Goal: Task Accomplishment & Management: Manage account settings

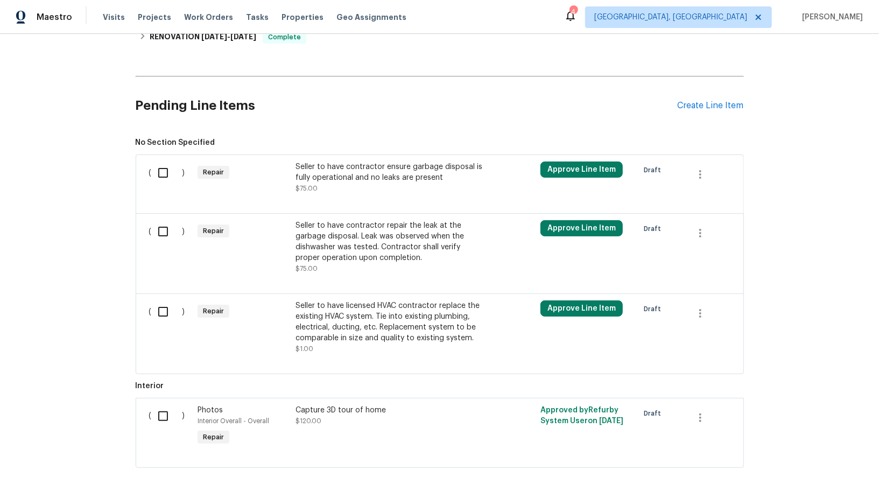
scroll to position [512, 0]
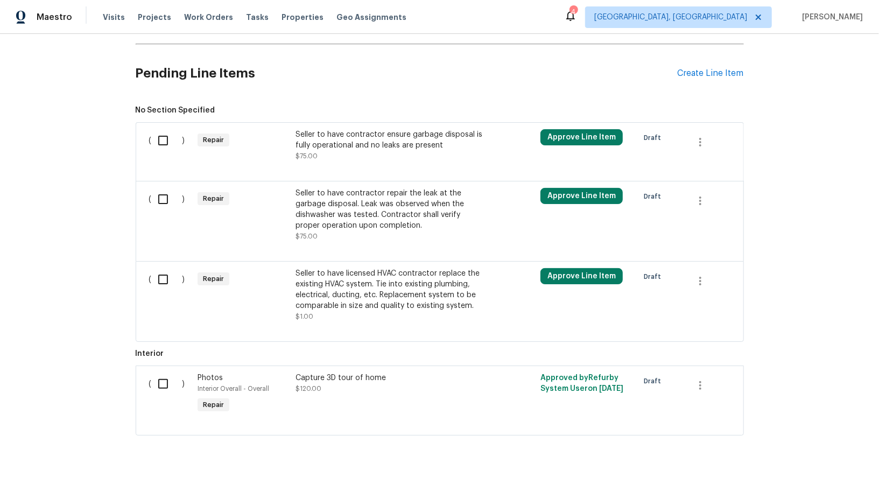
click at [327, 151] on div "Seller to have contractor ensure garbage disposal is fully operational and no l…" at bounding box center [389, 145] width 189 height 32
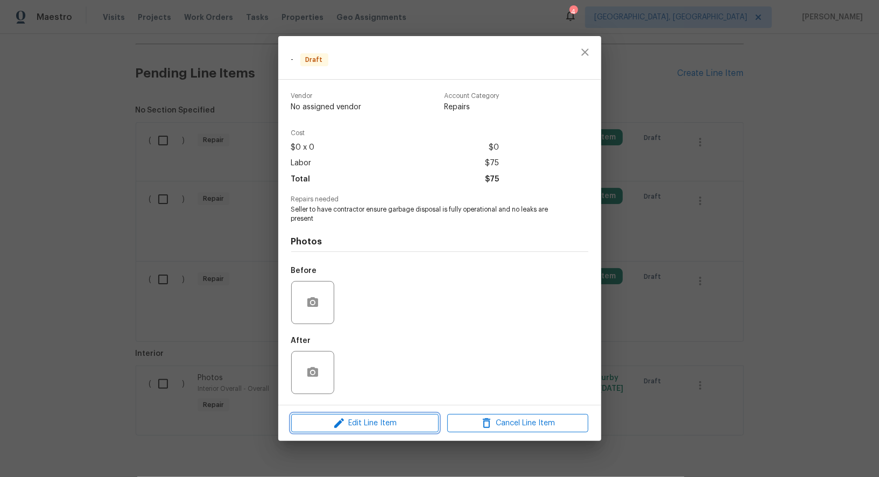
click at [363, 421] on span "Edit Line Item" at bounding box center [364, 423] width 141 height 13
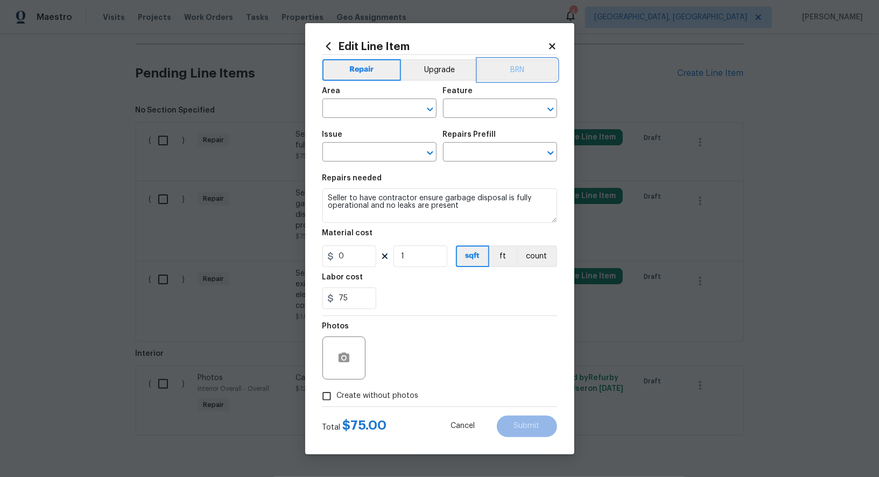
click at [506, 78] on button "BRN" at bounding box center [517, 70] width 79 height 22
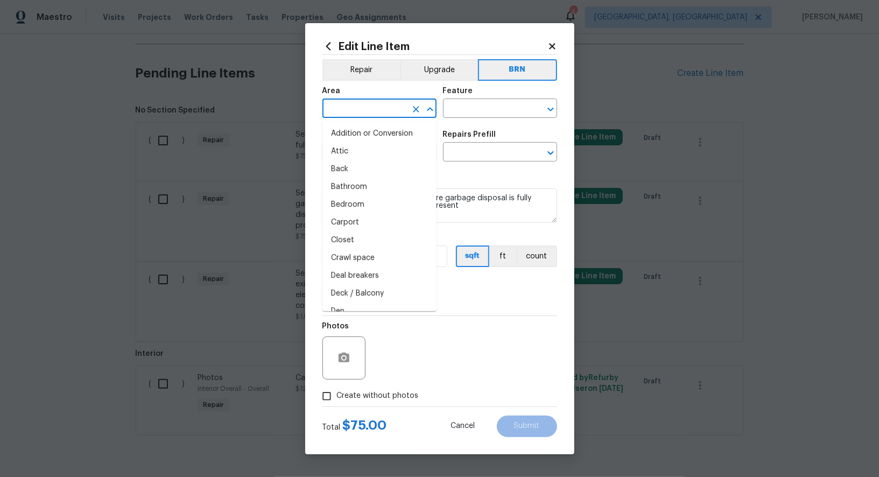
click at [357, 118] on input "text" at bounding box center [364, 109] width 84 height 17
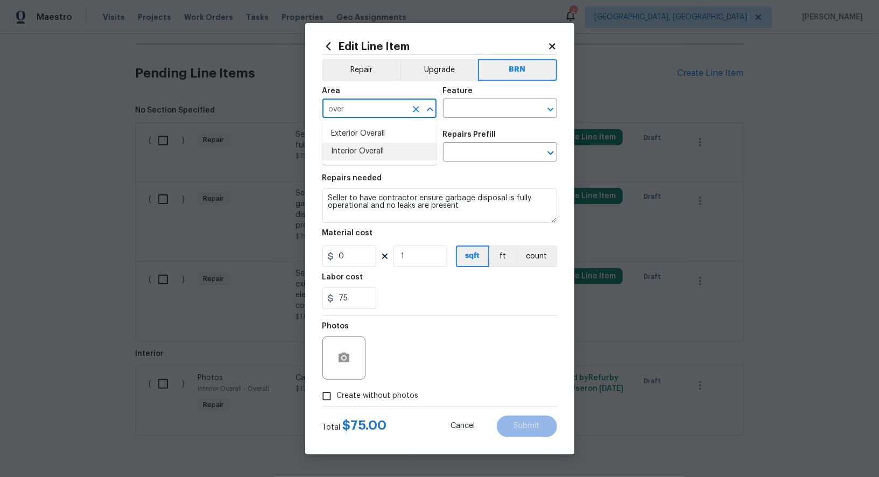
click at [373, 153] on li "Interior Overall" at bounding box center [379, 152] width 114 height 18
type input "Interior Overall"
click at [480, 112] on input "text" at bounding box center [485, 109] width 84 height 17
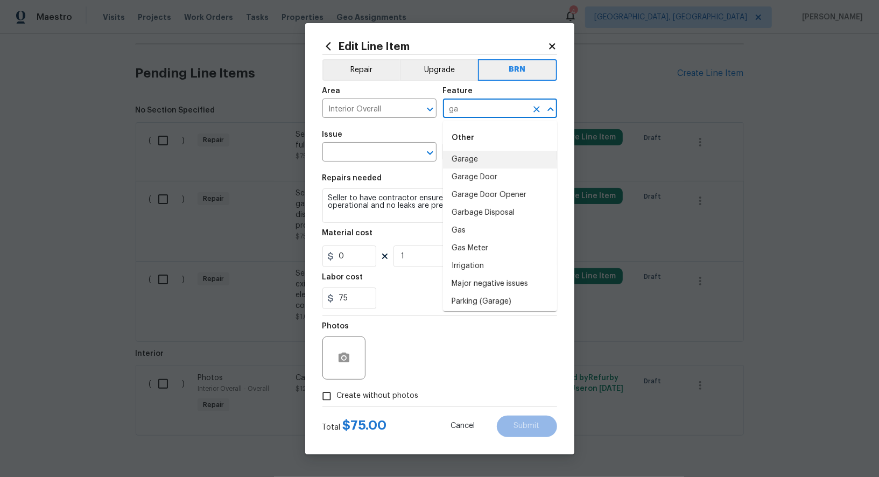
click at [485, 158] on li "Garage" at bounding box center [500, 160] width 114 height 18
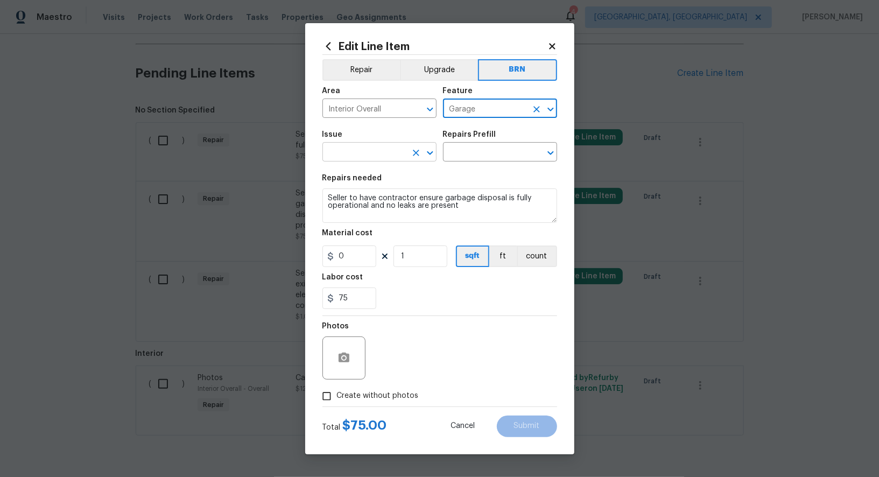
type input "Garage"
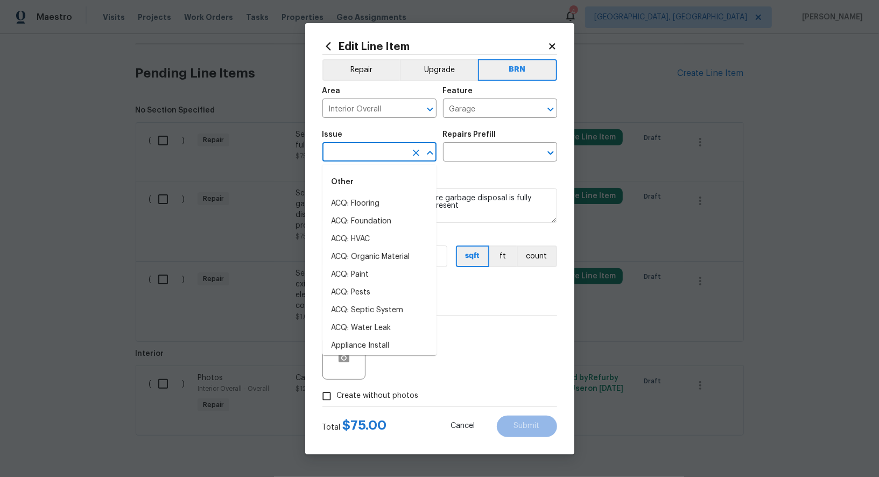
click at [368, 159] on input "text" at bounding box center [364, 153] width 84 height 17
click at [468, 198] on textarea "Seller to have contractor ensure garbage disposal is fully operational and no l…" at bounding box center [439, 205] width 235 height 34
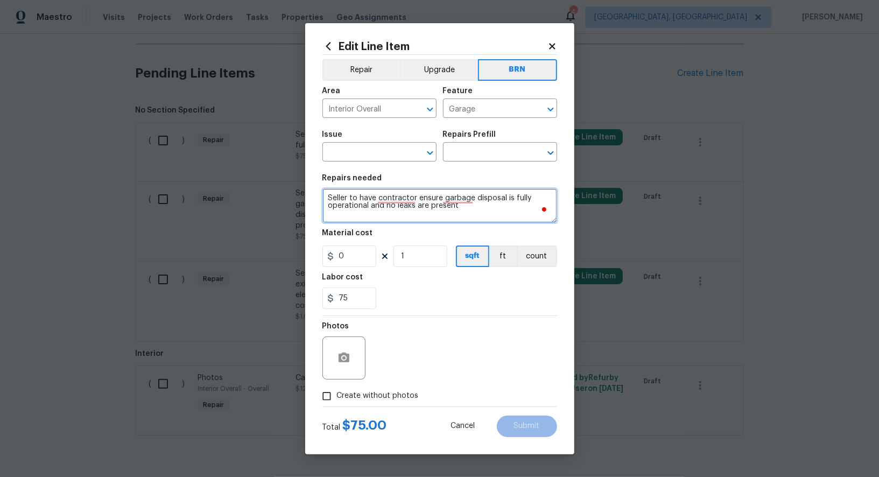
click at [455, 210] on textarea "Seller to have contractor ensure garbage disposal is fully operational and no l…" at bounding box center [439, 205] width 235 height 34
click at [534, 109] on icon "Clear" at bounding box center [536, 109] width 11 height 11
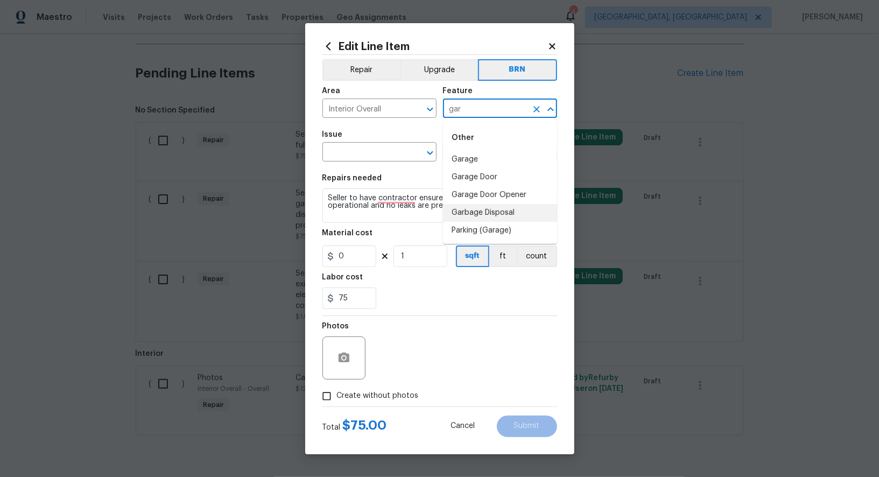
click at [518, 209] on li "Garbage Disposal" at bounding box center [500, 213] width 114 height 18
type input "Garbage Disposal"
click at [379, 155] on input "text" at bounding box center [364, 153] width 84 height 17
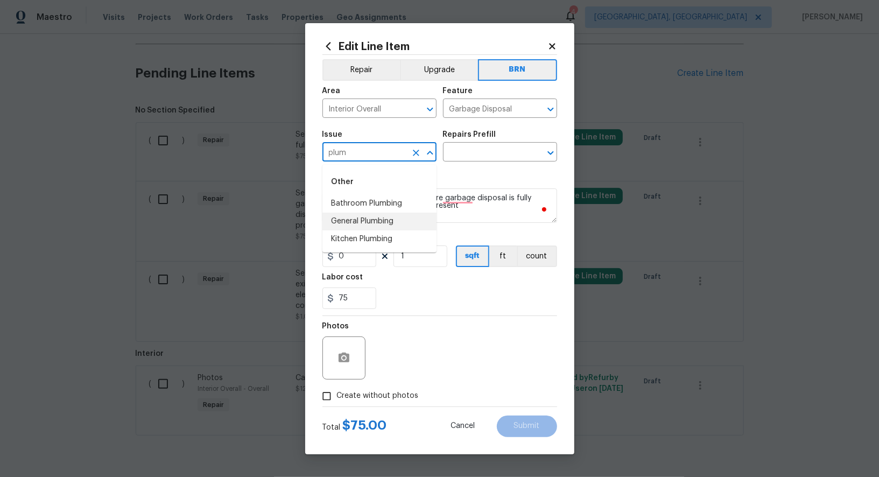
click at [363, 219] on li "General Plumbing" at bounding box center [379, 222] width 114 height 18
type input "General Plumbing"
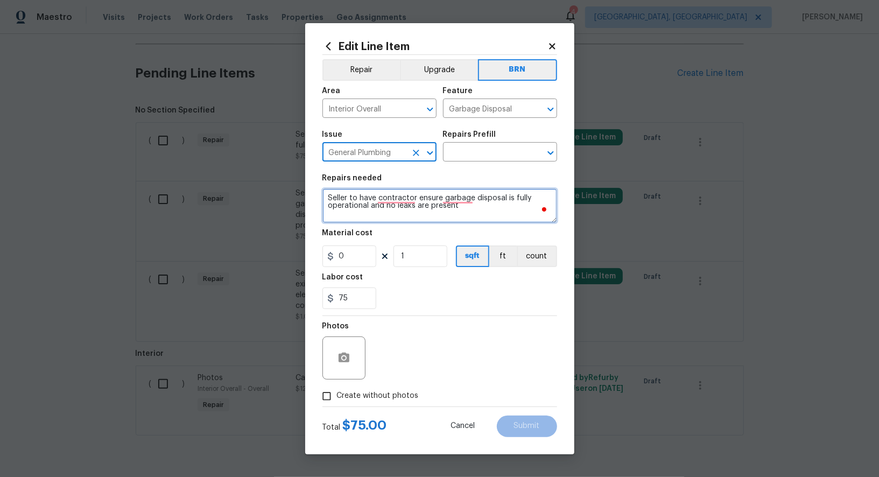
click at [432, 213] on textarea "Seller to have contractor ensure garbage disposal is fully operational and no l…" at bounding box center [439, 205] width 235 height 34
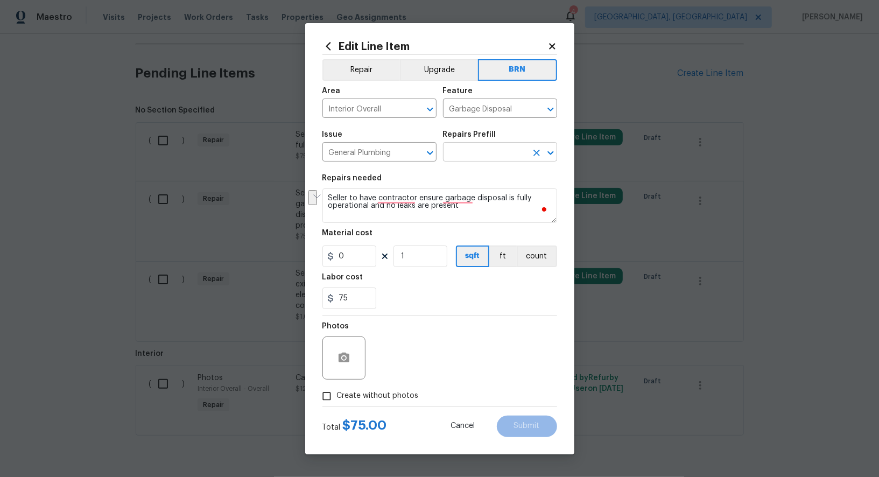
click at [478, 156] on input "text" at bounding box center [485, 153] width 84 height 17
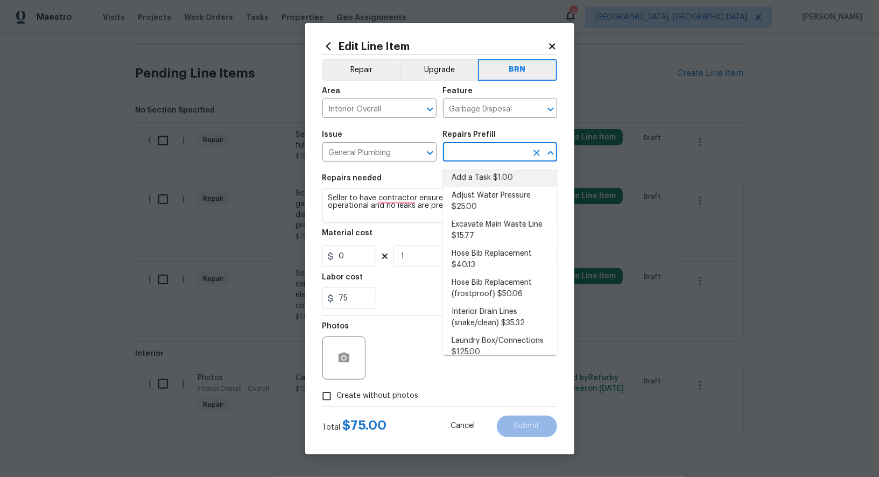
click at [478, 179] on li "Add a Task $1.00" at bounding box center [500, 178] width 114 height 18
type input "Plumbing"
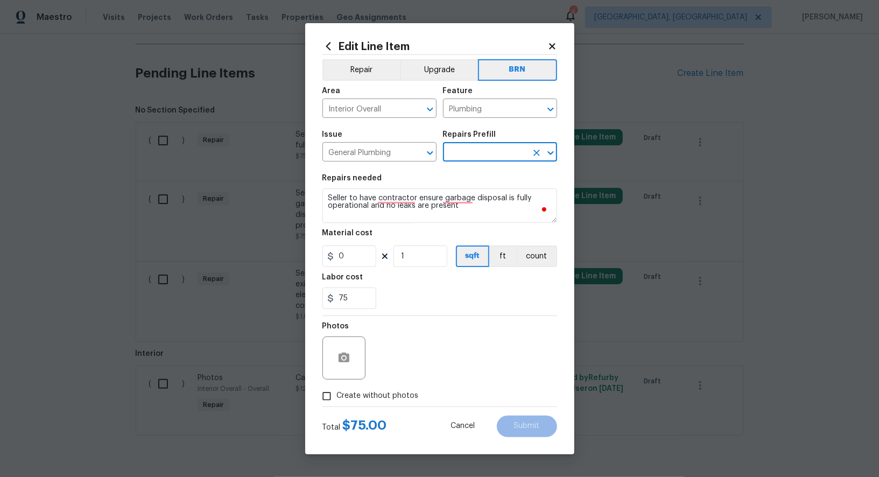
type input "Add a Task $1.00"
type textarea "HPM to detail"
type input "1"
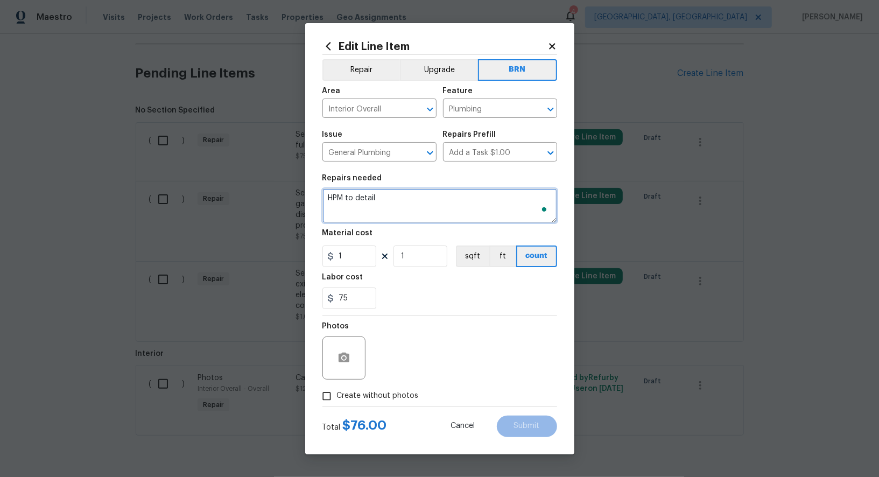
click at [451, 195] on textarea "HPM to detail" at bounding box center [439, 205] width 235 height 34
paste textarea "Seller to have contractor ensure garbage disposal is fully operational and no l…"
click at [535, 109] on icon "Clear" at bounding box center [536, 109] width 6 height 6
type textarea "Seller to have contractor ensure garbage disposal is fully operational and no l…"
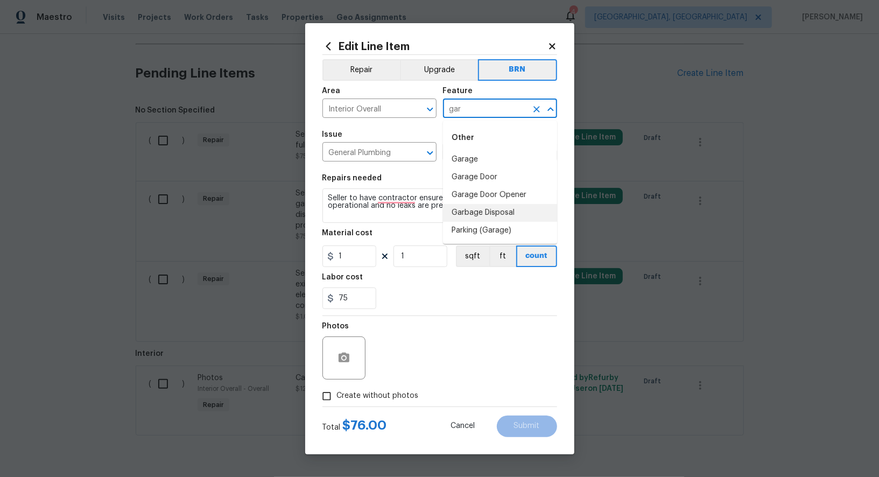
click at [487, 210] on li "Garbage Disposal" at bounding box center [500, 213] width 114 height 18
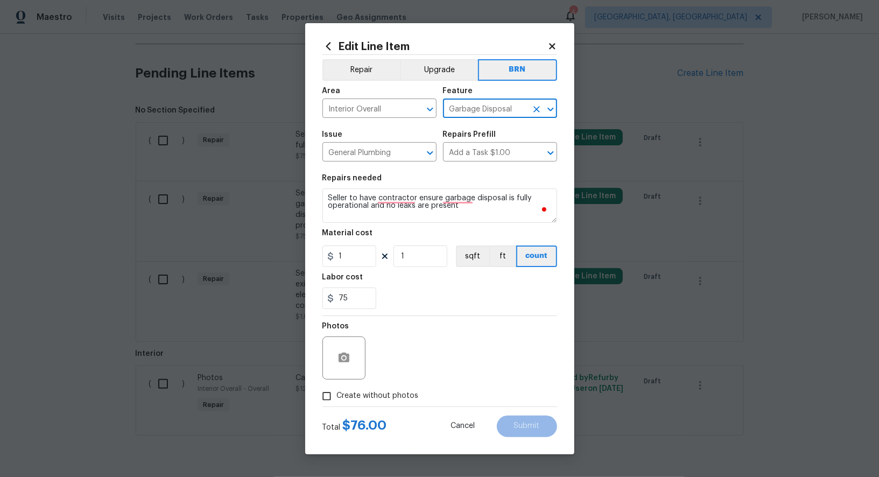
type input "Garbage Disposal"
click at [357, 254] on input "1" at bounding box center [349, 256] width 54 height 22
type input "0"
click at [329, 392] on input "Create without photos" at bounding box center [326, 396] width 20 height 20
checkbox input "true"
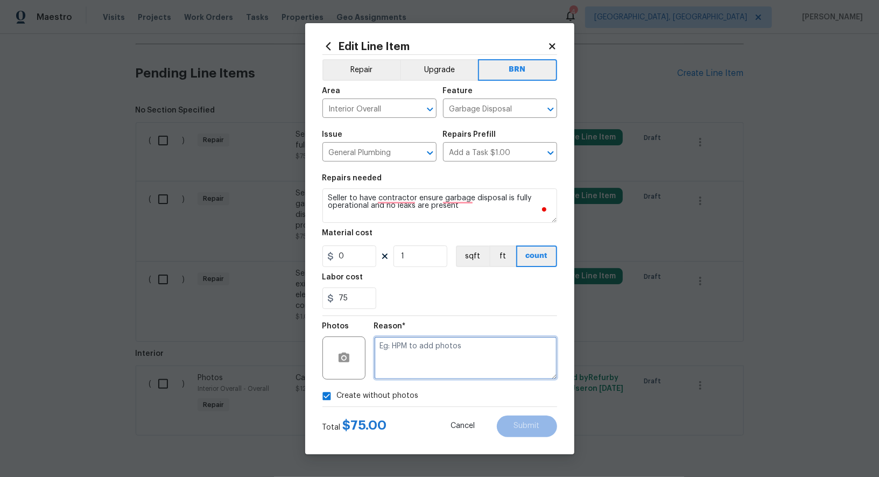
click at [432, 355] on textarea at bounding box center [465, 357] width 183 height 43
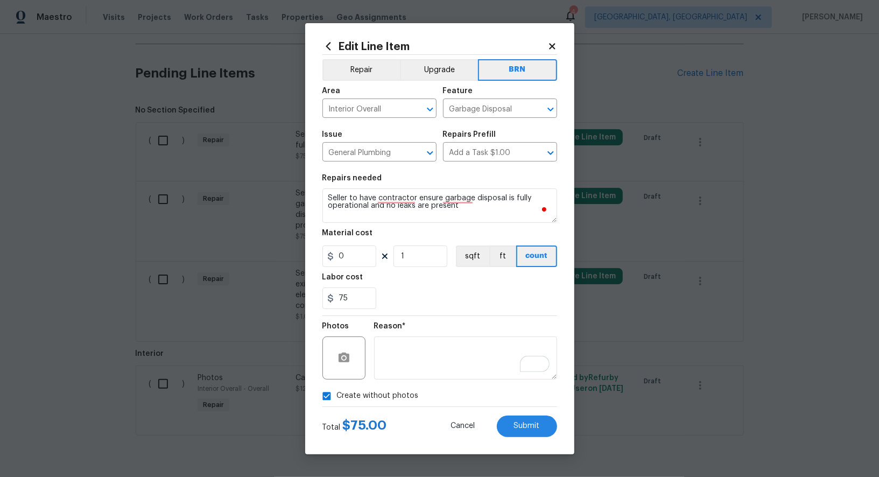
click at [501, 416] on div "Cancel Submit" at bounding box center [495, 427] width 123 height 22
click at [510, 417] on button "Submit" at bounding box center [527, 427] width 60 height 22
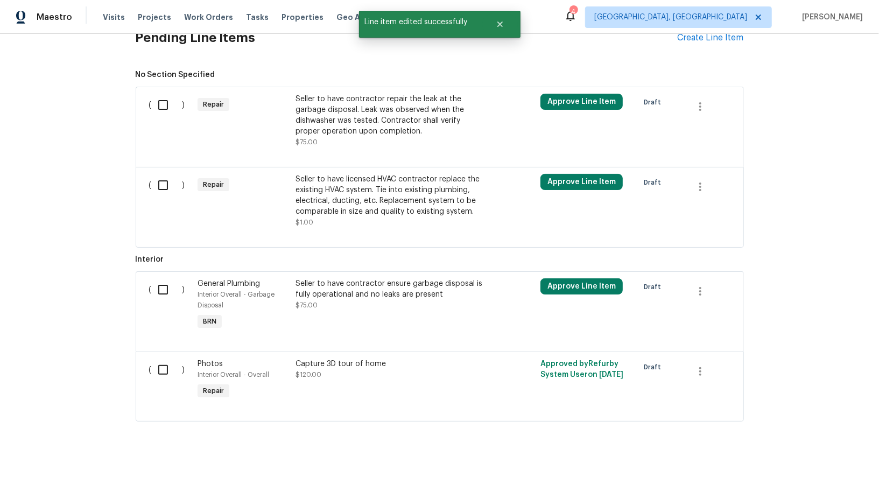
scroll to position [529, 0]
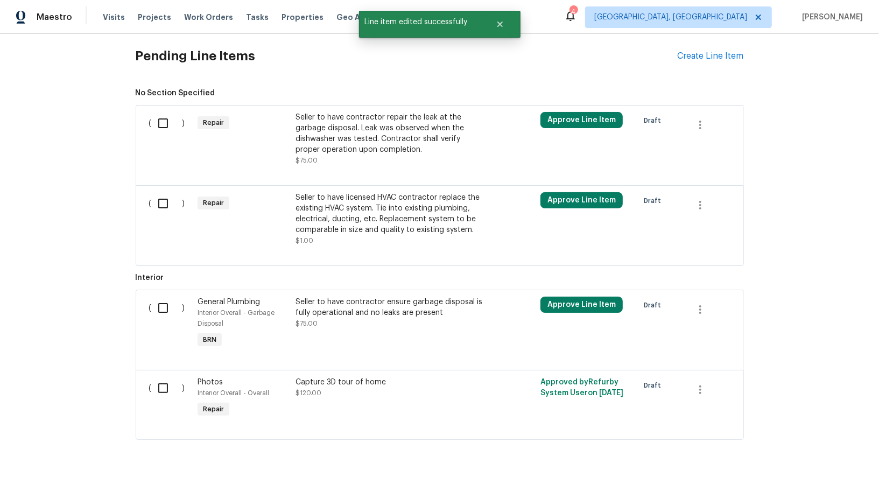
click at [356, 133] on div "Seller to have contractor repair the leak at the garbage disposal. Leak was obs…" at bounding box center [389, 133] width 189 height 43
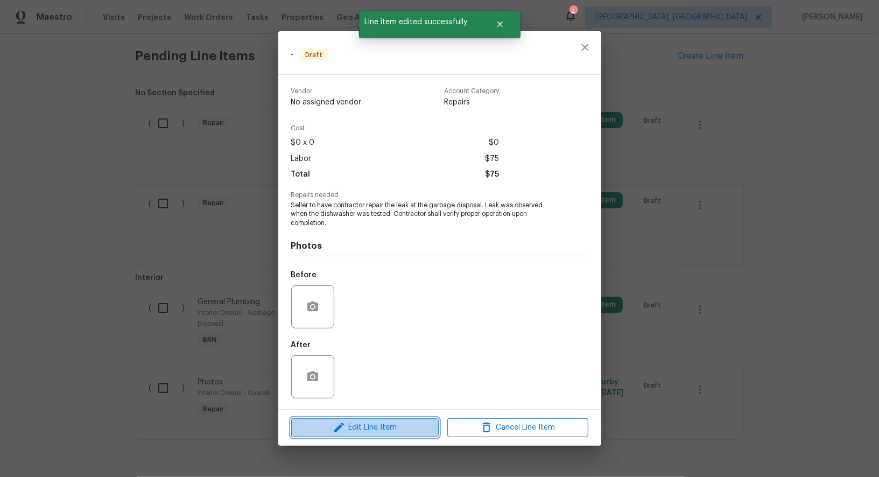
click at [398, 429] on span "Edit Line Item" at bounding box center [364, 427] width 141 height 13
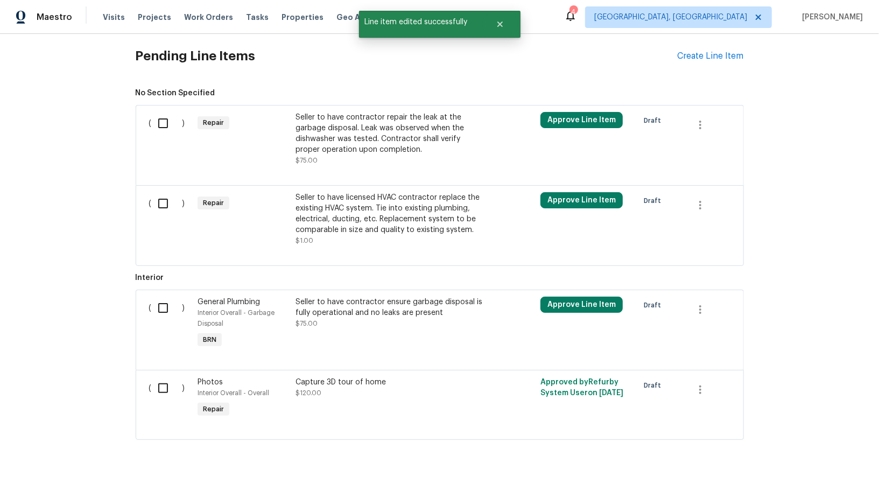
click at [235, 309] on body "Maestro Visits Projects Work Orders Tasks Properties Geo Assignments 4 Albuquer…" at bounding box center [439, 238] width 879 height 477
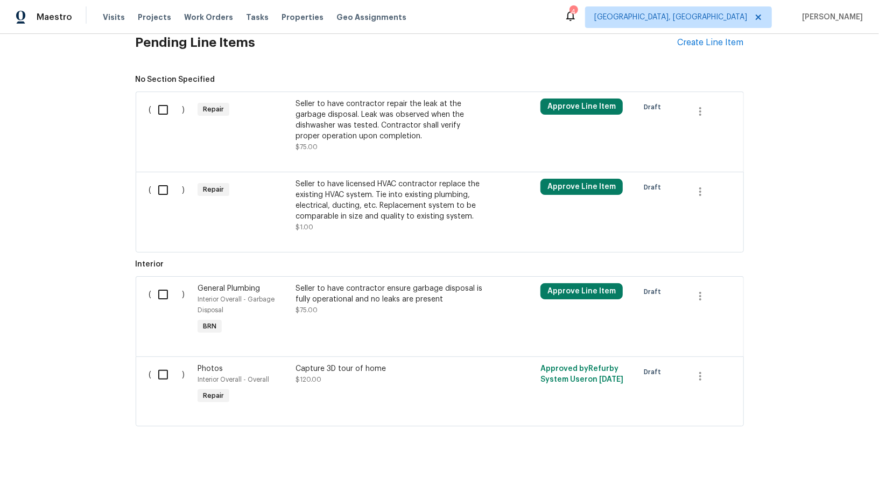
click at [366, 304] on div "Seller to have contractor ensure garbage disposal is fully operational and no l…" at bounding box center [389, 299] width 189 height 32
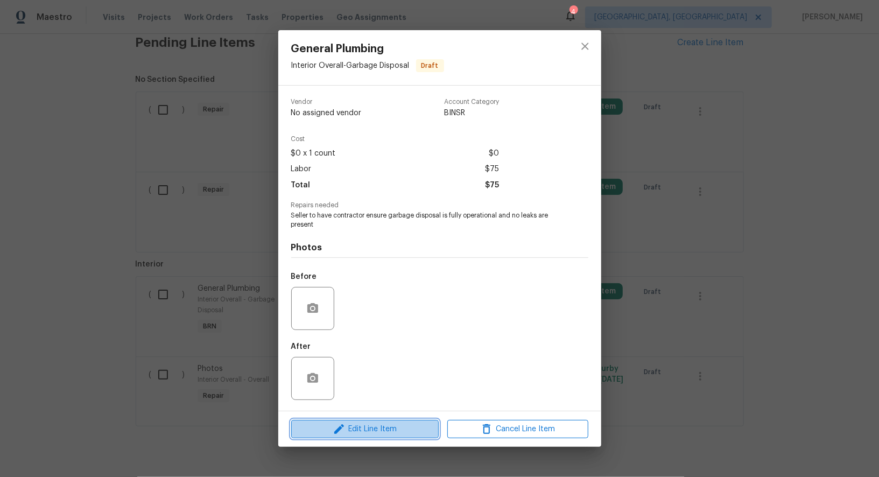
click at [365, 425] on span "Edit Line Item" at bounding box center [364, 429] width 141 height 13
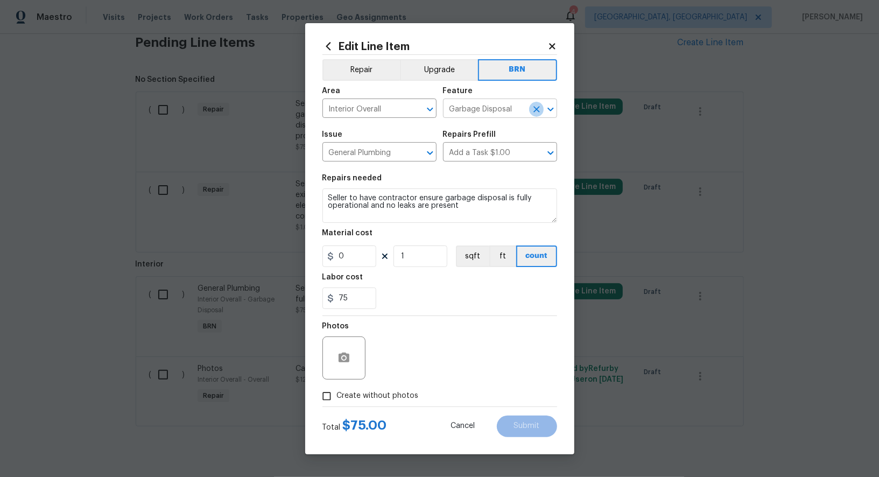
click at [537, 107] on icon "Clear" at bounding box center [536, 109] width 11 height 11
click at [498, 152] on li "Dishwasher" at bounding box center [500, 160] width 114 height 18
type input "Dishwasher"
click at [261, 251] on body "Maestro Visits Projects Work Orders Tasks Properties Geo Assignments 4 Albuquer…" at bounding box center [439, 238] width 879 height 477
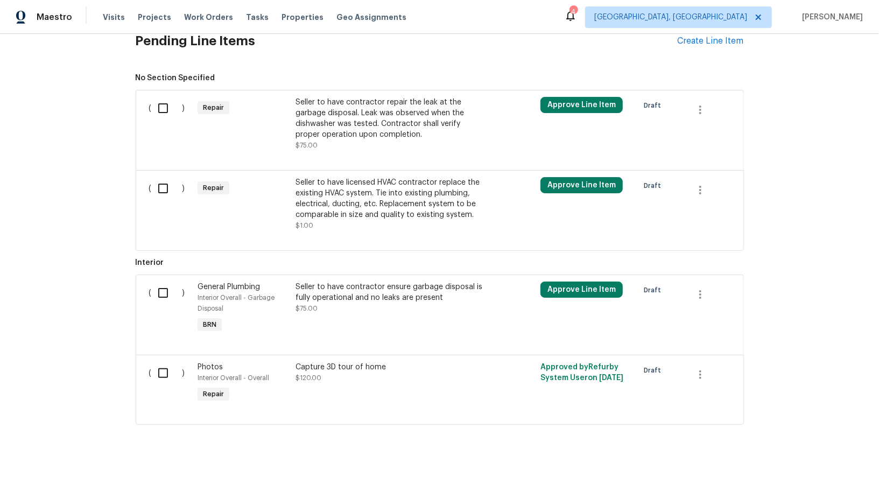
scroll to position [534, 0]
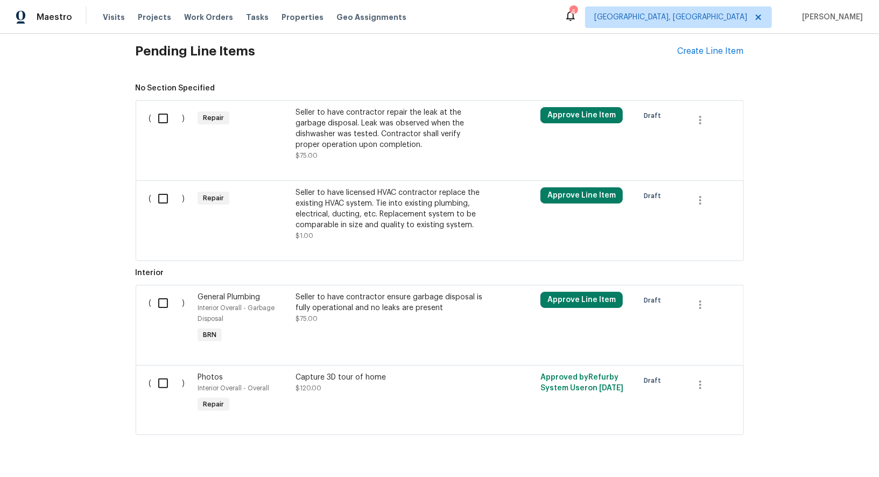
click at [343, 295] on div "Seller to have contractor ensure garbage disposal is fully operational and no l…" at bounding box center [389, 303] width 189 height 22
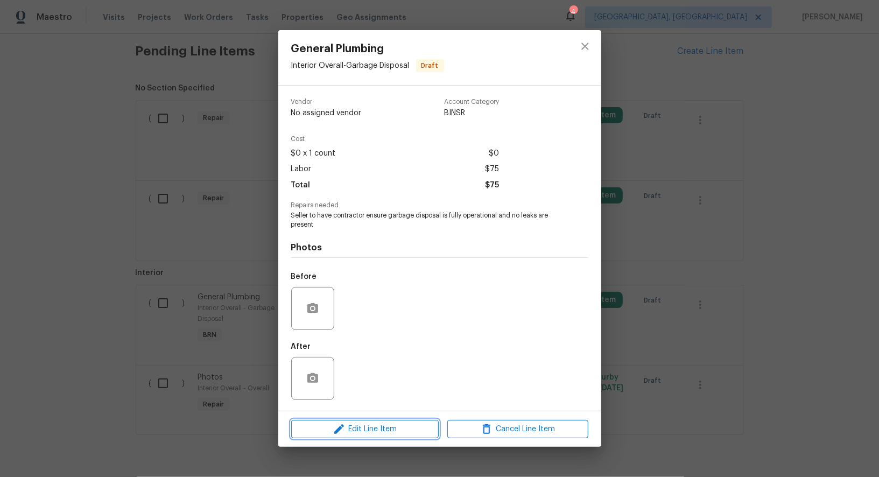
click at [363, 427] on span "Edit Line Item" at bounding box center [364, 429] width 141 height 13
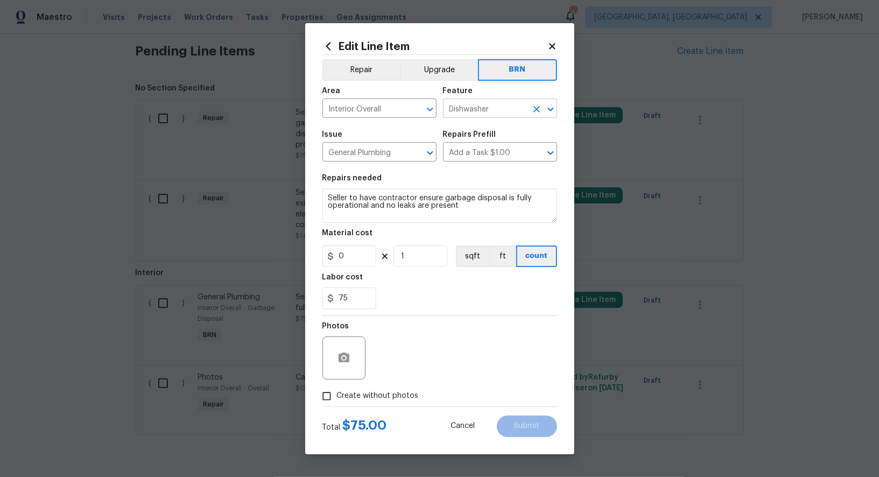
click at [534, 107] on icon "Clear" at bounding box center [536, 109] width 6 height 6
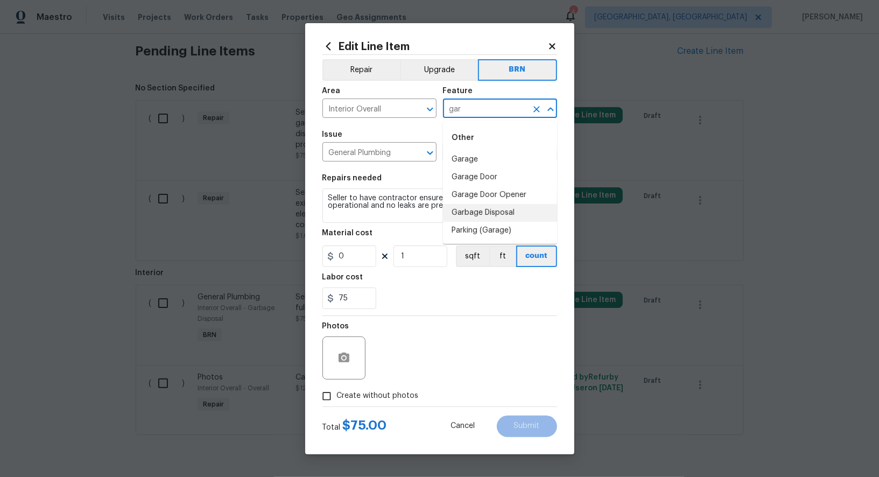
click at [522, 213] on li "Garbage Disposal" at bounding box center [500, 213] width 114 height 18
type input "Garbage Disposal"
click at [335, 397] on input "Create without photos" at bounding box center [326, 396] width 20 height 20
checkbox input "true"
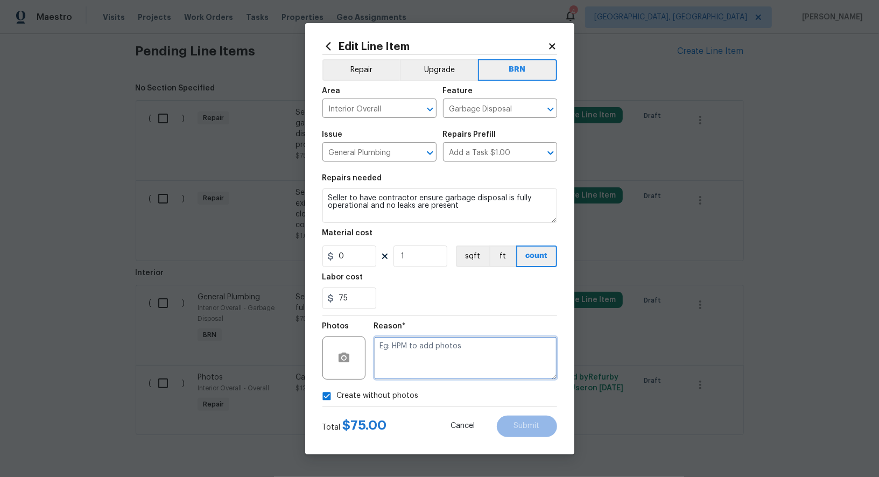
click at [433, 354] on textarea at bounding box center [465, 357] width 183 height 43
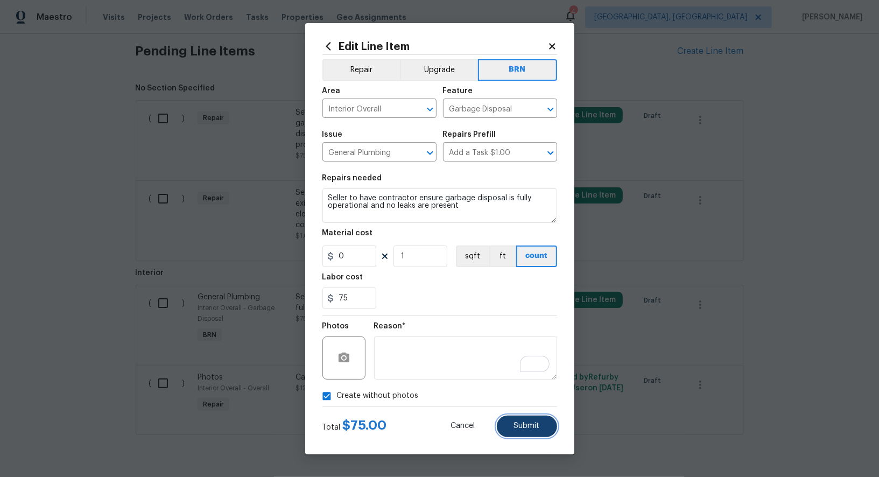
click at [543, 423] on button "Submit" at bounding box center [527, 427] width 60 height 22
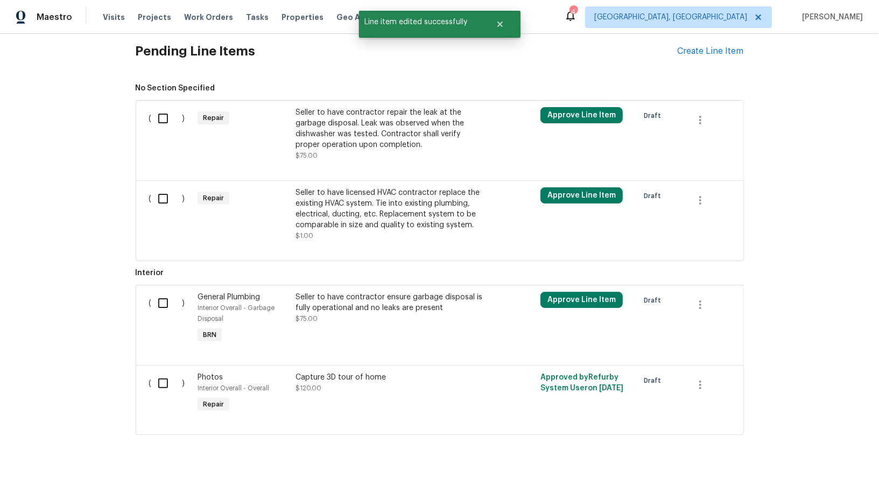
scroll to position [529, 0]
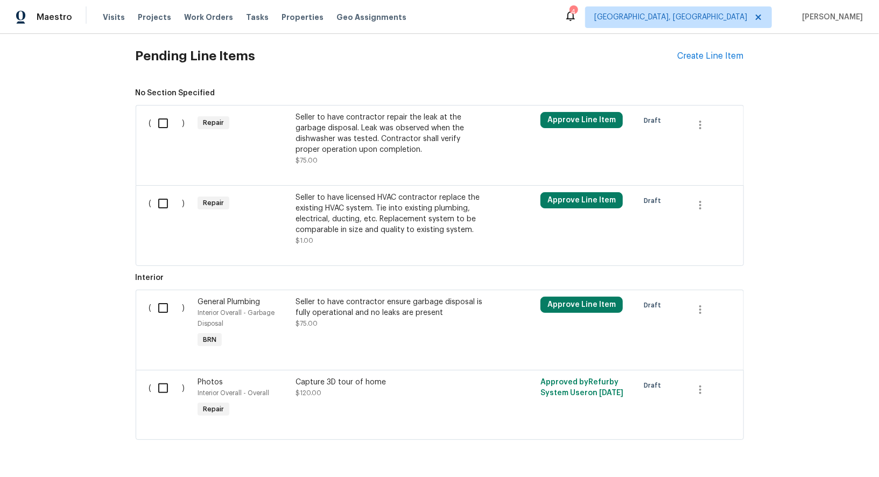
click at [342, 150] on div "Seller to have contractor repair the leak at the garbage disposal. Leak was obs…" at bounding box center [389, 133] width 189 height 43
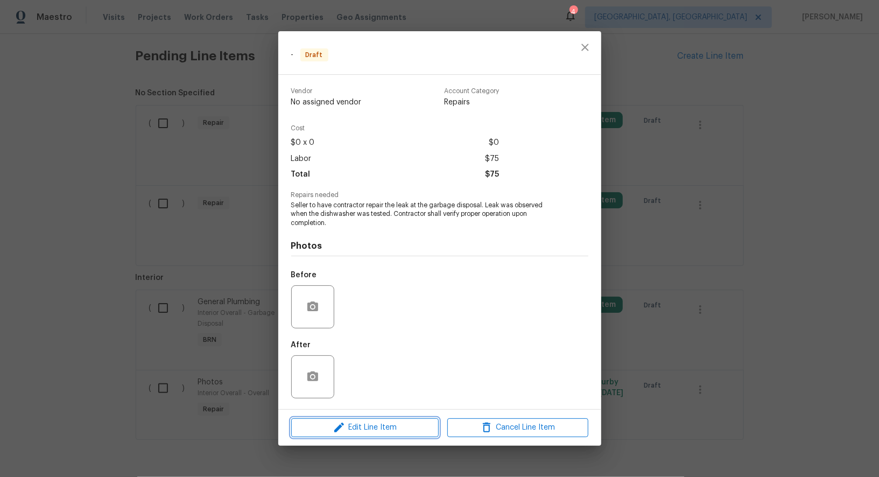
click at [375, 426] on span "Edit Line Item" at bounding box center [364, 427] width 141 height 13
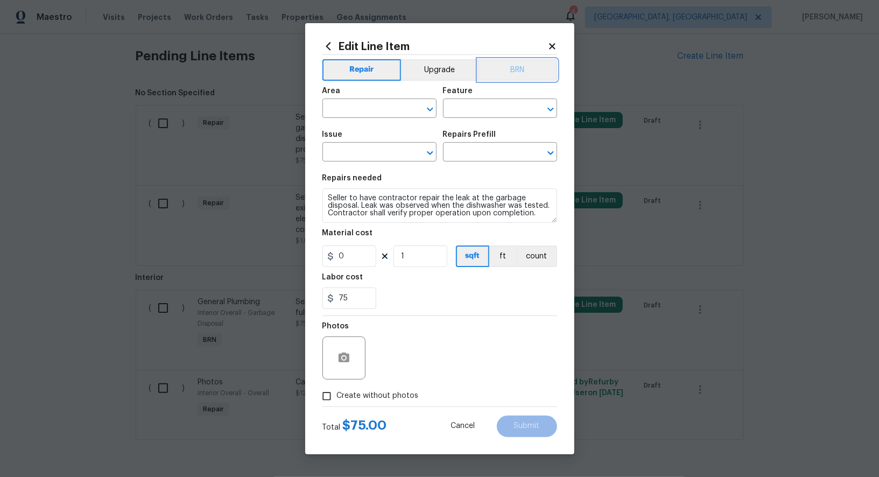
click at [499, 77] on button "BRN" at bounding box center [517, 70] width 79 height 22
click at [375, 106] on input "text" at bounding box center [364, 109] width 84 height 17
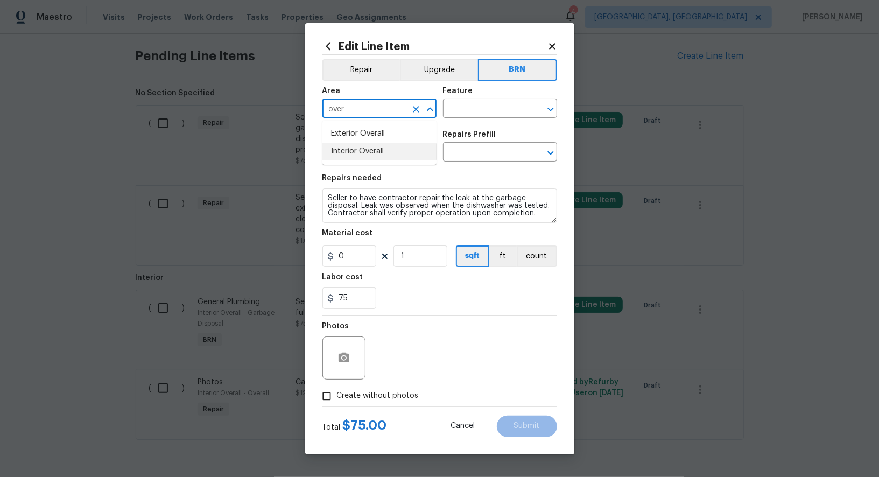
click at [385, 146] on li "Interior Overall" at bounding box center [379, 152] width 114 height 18
type input "Interior Overall"
click at [477, 96] on div "Feature" at bounding box center [500, 94] width 114 height 14
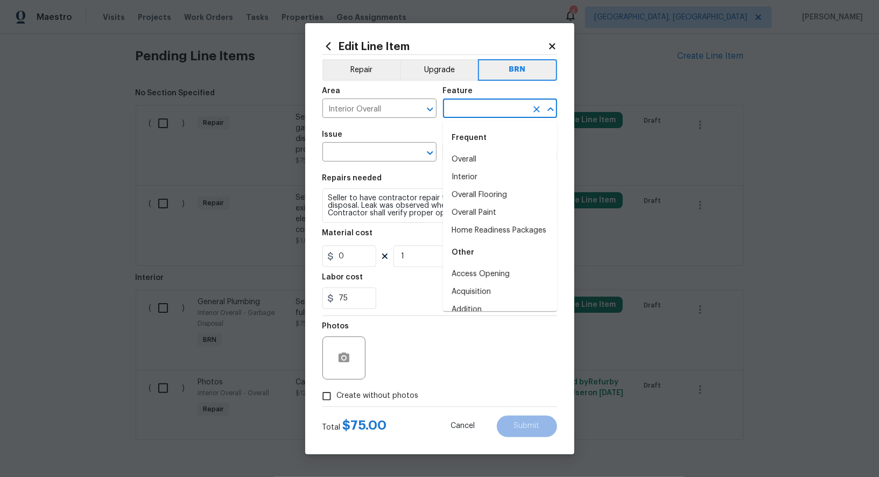
click at [472, 105] on input "text" at bounding box center [485, 109] width 84 height 17
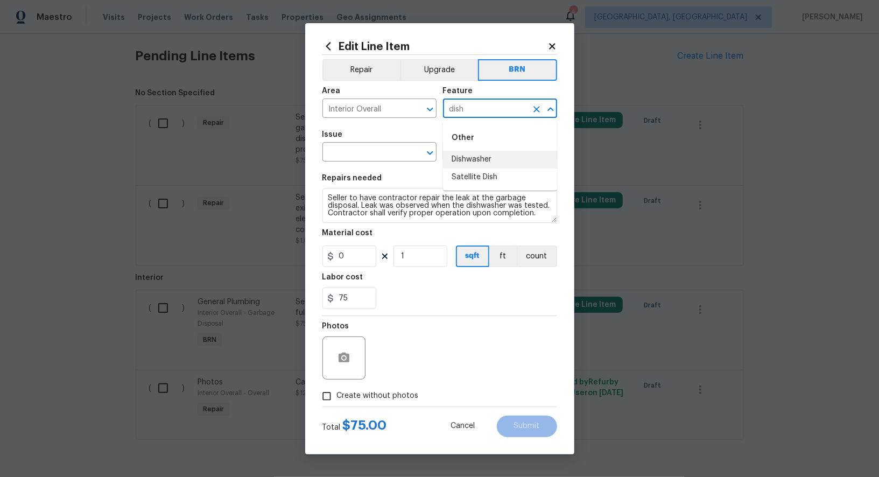
click at [467, 152] on li "Dishwasher" at bounding box center [500, 160] width 114 height 18
type input "Dishwasher"
click at [368, 160] on input "text" at bounding box center [364, 153] width 84 height 17
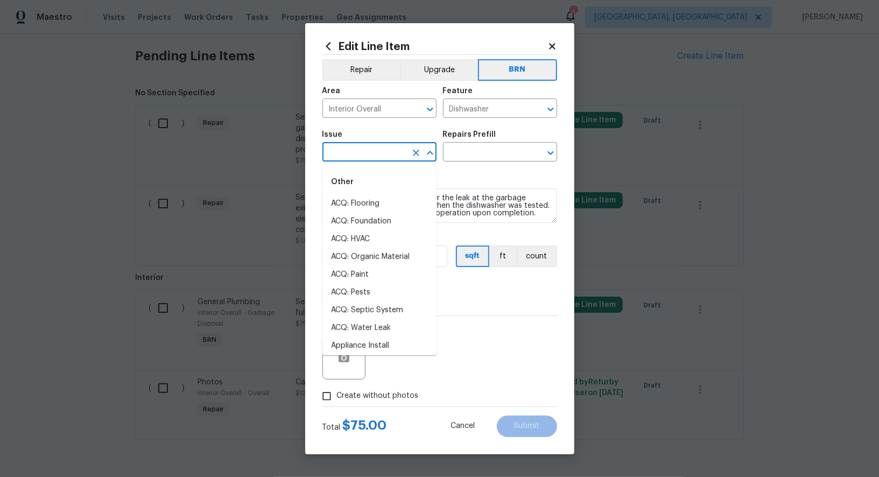
type input "l"
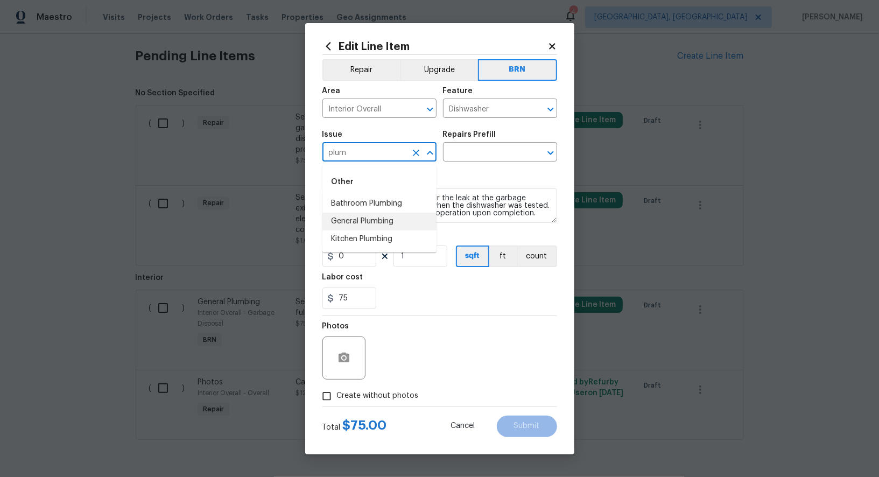
click at [356, 217] on li "General Plumbing" at bounding box center [379, 222] width 114 height 18
type input "General Plumbing"
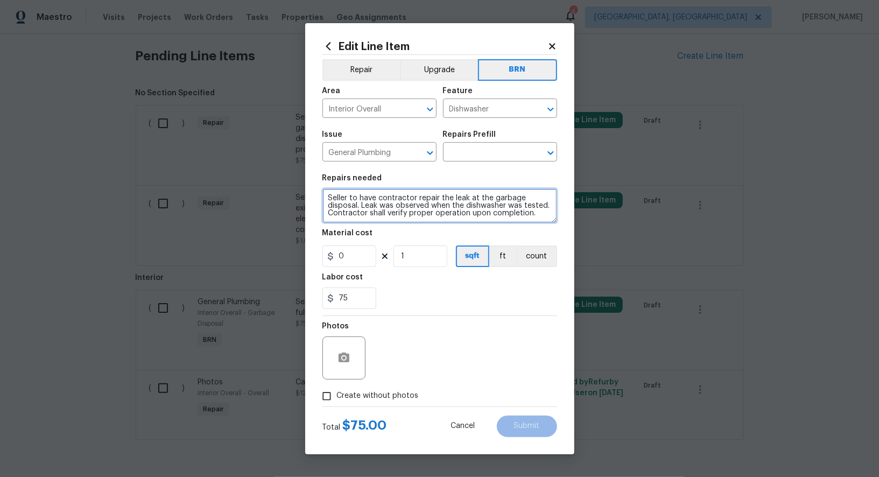
click at [400, 195] on textarea "Seller to have contractor repair the leak at the garbage disposal. Leak was obs…" at bounding box center [439, 205] width 235 height 34
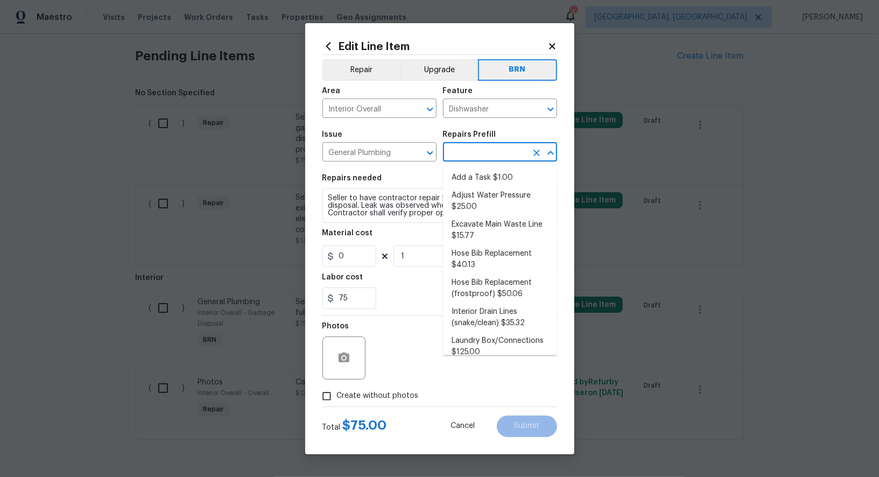
click at [468, 157] on input "text" at bounding box center [485, 153] width 84 height 17
click at [474, 178] on li "Add a Task $1.00" at bounding box center [500, 178] width 114 height 18
type input "Plumbing"
type input "Add a Task $1.00"
type textarea "HPM to detail"
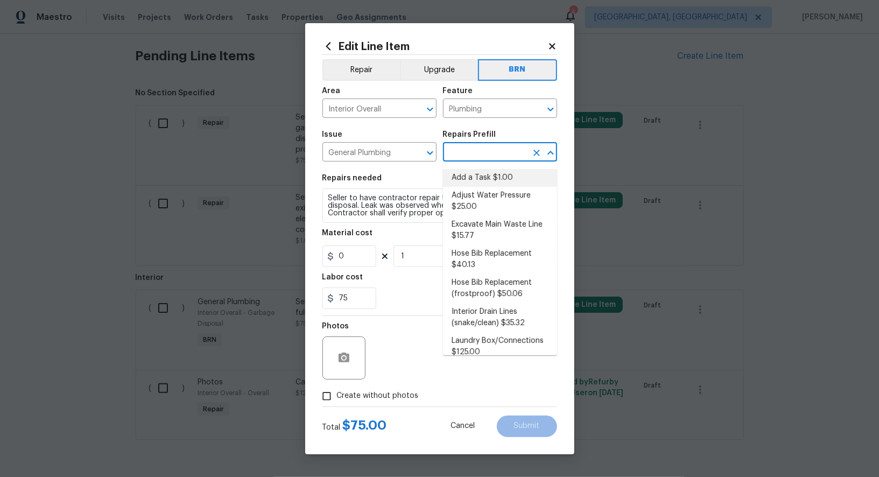
type input "1"
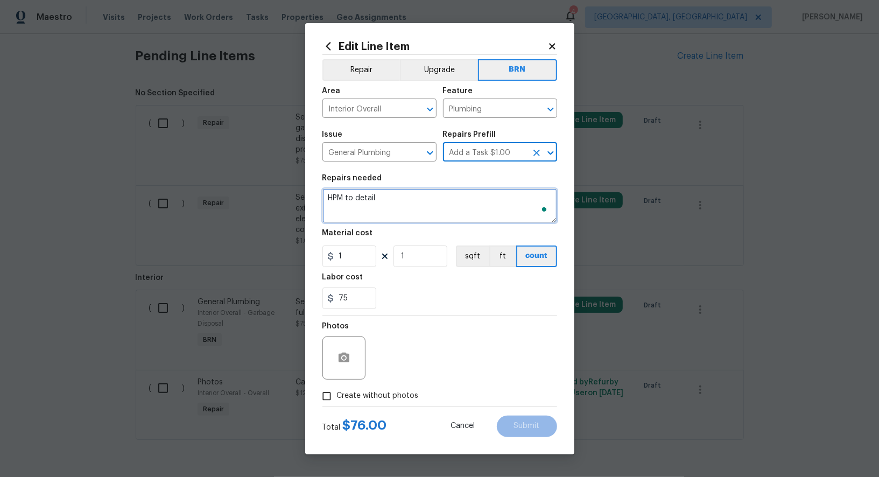
click at [413, 215] on textarea "HPM to detail" at bounding box center [439, 205] width 235 height 34
paste textarea "Seller to have contractor repair the leak at the garbage disposal. Leak was obs…"
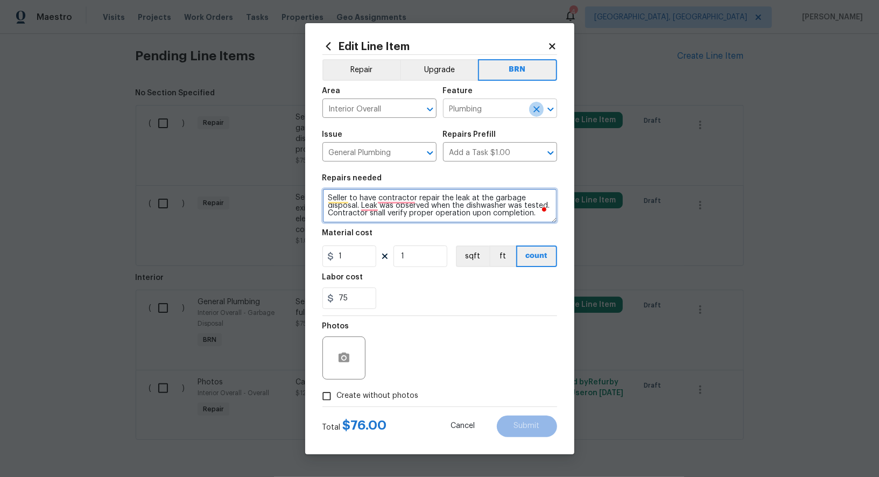
click at [534, 111] on icon "Clear" at bounding box center [536, 109] width 6 height 6
type textarea "Seller to have contractor repair the leak at the garbage disposal. Leak was obs…"
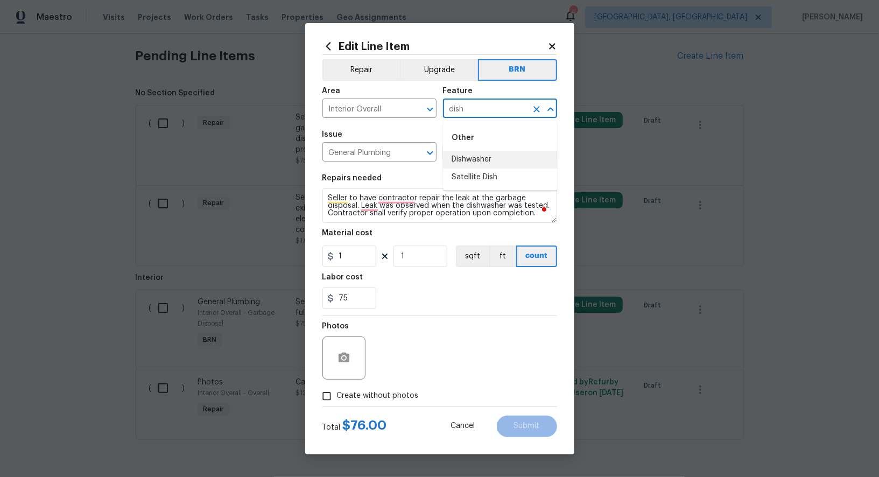
click at [520, 160] on li "Dishwasher" at bounding box center [500, 160] width 114 height 18
type input "Dishwasher"
click at [358, 260] on input "1" at bounding box center [349, 256] width 54 height 22
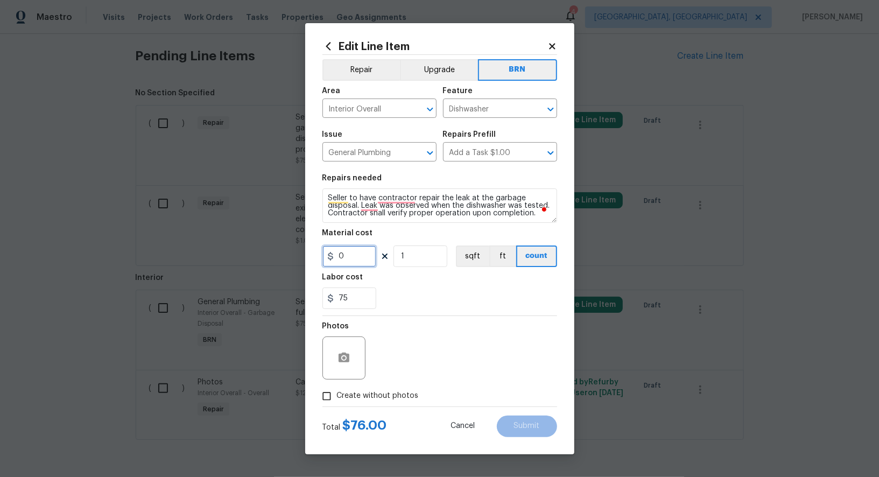
type input "0"
click at [343, 362] on icon "button" at bounding box center [344, 358] width 11 height 10
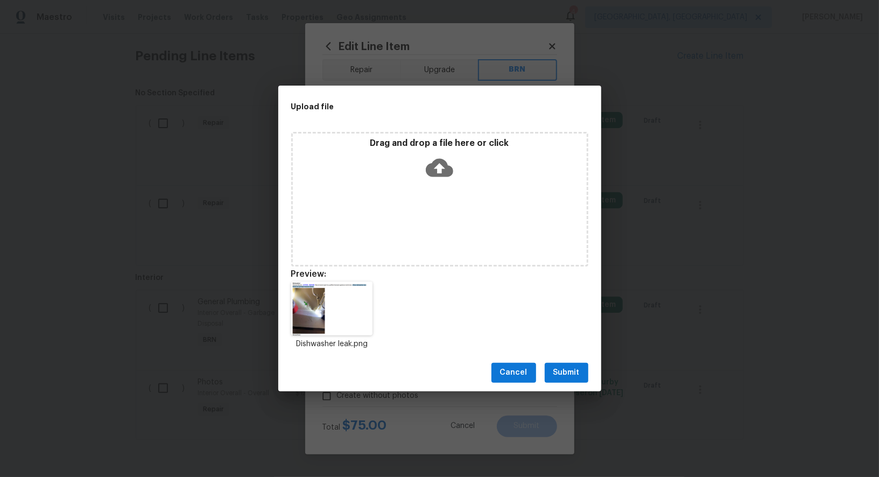
click at [560, 371] on span "Submit" at bounding box center [566, 372] width 26 height 13
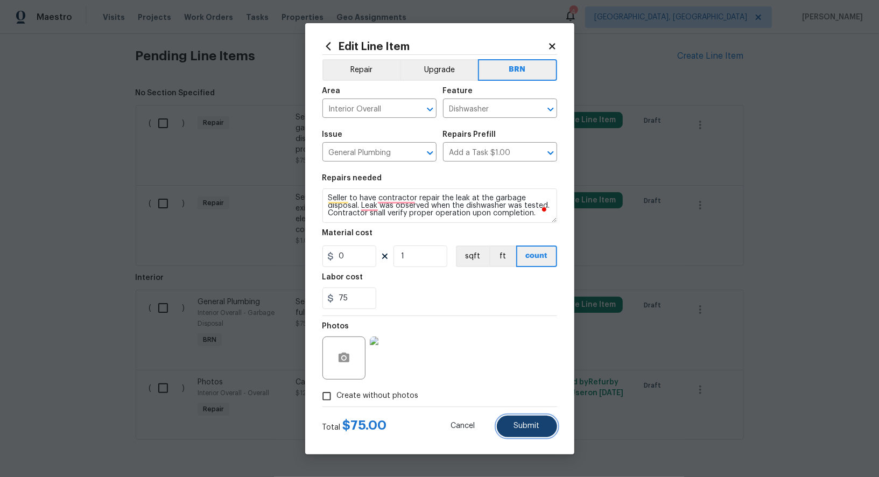
click at [530, 421] on button "Submit" at bounding box center [527, 427] width 60 height 22
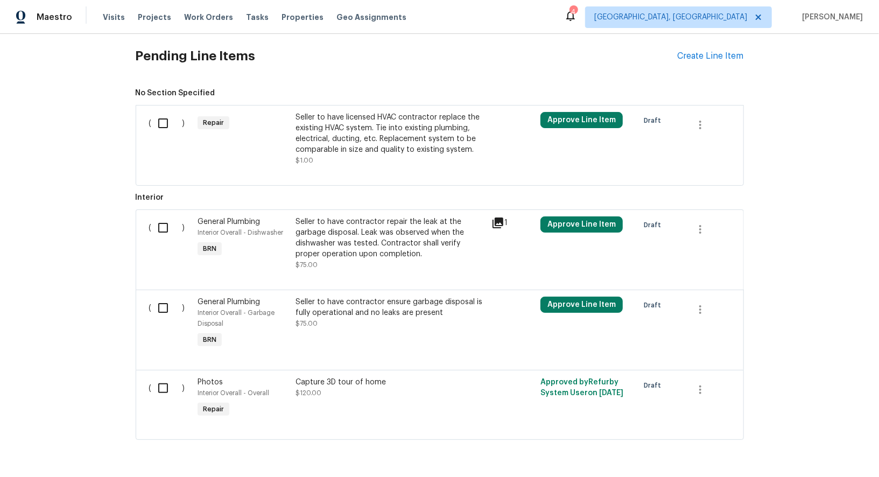
scroll to position [562, 0]
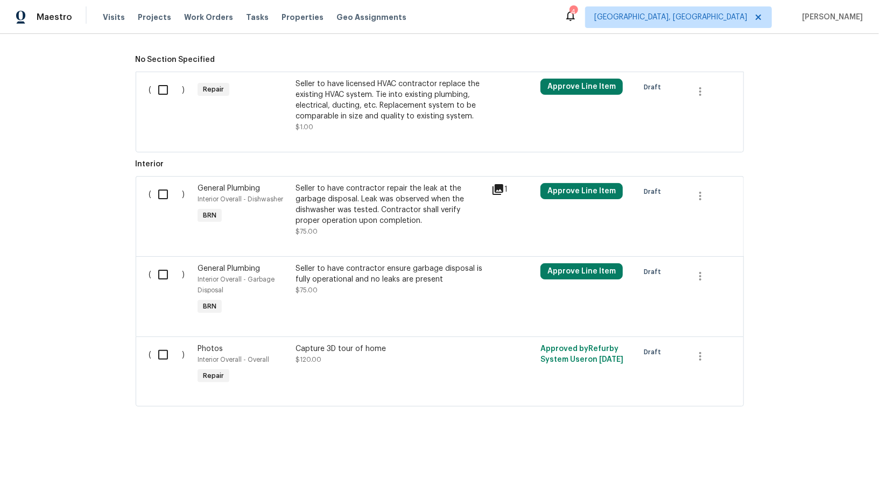
click at [161, 188] on input "checkbox" at bounding box center [167, 194] width 31 height 23
checkbox input "true"
click at [159, 284] on div "( )" at bounding box center [170, 290] width 49 height 60
click at [172, 280] on input "checkbox" at bounding box center [167, 274] width 31 height 23
checkbox input "true"
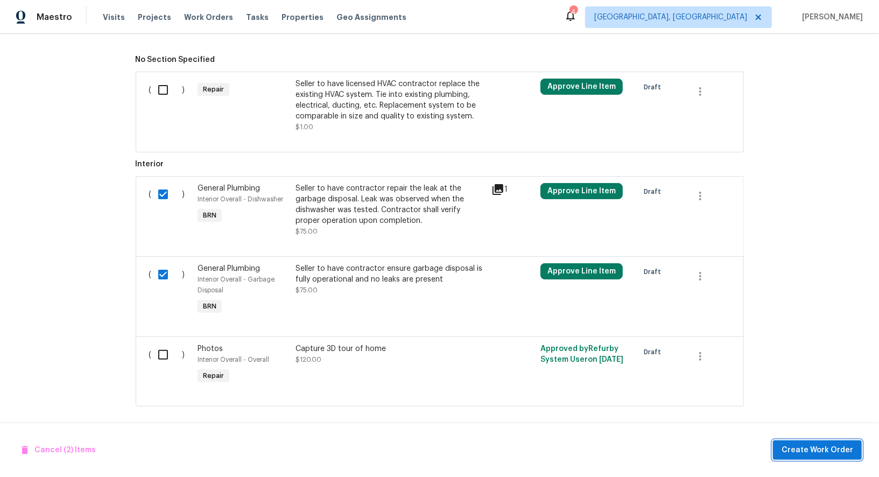
click at [825, 452] on span "Create Work Order" at bounding box center [818, 450] width 72 height 13
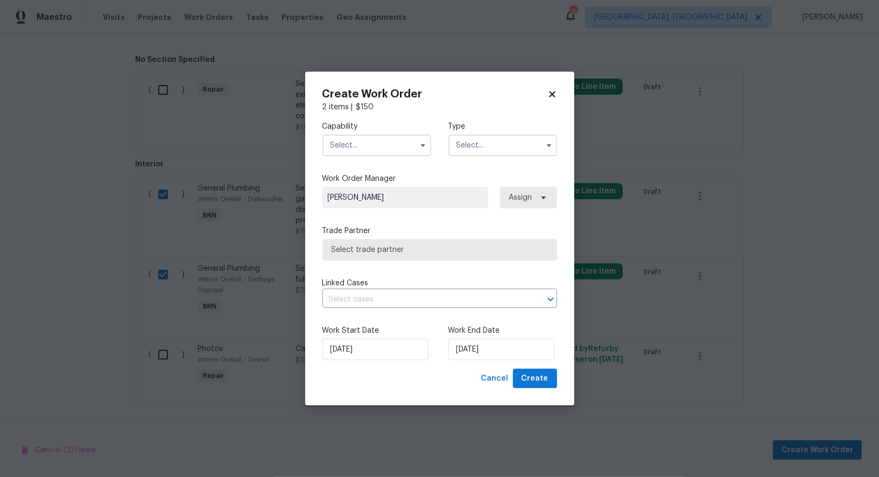
click at [388, 146] on input "text" at bounding box center [376, 146] width 109 height 22
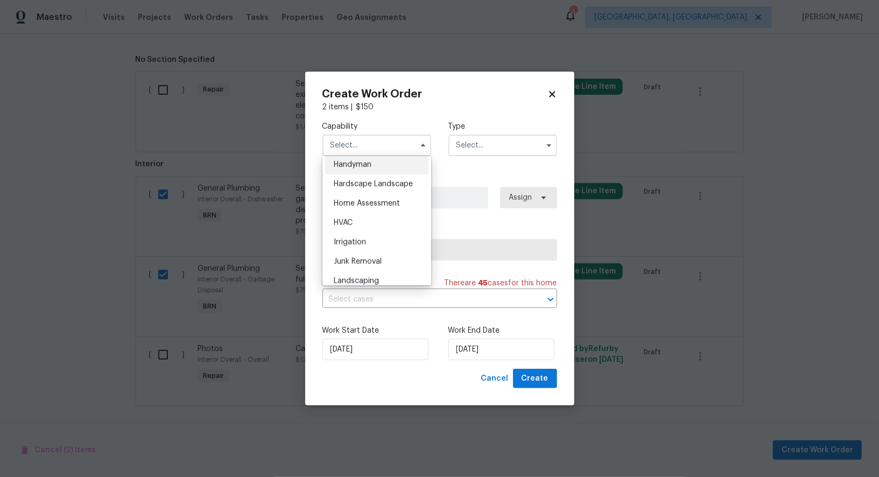
click at [369, 171] on div "Handyman" at bounding box center [376, 164] width 103 height 19
type input "Handyman"
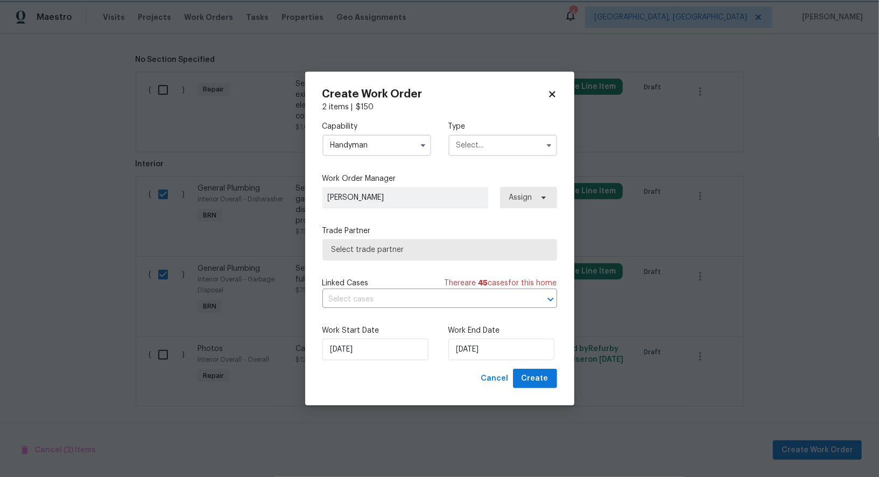
scroll to position [572, 0]
click at [483, 151] on input "text" at bounding box center [502, 146] width 109 height 22
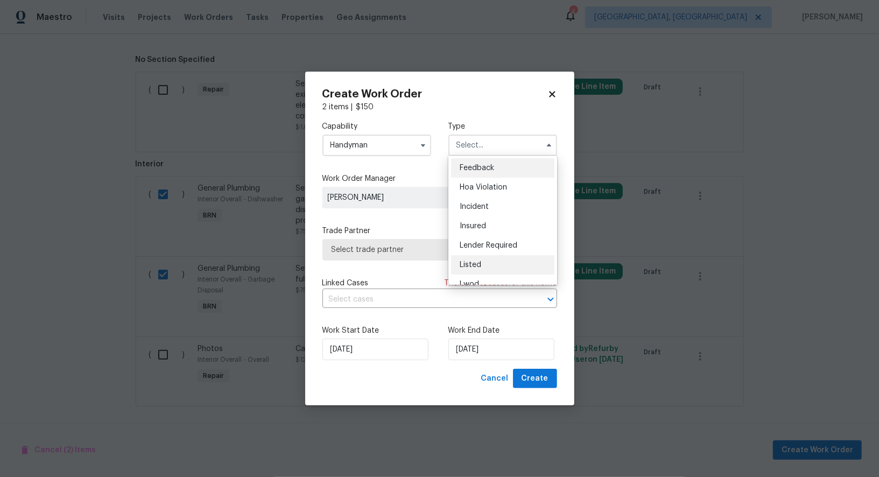
scroll to position [128, 0]
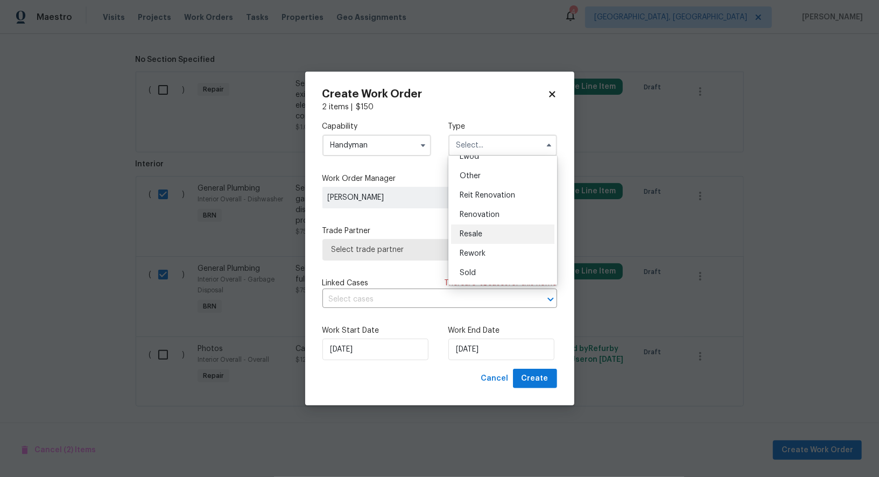
click at [482, 230] on span "Resale" at bounding box center [471, 234] width 23 height 8
type input "Resale"
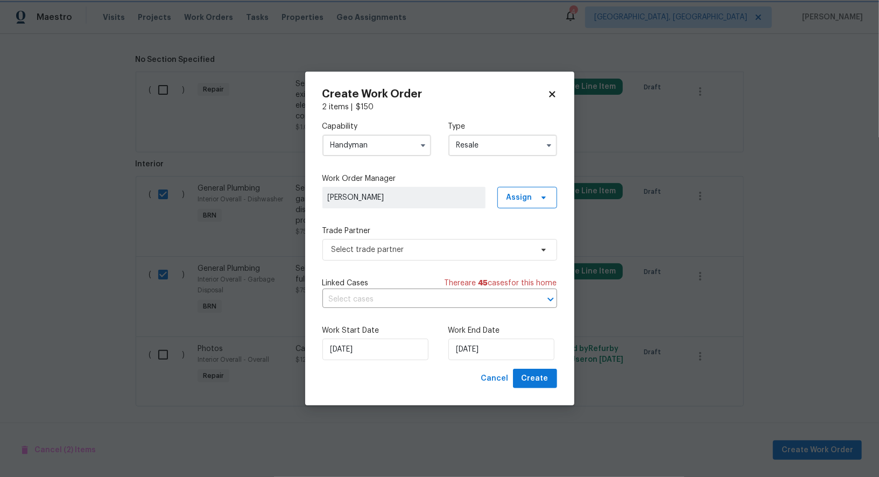
scroll to position [0, 0]
click at [447, 257] on span "Select trade partner" at bounding box center [439, 250] width 235 height 22
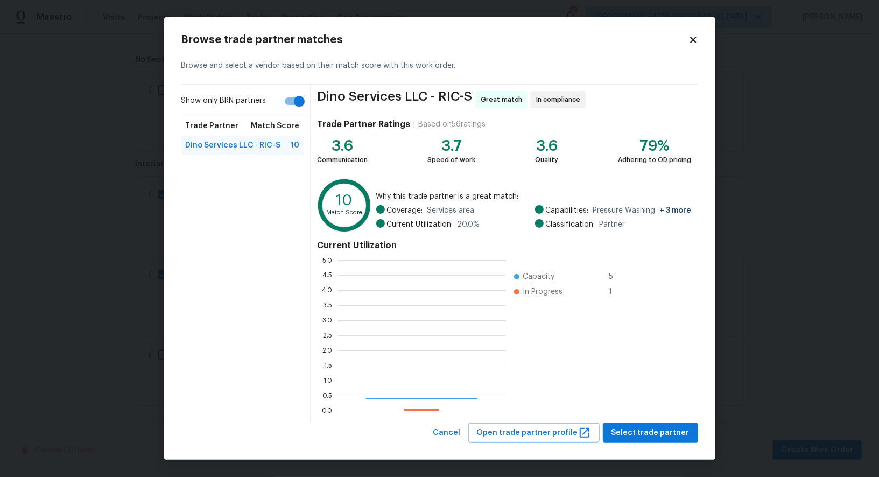
scroll to position [151, 167]
click at [642, 439] on button "Select trade partner" at bounding box center [650, 433] width 95 height 20
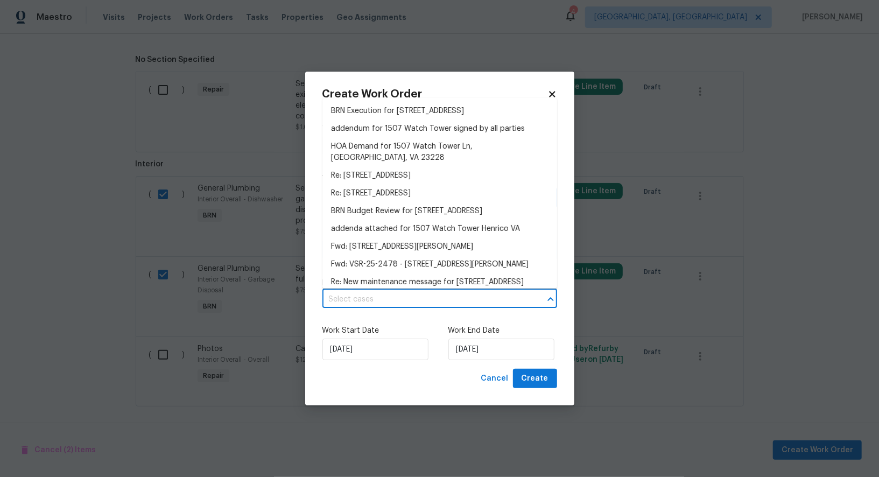
click at [413, 295] on input "text" at bounding box center [424, 299] width 205 height 17
click at [414, 115] on li "BRN Execution for 1507 Watch Tower Ln, Henrico, VA 23228" at bounding box center [439, 111] width 235 height 18
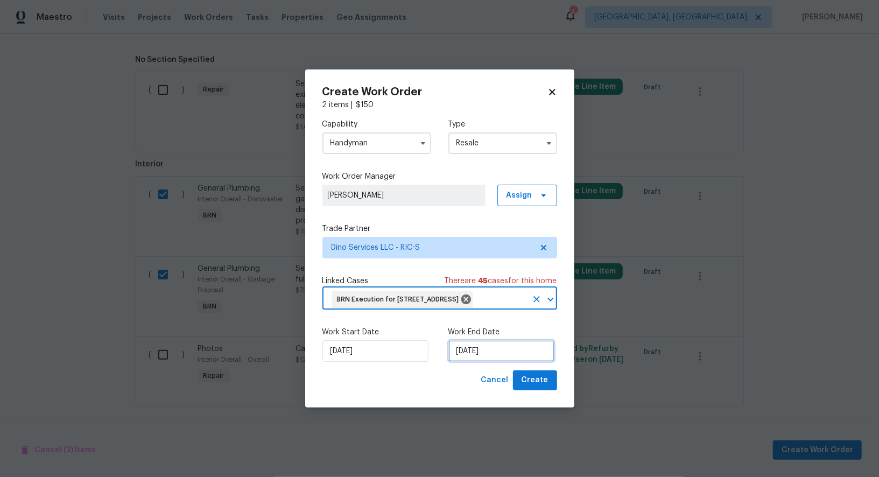
click at [481, 355] on input "09/09/2025" at bounding box center [501, 351] width 106 height 22
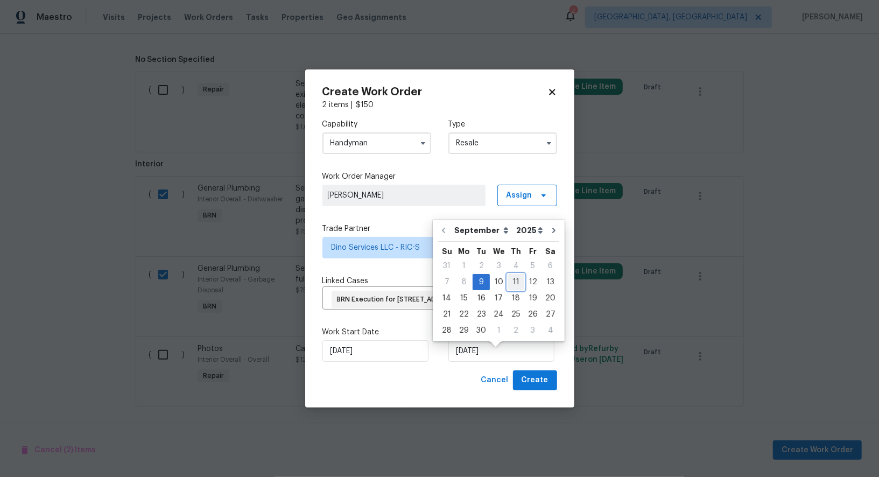
click at [512, 284] on div "11" at bounding box center [516, 282] width 17 height 15
type input "11/09/2025"
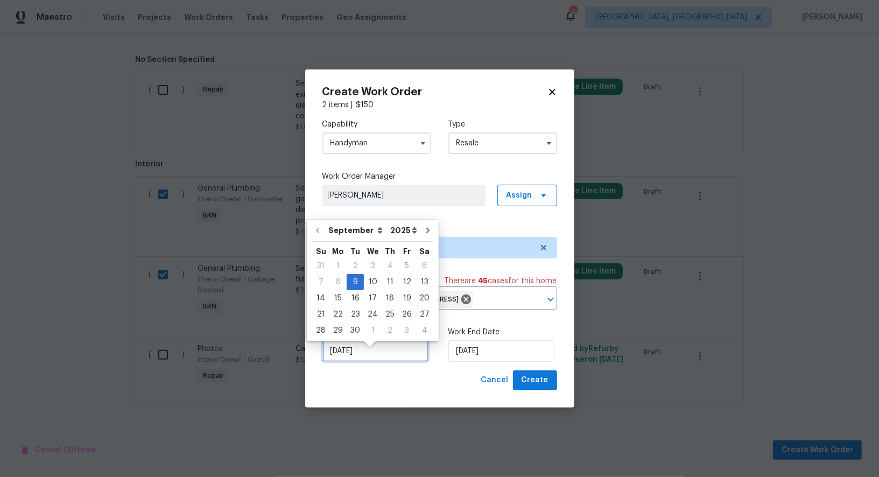
click at [360, 362] on input "09/09/2025" at bounding box center [375, 351] width 106 height 22
click at [367, 280] on div "10" at bounding box center [373, 282] width 18 height 15
type input "10/09/2025"
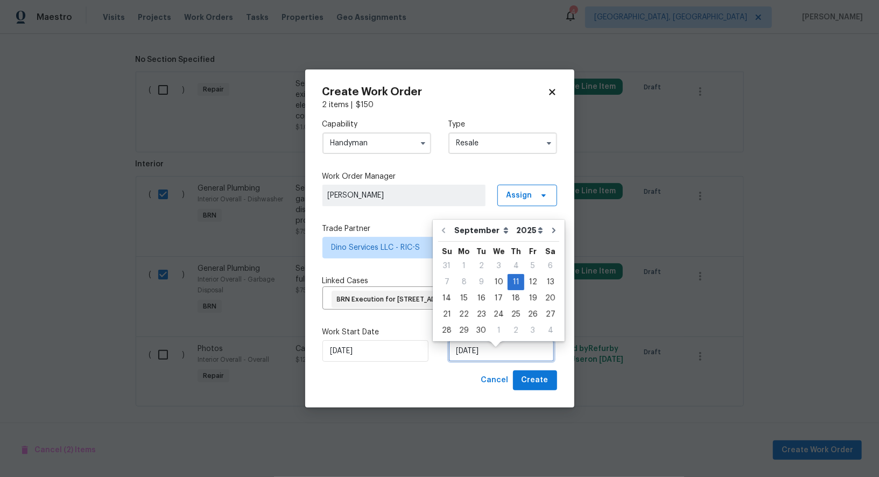
click at [500, 356] on input "11/09/2025" at bounding box center [501, 351] width 106 height 22
click at [524, 281] on div "12" at bounding box center [532, 282] width 17 height 15
type input "12/09/2025"
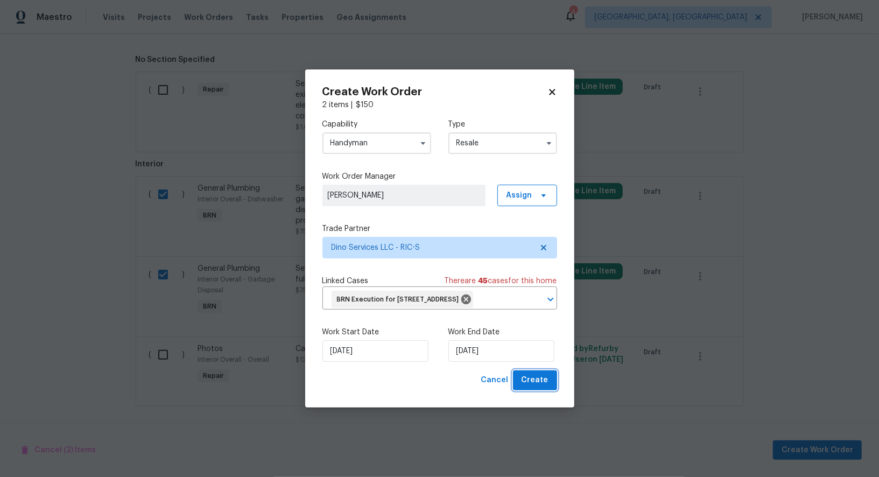
click at [536, 387] on span "Create" at bounding box center [535, 380] width 27 height 13
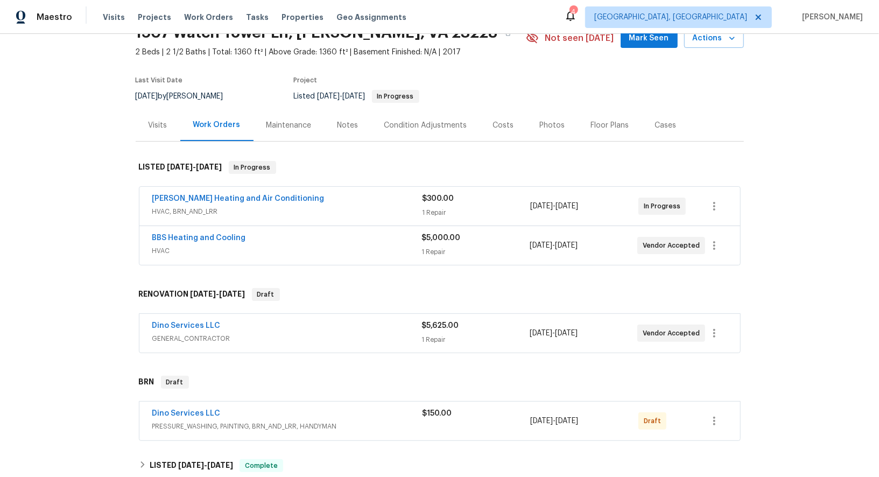
scroll to position [75, 0]
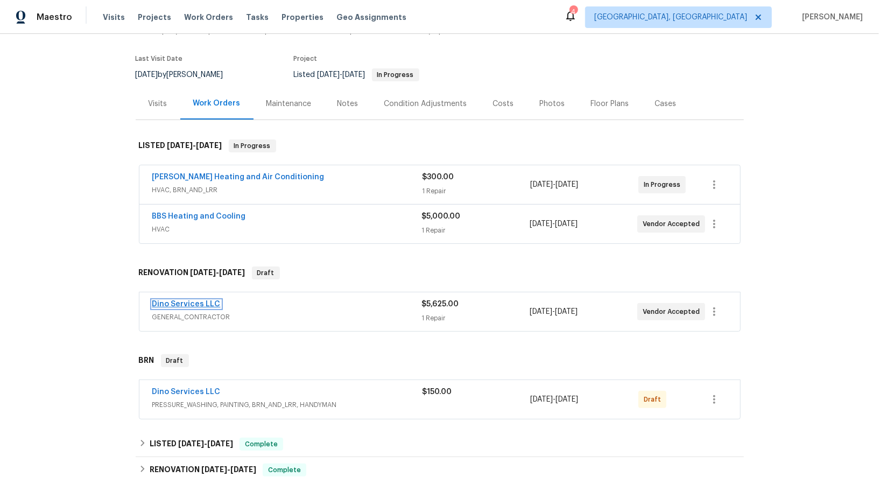
click at [187, 302] on link "Dino Services LLC" at bounding box center [186, 304] width 68 height 8
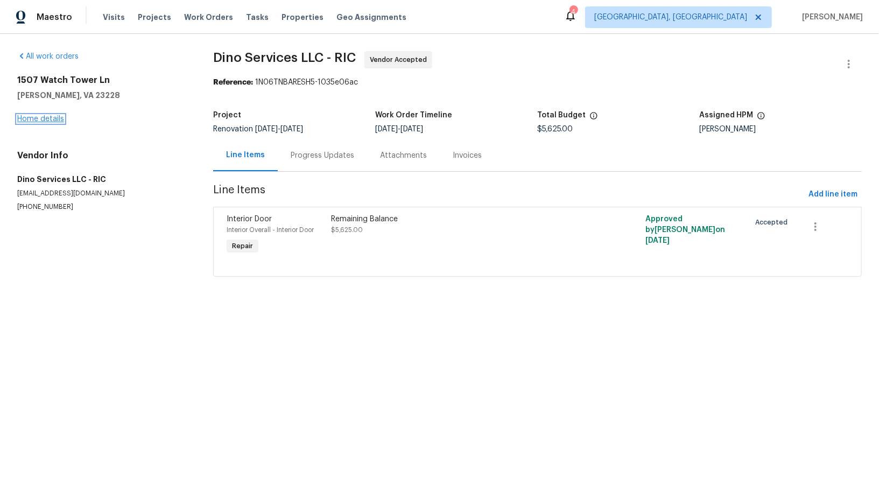
click at [50, 116] on link "Home details" at bounding box center [40, 119] width 47 height 8
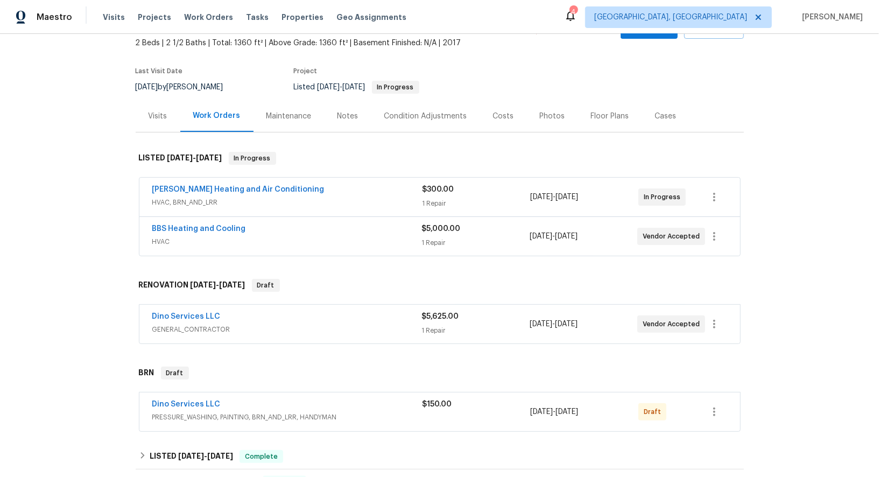
scroll to position [142, 0]
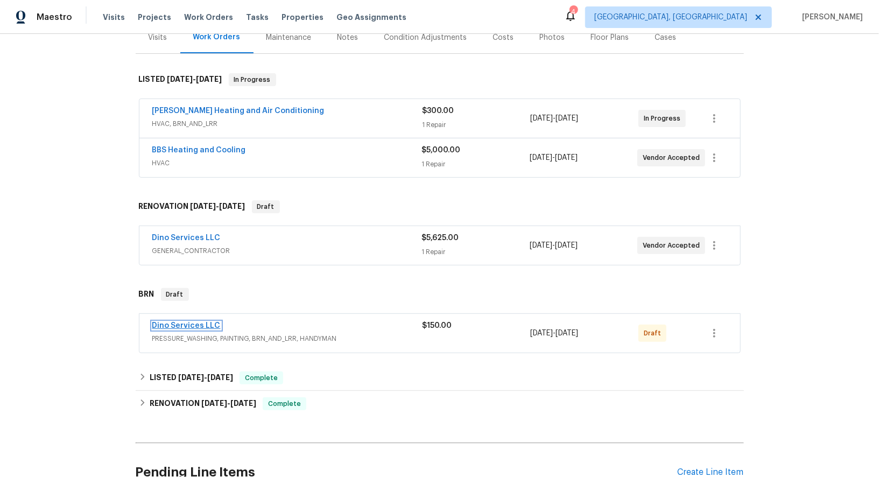
click at [185, 322] on link "Dino Services LLC" at bounding box center [186, 326] width 68 height 8
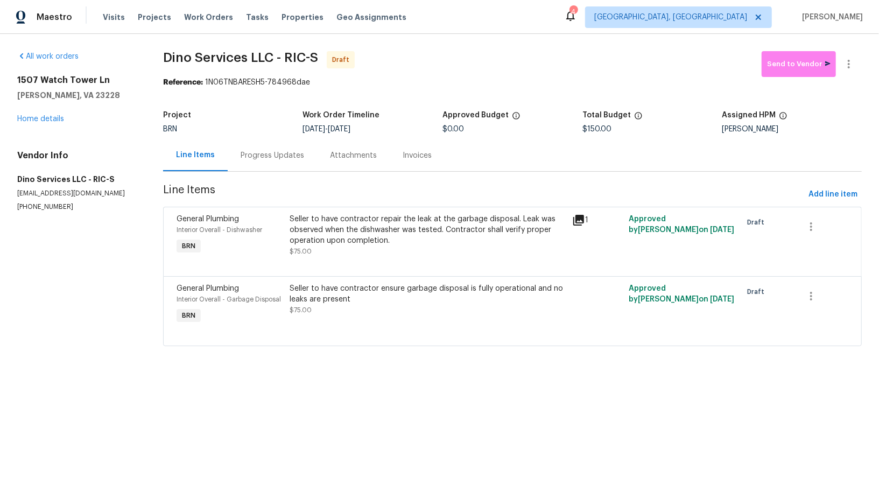
click at [271, 152] on div "Progress Updates" at bounding box center [273, 155] width 64 height 11
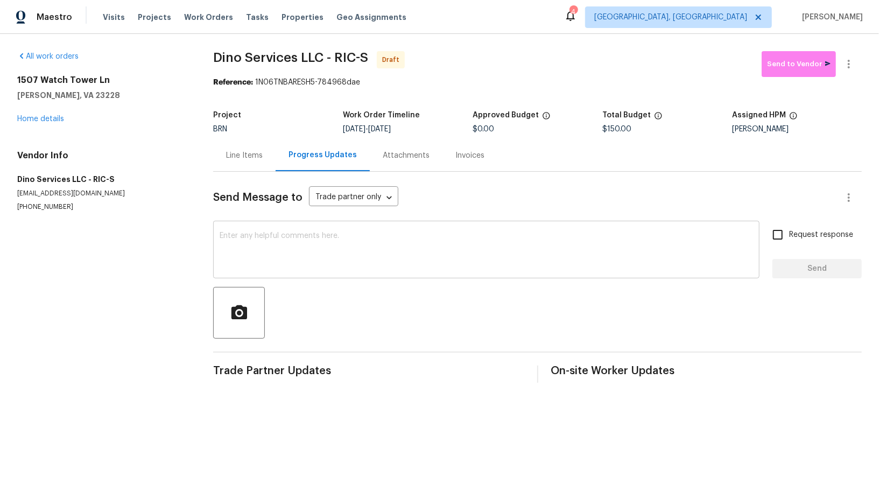
click at [377, 242] on textarea at bounding box center [486, 251] width 533 height 38
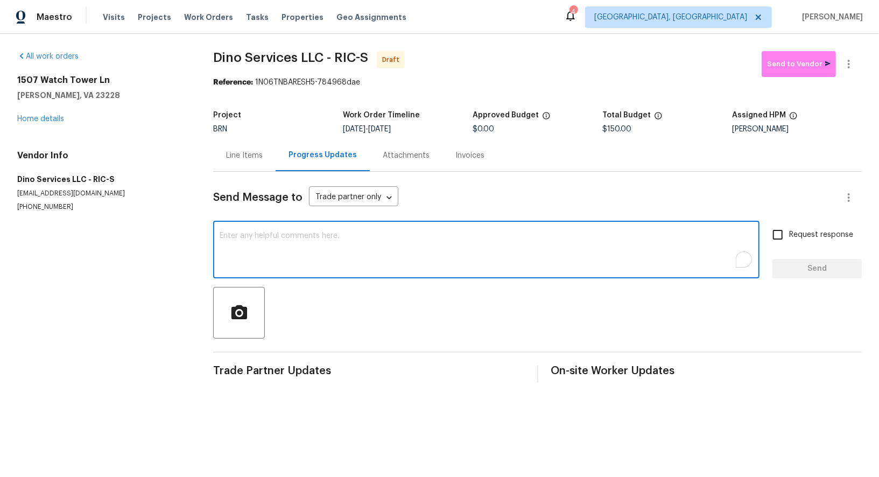
paste textarea "Hi, I'm Padmapriya from Opendoor. Just wanted to check if you received the WO f…"
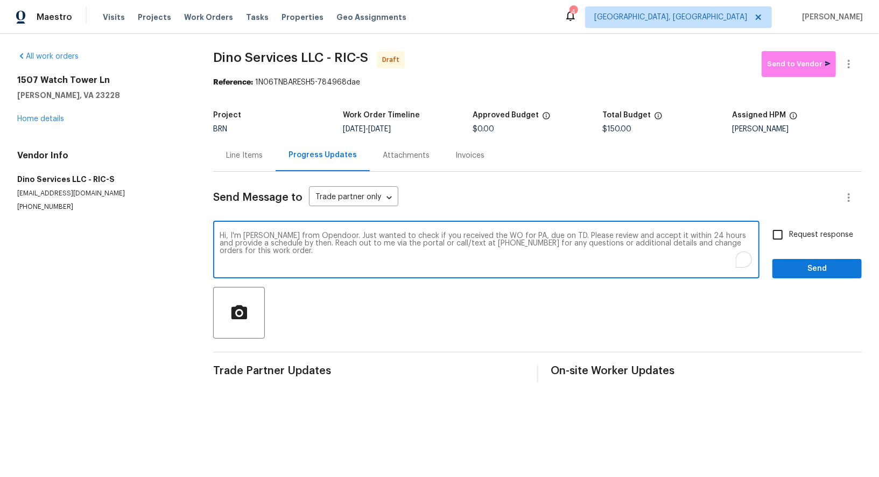
click at [525, 236] on textarea "Hi, I'm Padmapriya from Opendoor. Just wanted to check if you received the WO f…" at bounding box center [486, 251] width 533 height 38
paste textarea "1507 Watch Tower Ln, Henrico, VA 23228"
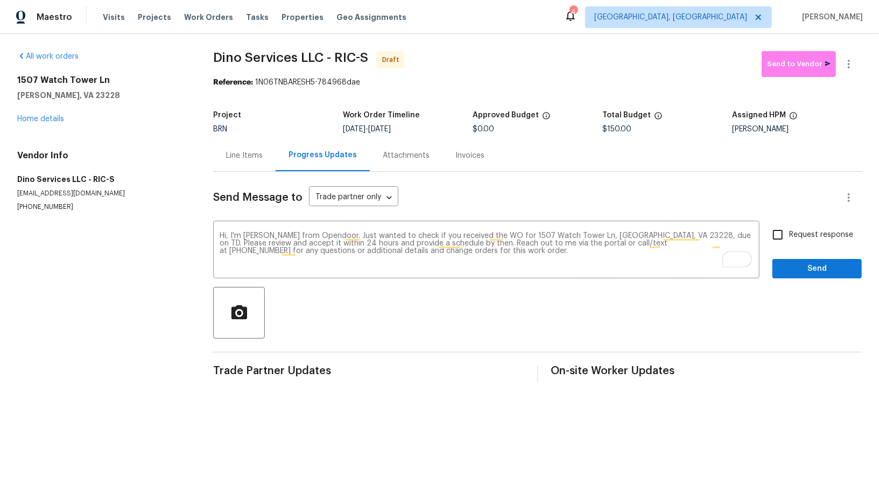
drag, startPoint x: 386, startPoint y: 129, endPoint x: 424, endPoint y: 126, distance: 37.2
click at [424, 126] on div "9/10/2025 - 9/12/2025" at bounding box center [408, 129] width 130 height 8
copy span "9/12/2025"
click at [696, 234] on textarea "Hi, I'm Padmapriya from Opendoor. Just wanted to check if you received the WO f…" at bounding box center [486, 251] width 533 height 38
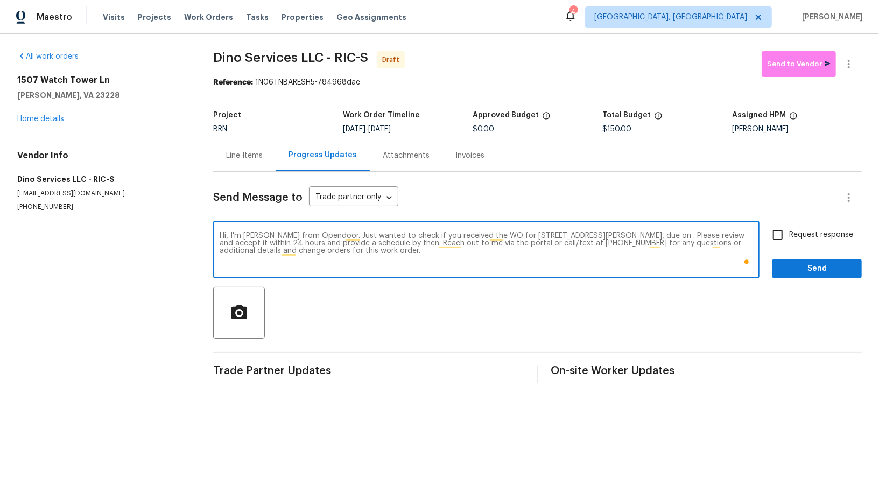
paste textarea "9/12/2025"
type textarea "Hi, I'm Padmapriya from Opendoor. Just wanted to check if you received the WO f…"
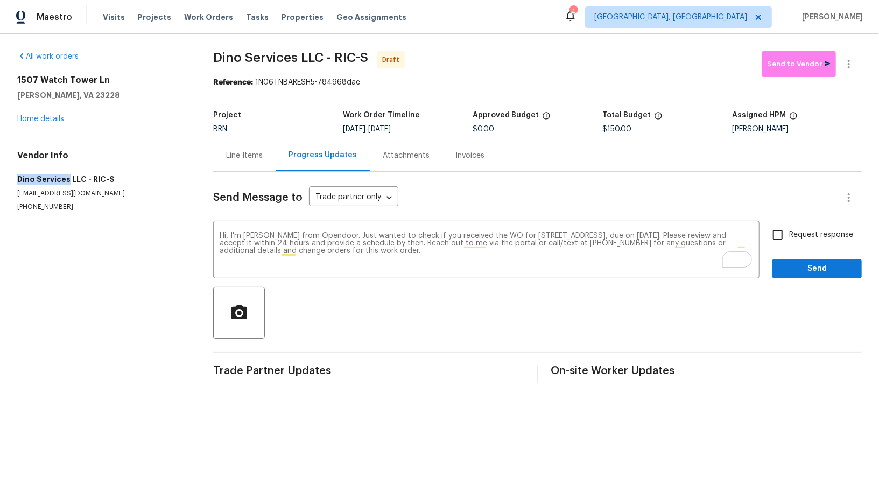
drag, startPoint x: 11, startPoint y: 183, endPoint x: 67, endPoint y: 180, distance: 55.5
click at [67, 180] on div "All work orders 1507 Watch Tower Ln Henrico, VA 23228 Home details Vendor Info …" at bounding box center [439, 217] width 879 height 366
copy h5 "Dino Services"
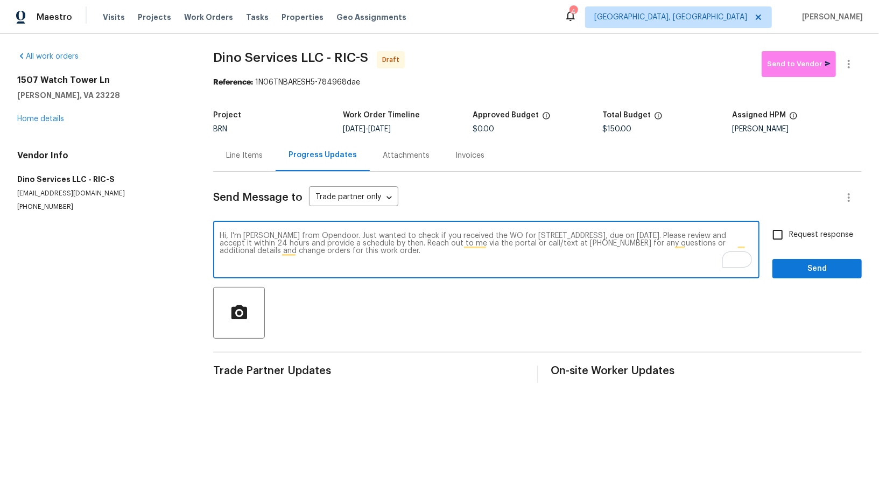
click at [451, 251] on textarea "Hi, I'm Padmapriya from Opendoor. Just wanted to check if you received the WO f…" at bounding box center [486, 251] width 533 height 38
click at [770, 233] on input "Request response" at bounding box center [777, 234] width 23 height 23
checkbox input "true"
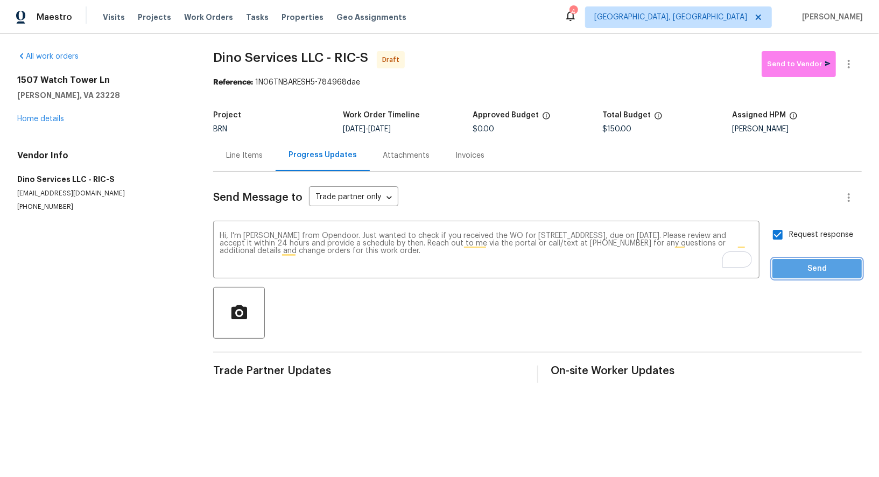
click at [811, 271] on span "Send" at bounding box center [817, 268] width 72 height 13
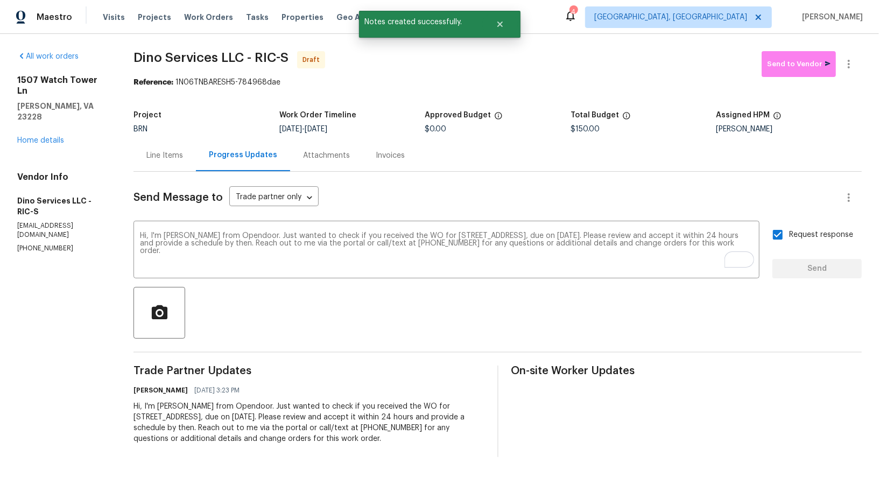
click at [156, 156] on div "Line Items" at bounding box center [164, 155] width 37 height 11
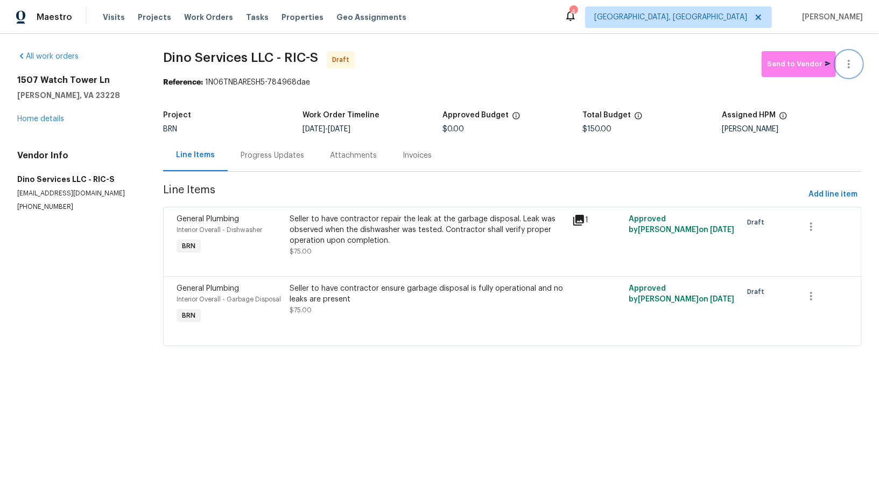
click at [852, 59] on icon "button" at bounding box center [848, 64] width 13 height 13
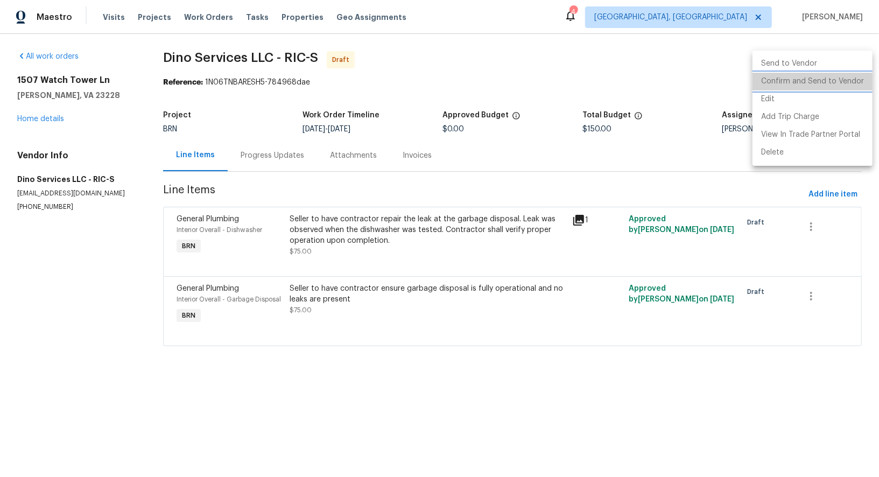
click at [818, 81] on li "Confirm and Send to Vendor" at bounding box center [812, 82] width 120 height 18
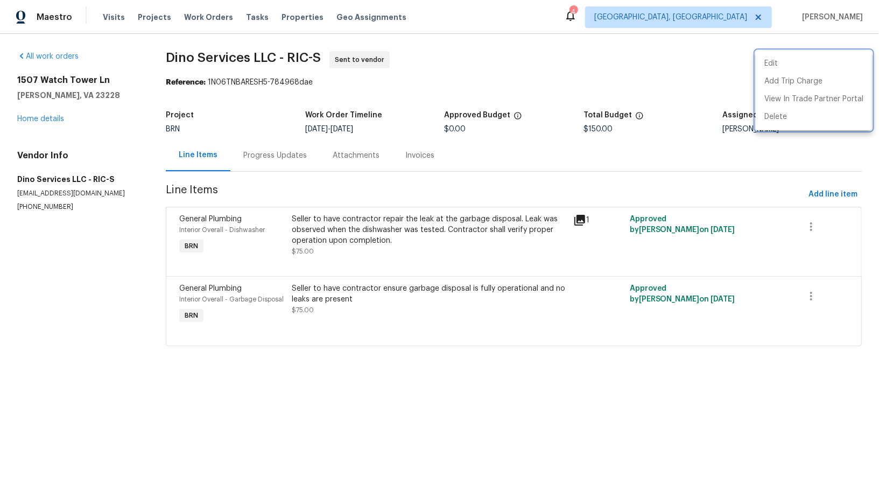
drag, startPoint x: 11, startPoint y: 178, endPoint x: 70, endPoint y: 177, distance: 59.2
click at [70, 177] on div at bounding box center [439, 238] width 879 height 477
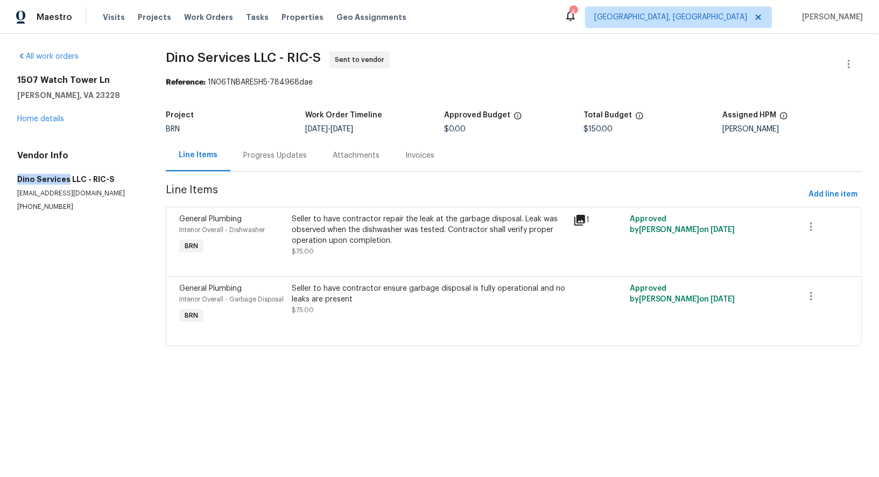
drag, startPoint x: 67, startPoint y: 177, endPoint x: 4, endPoint y: 178, distance: 63.0
click at [4, 178] on div "All work orders 1507 Watch Tower Ln Henrico, VA 23228 Home details Vendor Info …" at bounding box center [439, 205] width 879 height 342
copy h5 "Dino Services"
click at [268, 148] on div "Progress Updates" at bounding box center [274, 155] width 89 height 32
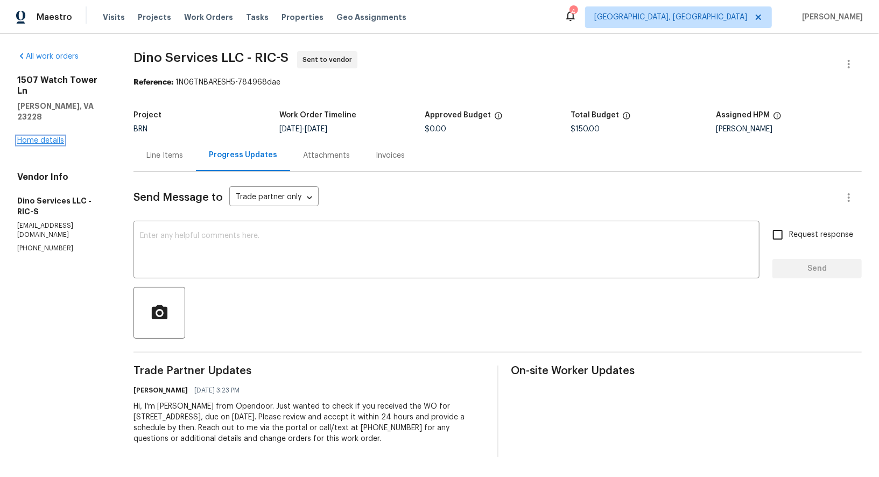
click at [50, 137] on link "Home details" at bounding box center [40, 141] width 47 height 8
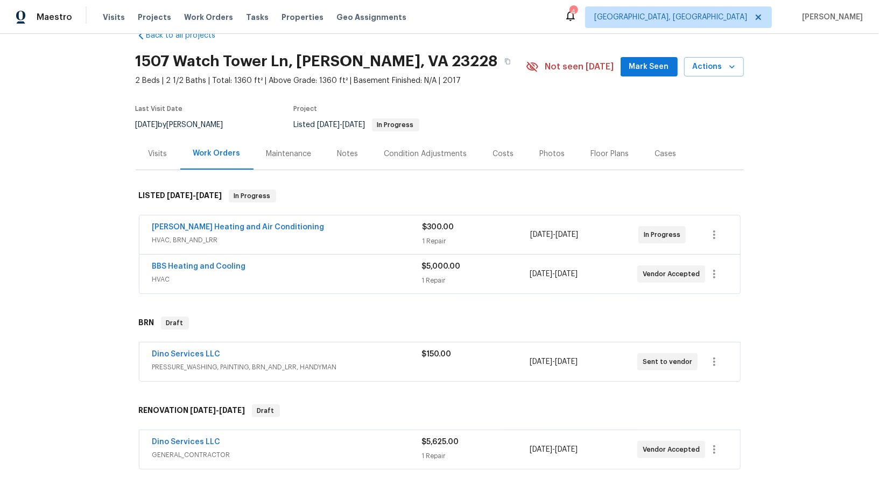
scroll to position [35, 0]
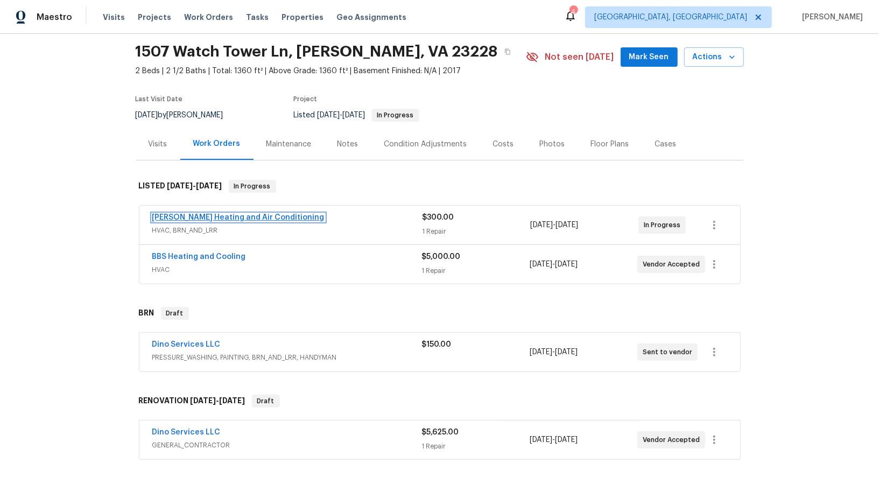
click at [212, 216] on link "Mayer Heating and Air Conditioning" at bounding box center [238, 218] width 172 height 8
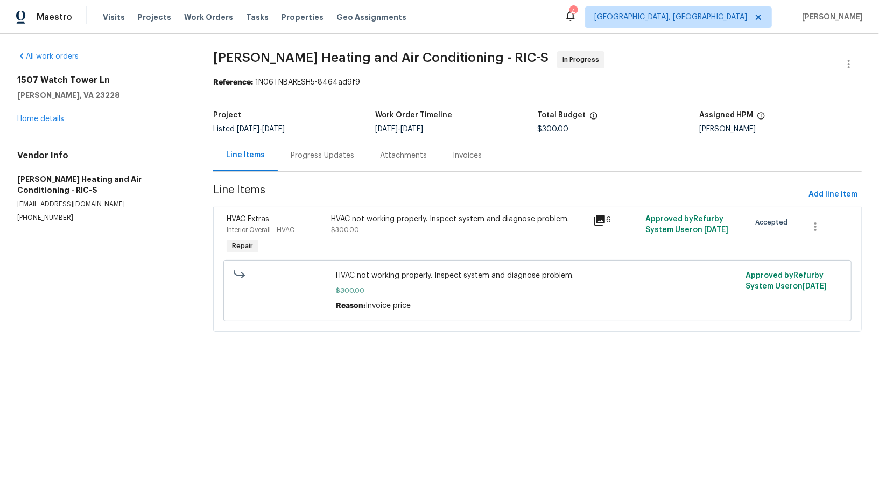
click at [308, 157] on div "Progress Updates" at bounding box center [323, 155] width 64 height 11
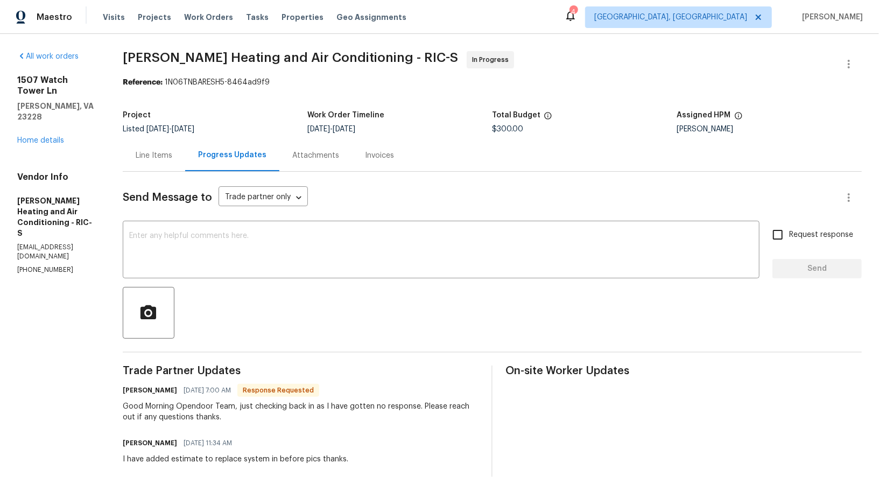
click at [157, 149] on div "Line Items" at bounding box center [154, 155] width 62 height 32
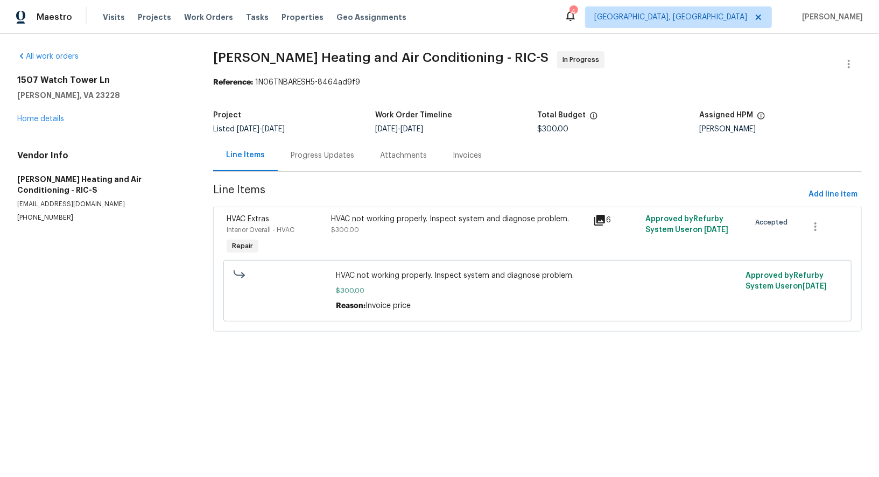
click at [316, 156] on div "Progress Updates" at bounding box center [323, 155] width 64 height 11
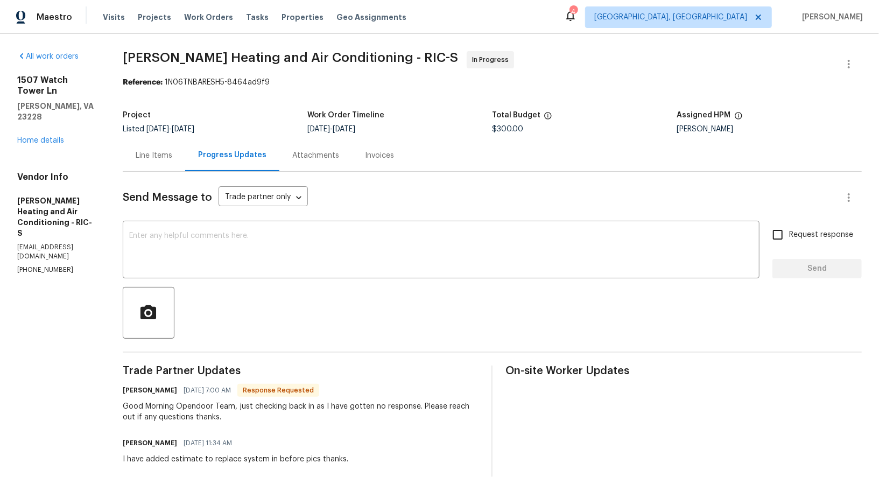
click at [168, 151] on div "Line Items" at bounding box center [154, 155] width 37 height 11
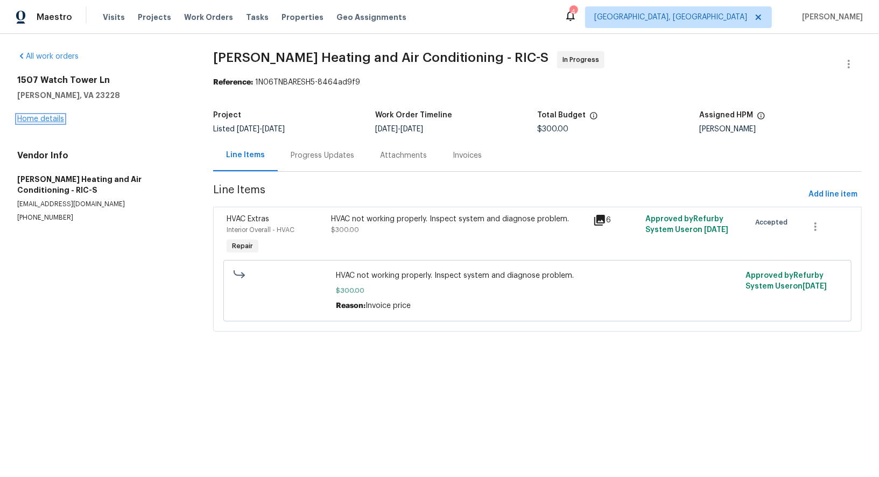
click at [51, 115] on link "Home details" at bounding box center [40, 119] width 47 height 8
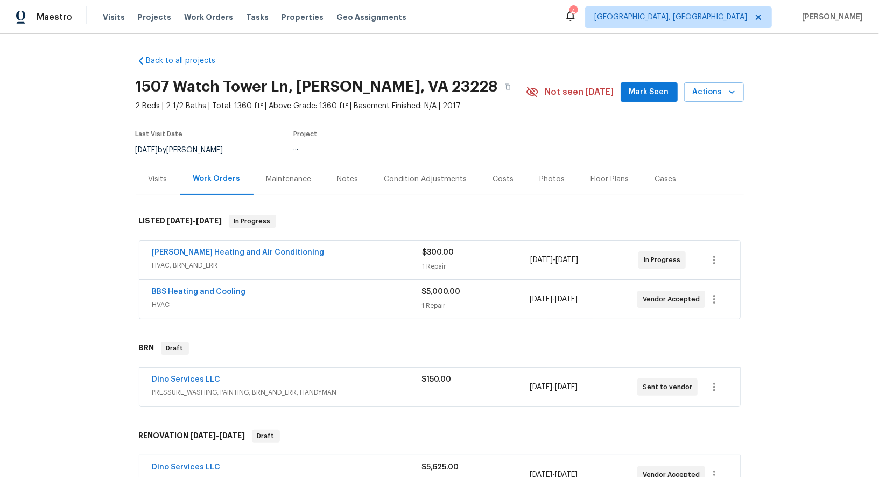
scroll to position [9, 0]
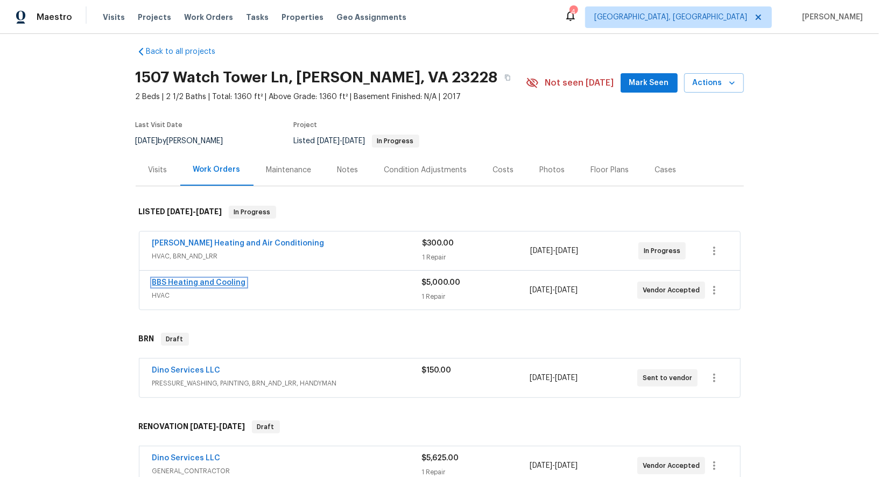
click at [213, 283] on link "BBS Heating and Cooling" at bounding box center [199, 283] width 94 height 8
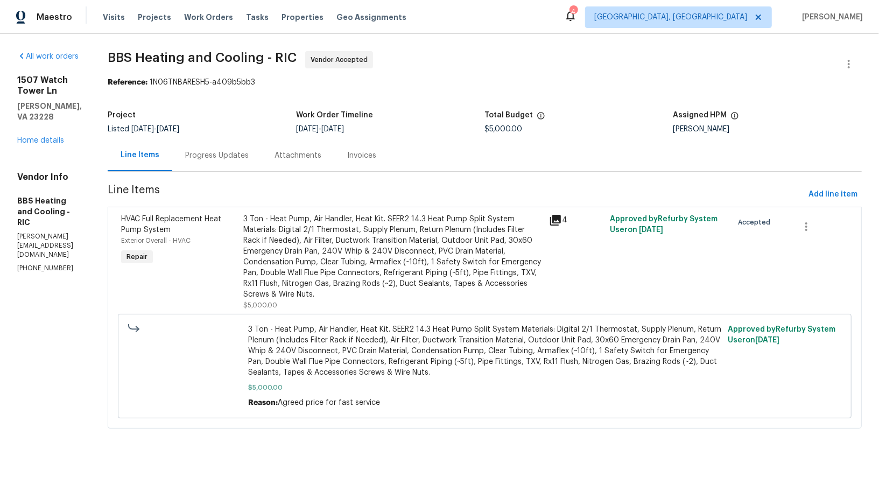
click at [261, 149] on div "Progress Updates" at bounding box center [216, 155] width 89 height 32
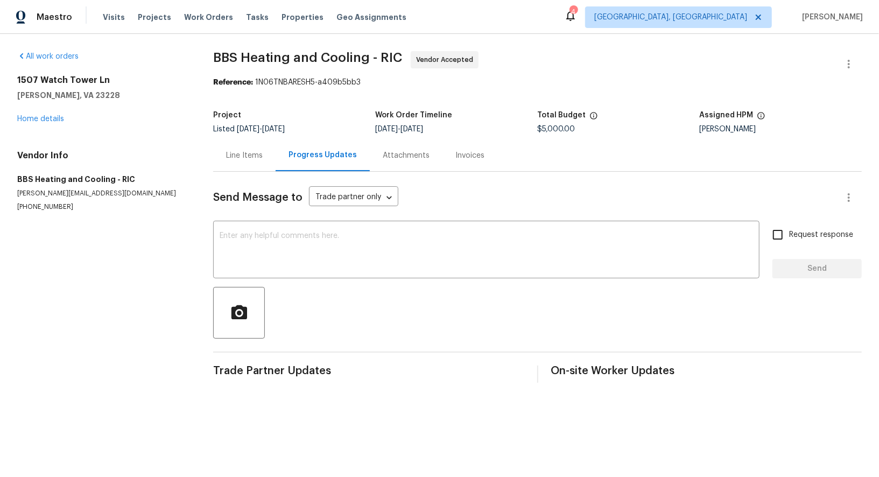
click at [239, 157] on div "Line Items" at bounding box center [244, 155] width 37 height 11
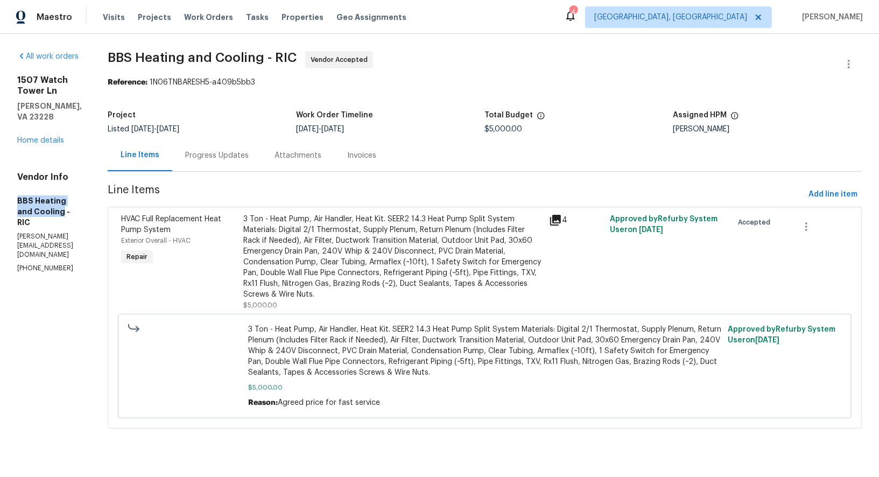
drag, startPoint x: 12, startPoint y: 177, endPoint x: 108, endPoint y: 178, distance: 96.4
click at [108, 178] on div "All work orders 1507 Watch Tower Ln Henrico, VA 23228 Home details Vendor Info …" at bounding box center [439, 246] width 879 height 425
copy h5 "BBS Heating and Cooling"
click at [249, 148] on div "Progress Updates" at bounding box center [216, 155] width 89 height 32
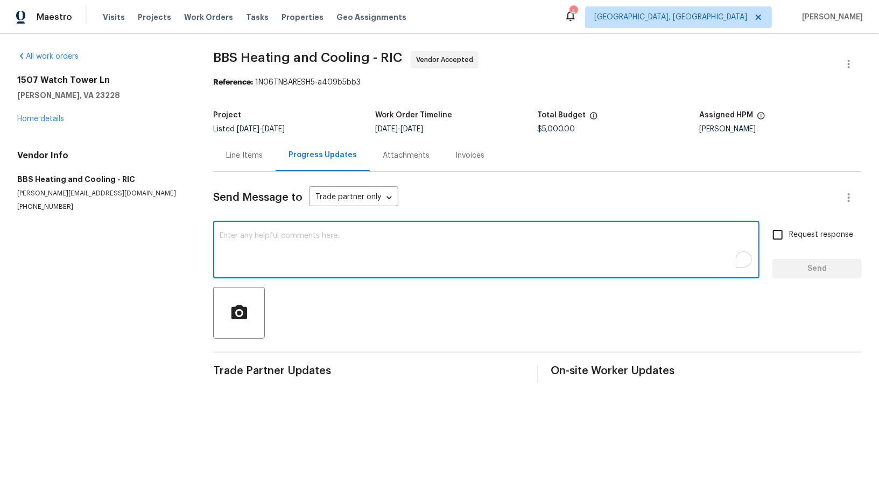
click at [262, 255] on textarea "To enrich screen reader interactions, please activate Accessibility in Grammarl…" at bounding box center [486, 251] width 533 height 38
click at [229, 151] on div "Line Items" at bounding box center [244, 155] width 37 height 11
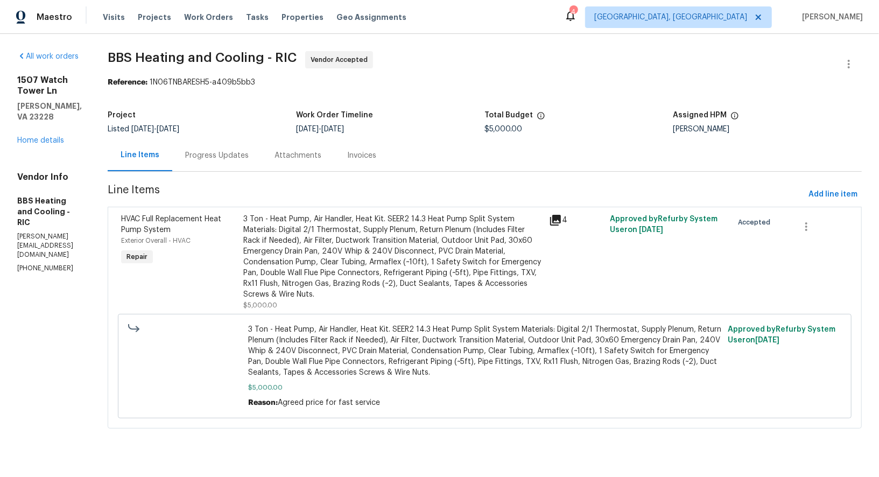
click at [262, 143] on div "Progress Updates" at bounding box center [216, 155] width 89 height 32
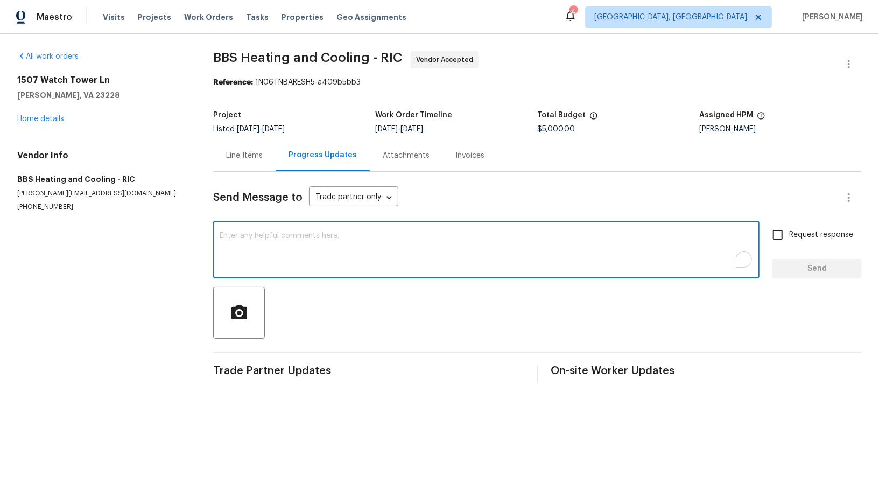
click at [263, 260] on textarea "To enrich screen reader interactions, please activate Accessibility in Grammarl…" at bounding box center [486, 251] width 533 height 38
type textarea "Hi, Could you please update me on the scheduled date of the work?"
click at [789, 221] on div "Send Message to Trade partner only Trade partner only ​ Hi, Could you please up…" at bounding box center [537, 277] width 649 height 211
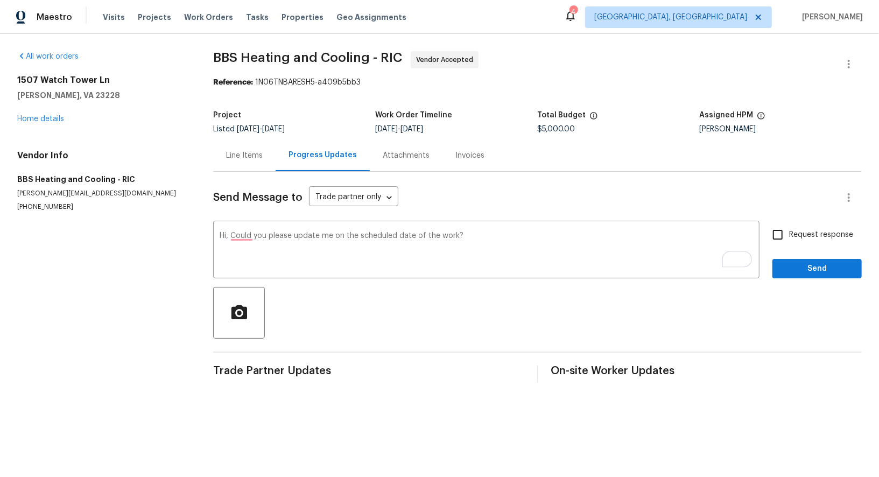
click at [788, 236] on input "Request response" at bounding box center [777, 234] width 23 height 23
checkbox input "true"
click at [799, 272] on span "Send" at bounding box center [817, 268] width 72 height 13
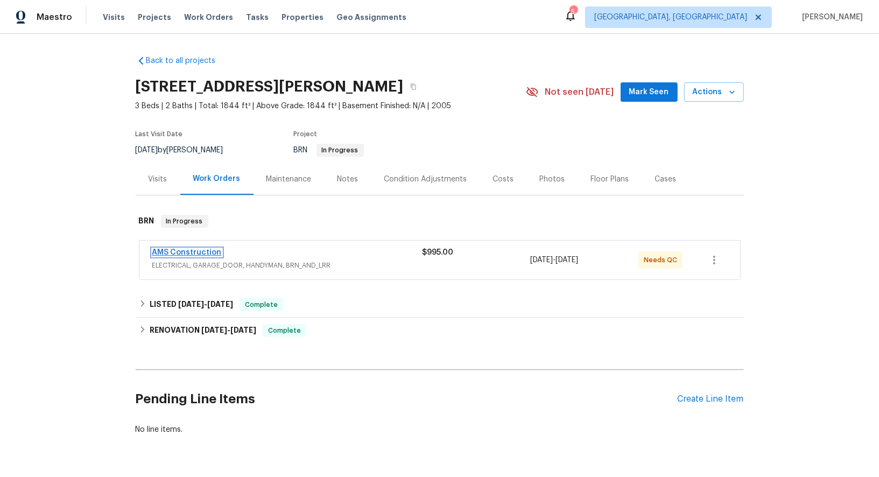
click at [161, 249] on link "AMS Construction" at bounding box center [186, 253] width 69 height 8
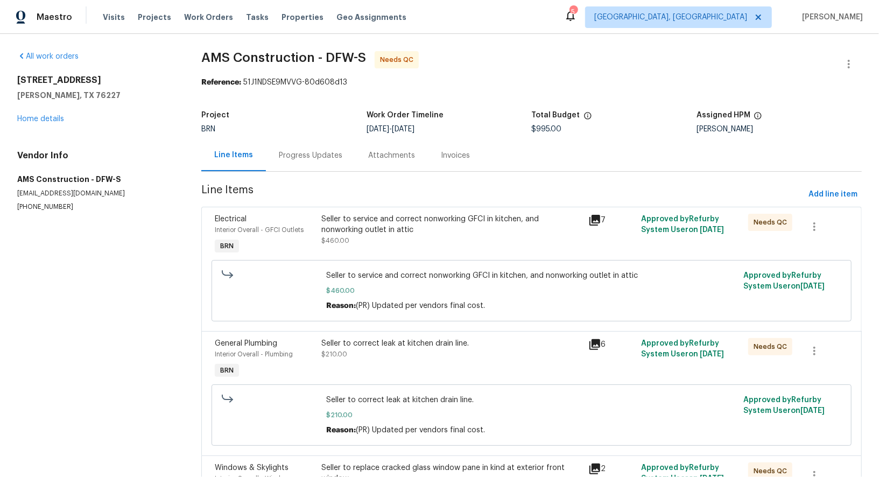
click at [341, 224] on div "Seller to service and correct nonworking GFCI in kitchen, and nonworking outlet…" at bounding box center [451, 225] width 260 height 22
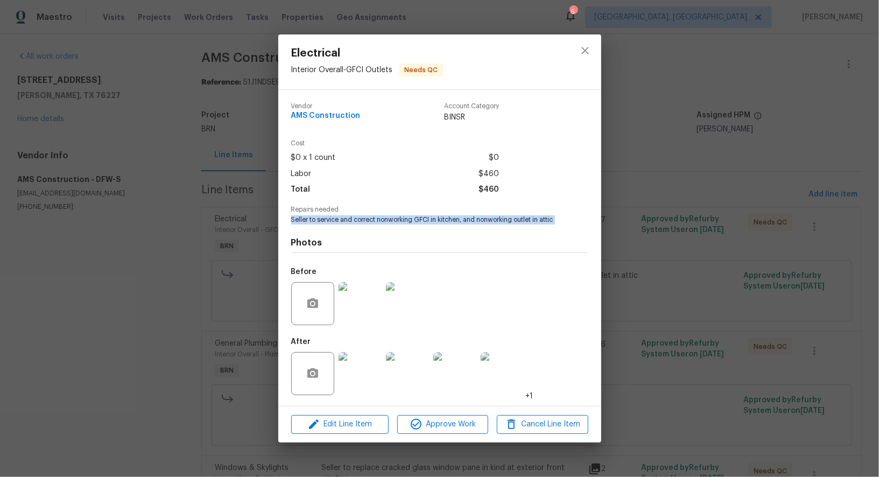
drag, startPoint x: 289, startPoint y: 220, endPoint x: 587, endPoint y: 227, distance: 297.7
click at [587, 227] on div "Vendor AMS Construction Account Category BINSR Cost $0 x 1 count $0 Labor $460 …" at bounding box center [439, 248] width 323 height 316
copy span "Seller to service and correct nonworking GFCI in kitchen, and nonworking outlet…"
click at [358, 299] on img at bounding box center [360, 303] width 43 height 43
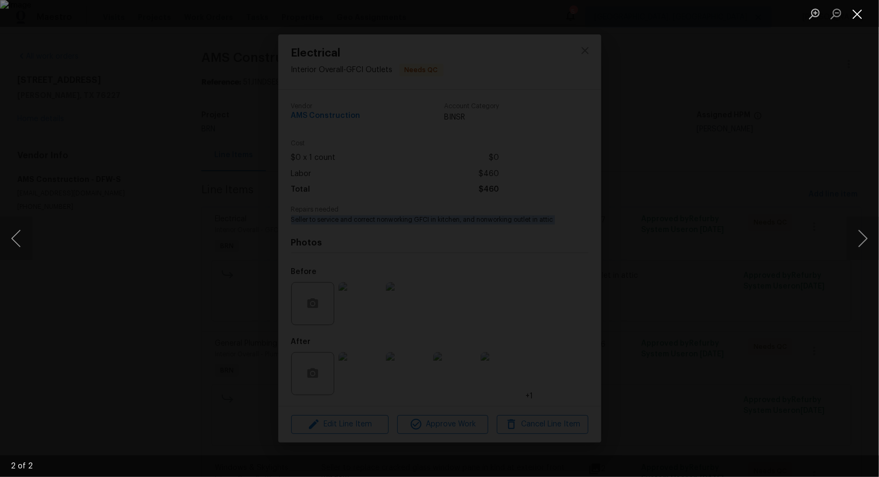
click at [857, 10] on button "Close lightbox" at bounding box center [858, 13] width 22 height 19
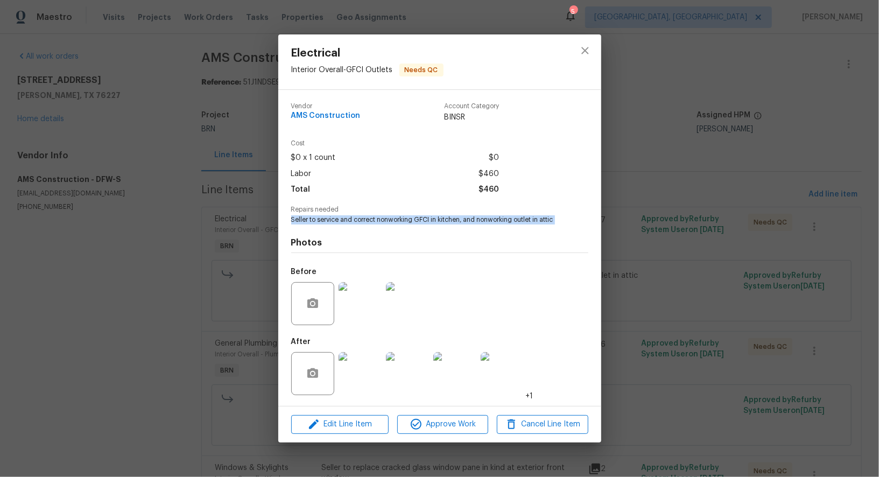
click at [356, 372] on img at bounding box center [360, 373] width 43 height 43
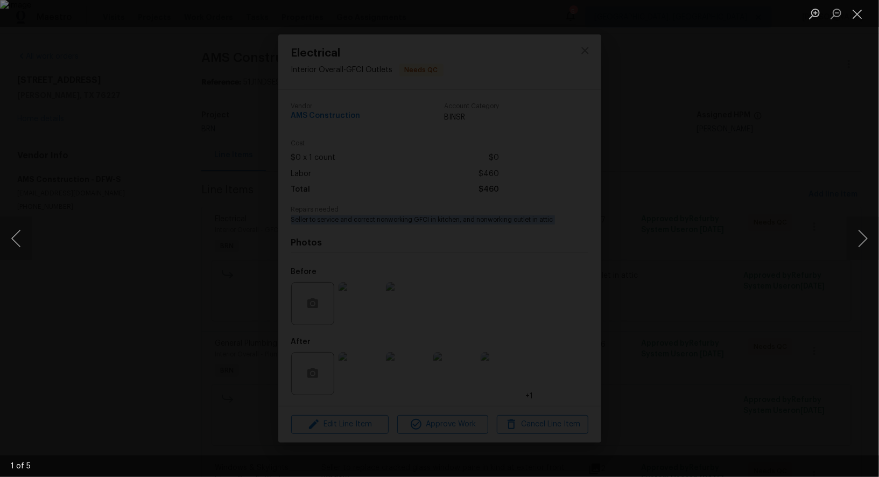
click at [108, 230] on div "Lightbox" at bounding box center [439, 238] width 879 height 477
click at [184, 305] on div "Lightbox" at bounding box center [439, 238] width 879 height 477
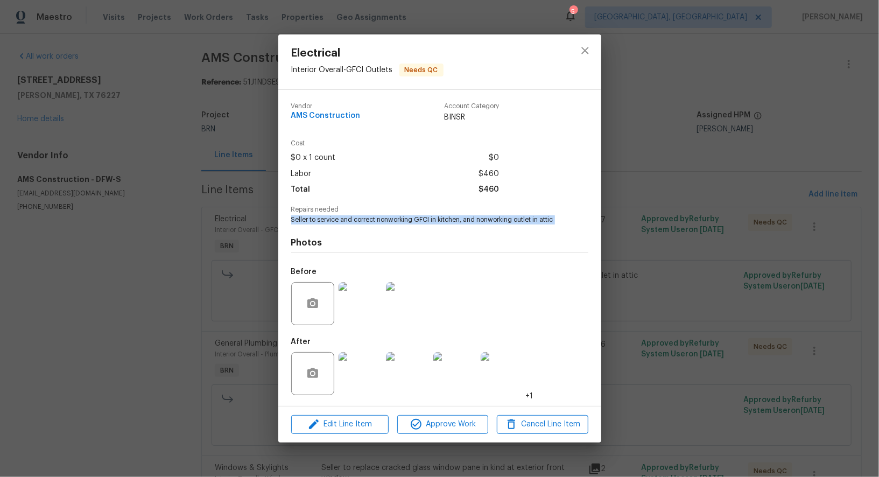
click at [358, 302] on img at bounding box center [360, 303] width 43 height 43
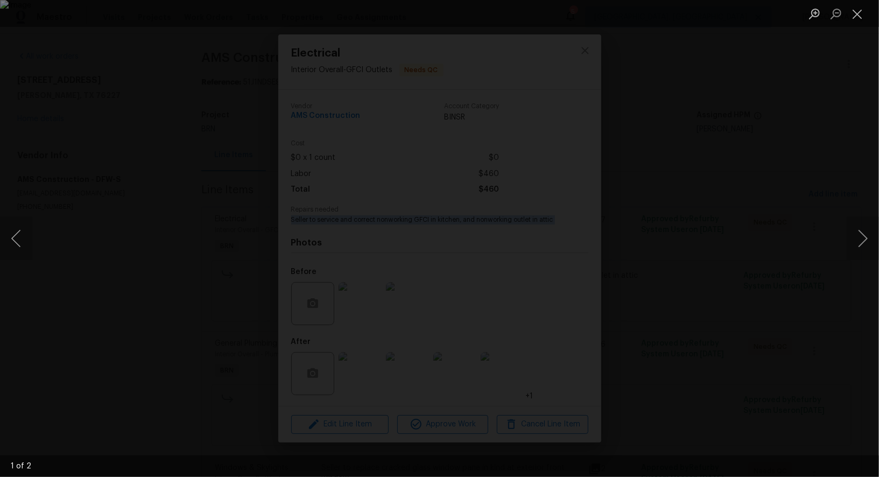
click at [770, 233] on div "Lightbox" at bounding box center [439, 238] width 879 height 477
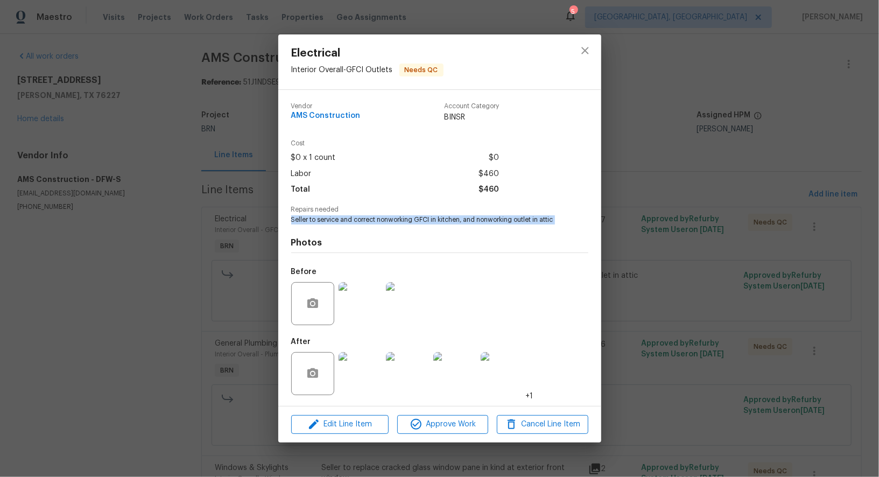
click at [406, 371] on img at bounding box center [407, 373] width 43 height 43
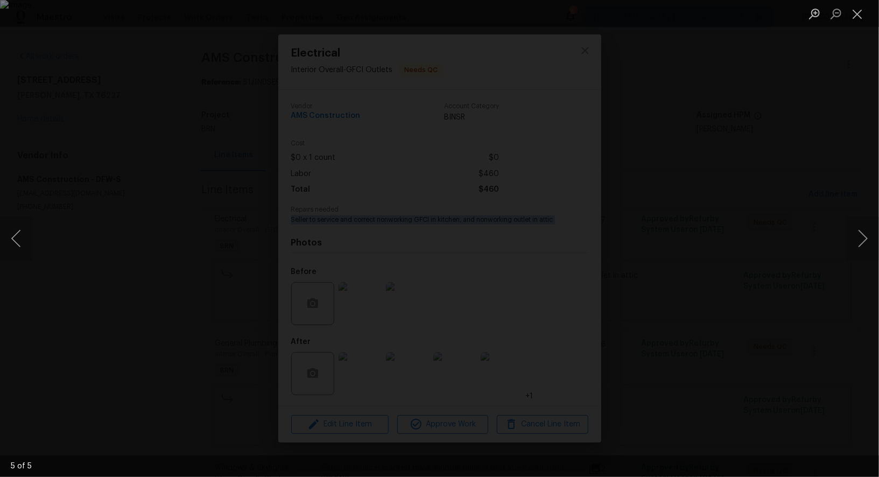
click at [196, 167] on div "Lightbox" at bounding box center [439, 238] width 879 height 477
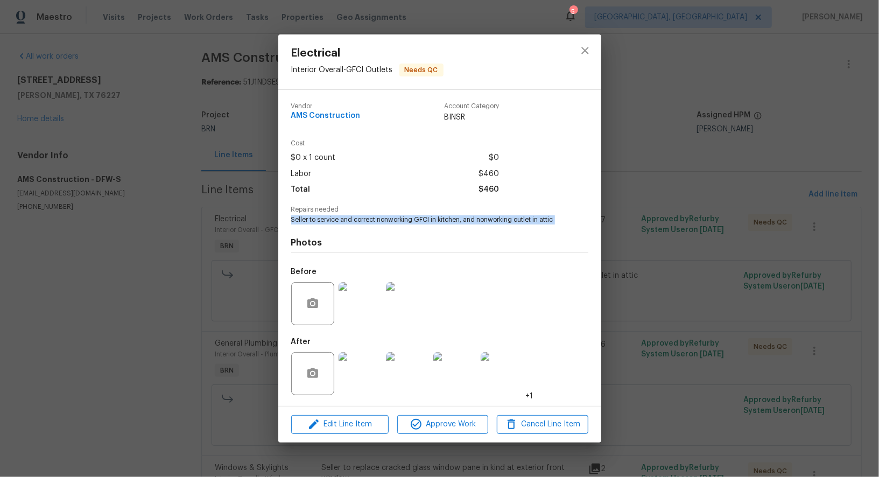
click at [196, 167] on div "Electrical Interior Overall - GFCI Outlets Needs QC Vendor AMS Construction Acc…" at bounding box center [439, 238] width 879 height 477
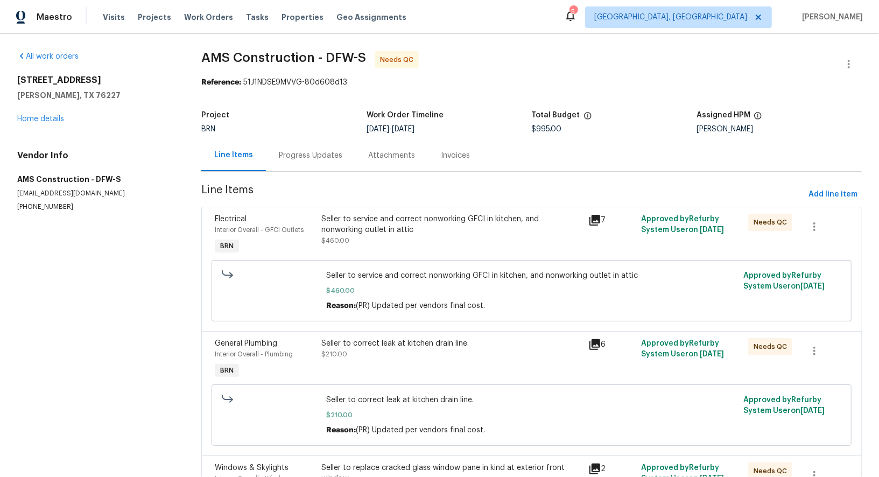
scroll to position [132, 0]
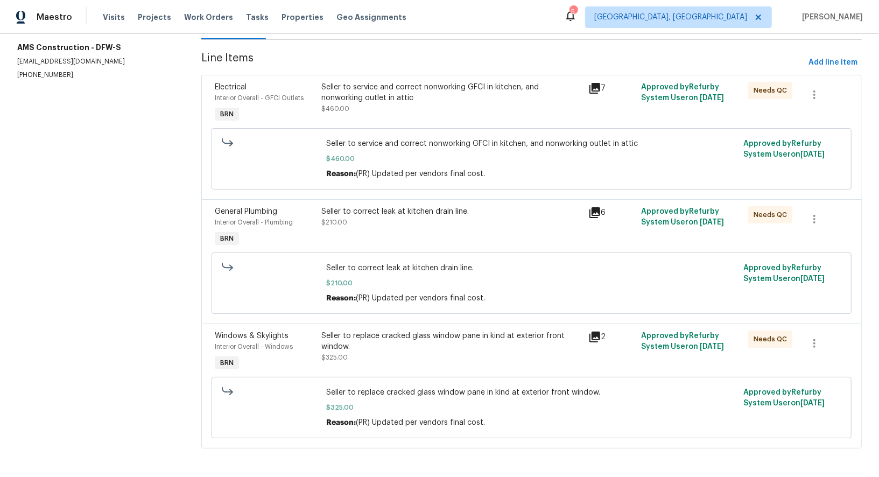
click at [356, 215] on div "Seller to correct leak at kitchen drain line." at bounding box center [451, 211] width 260 height 11
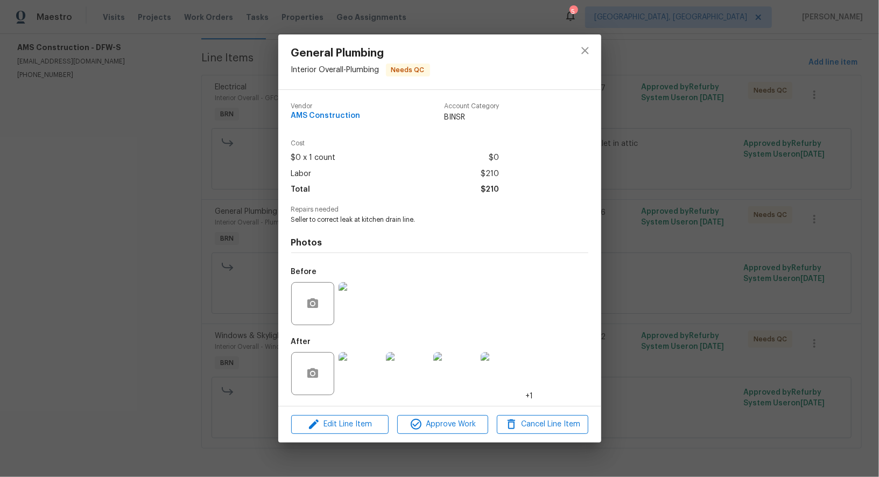
drag, startPoint x: 285, startPoint y: 226, endPoint x: 443, endPoint y: 226, distance: 158.2
click at [443, 226] on div "Vendor AMS Construction Account Category BINSR Cost $0 x 1 count $0 Labor $210 …" at bounding box center [439, 248] width 323 height 316
drag, startPoint x: 424, startPoint y: 223, endPoint x: 285, endPoint y: 224, distance: 138.9
click at [285, 224] on div "Vendor AMS Construction Account Category BINSR Cost $0 x 1 count $0 Labor $210 …" at bounding box center [439, 248] width 323 height 316
copy span "Seller to correct leak at kitchen drain line."
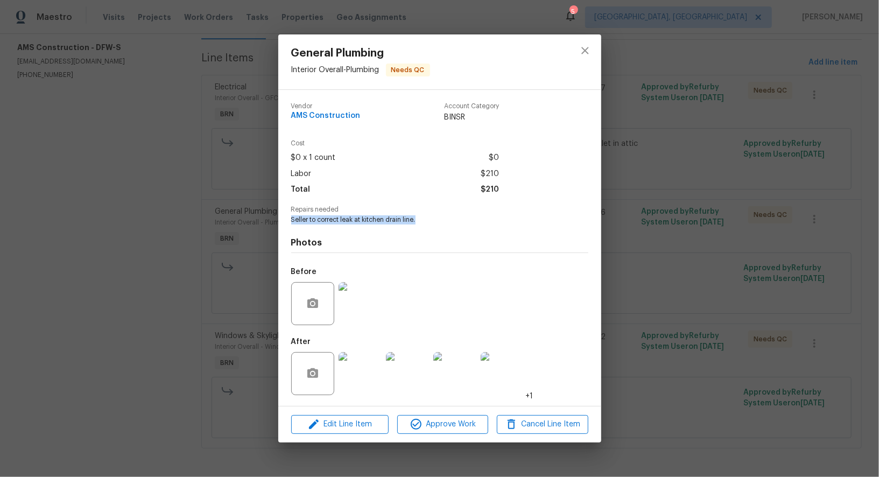
click at [357, 311] on img at bounding box center [360, 303] width 43 height 43
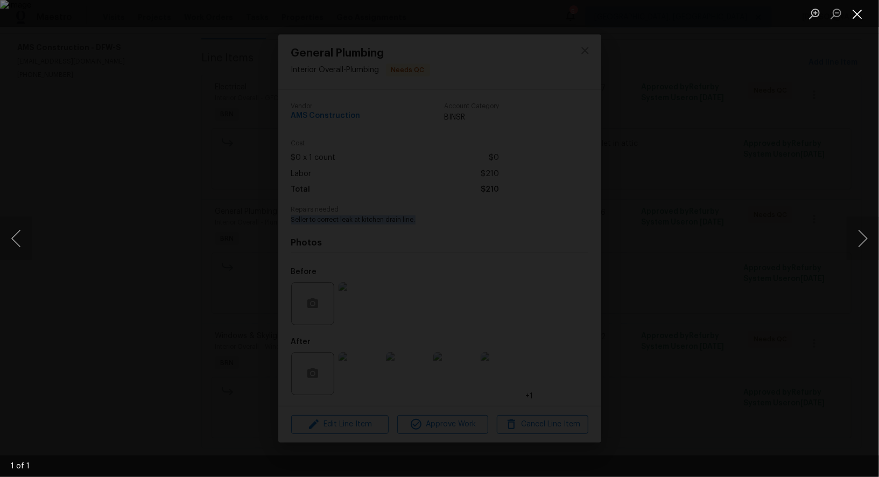
click at [866, 19] on button "Close lightbox" at bounding box center [858, 13] width 22 height 19
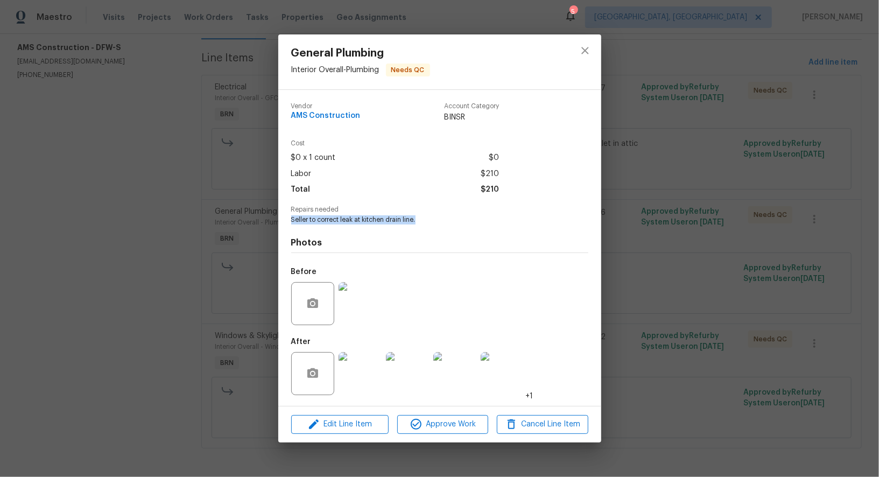
click at [346, 377] on img at bounding box center [360, 373] width 43 height 43
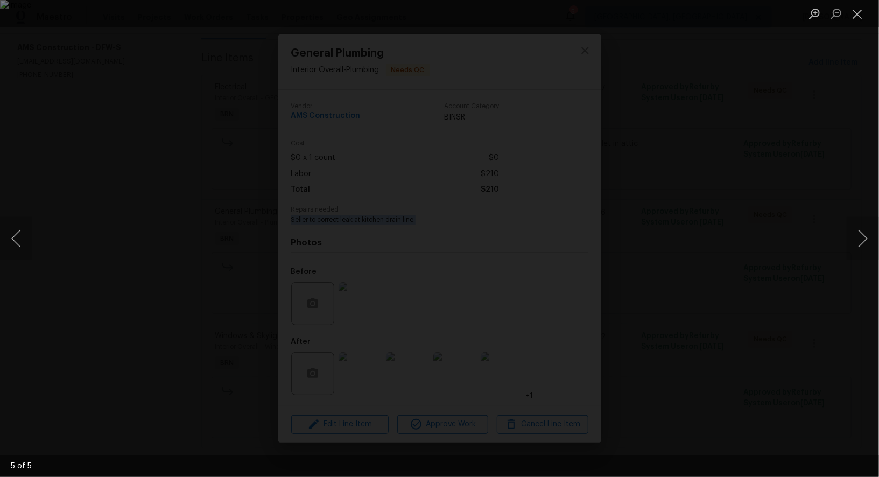
click at [625, 239] on div "Lightbox" at bounding box center [439, 238] width 879 height 477
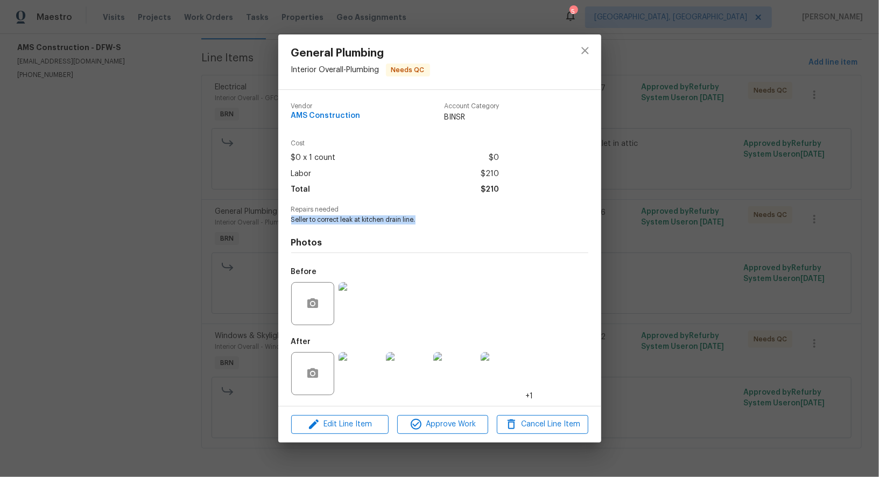
click at [625, 238] on div "General Plumbing Interior Overall - Plumbing Needs QC Vendor AMS Construction A…" at bounding box center [439, 238] width 879 height 477
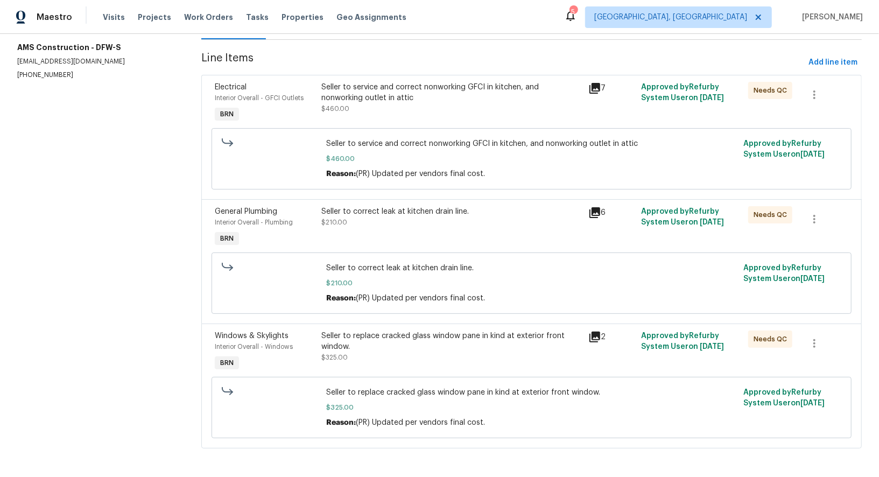
click at [412, 357] on div "Seller to replace cracked glass window pane in kind at exterior front window. $…" at bounding box center [451, 346] width 260 height 32
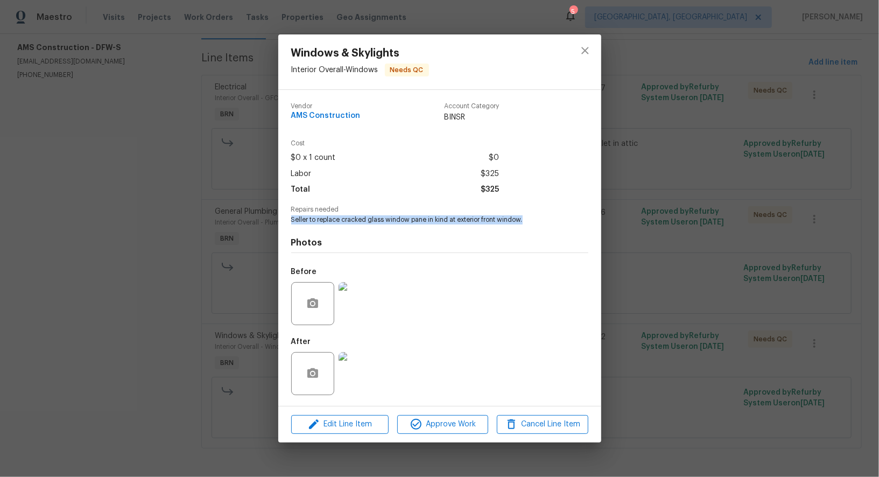
drag, startPoint x: 290, startPoint y: 220, endPoint x: 563, endPoint y: 221, distance: 273.4
click at [563, 221] on div "Vendor AMS Construction Account Category BINSR Cost $0 x 1 count $0 Labor $325 …" at bounding box center [439, 248] width 323 height 316
copy span "Seller to replace cracked glass window pane in kind at exterior front window."
click at [362, 297] on img at bounding box center [360, 303] width 43 height 43
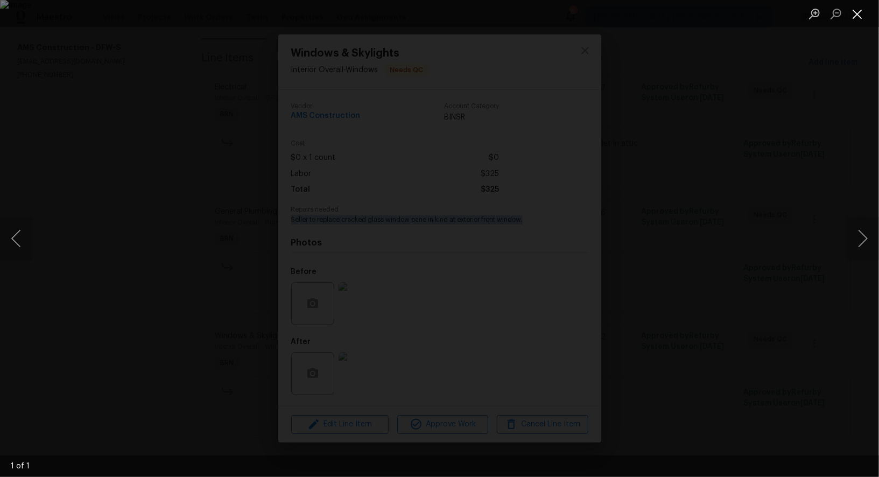
click at [855, 20] on button "Close lightbox" at bounding box center [858, 13] width 22 height 19
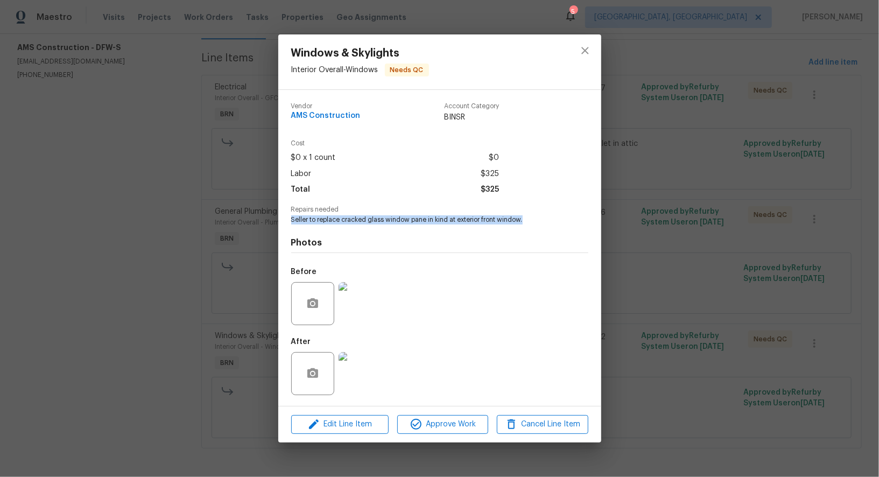
click at [354, 364] on img at bounding box center [360, 373] width 43 height 43
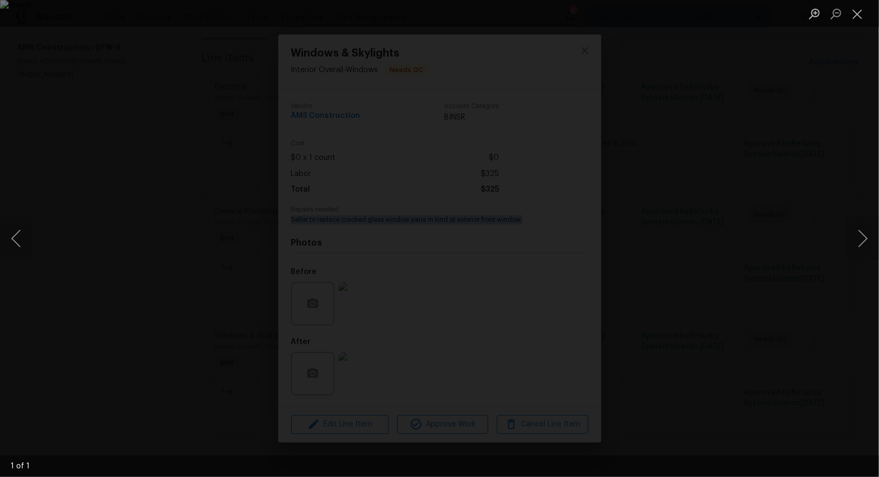
click at [150, 161] on div "Lightbox" at bounding box center [439, 238] width 879 height 477
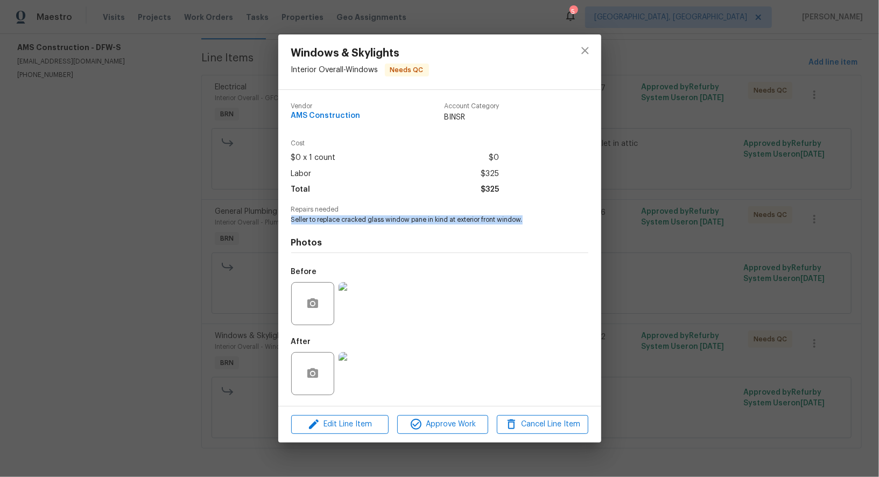
click at [150, 161] on div "Windows & Skylights Interior Overall - Windows Needs QC Vendor AMS Construction…" at bounding box center [439, 238] width 879 height 477
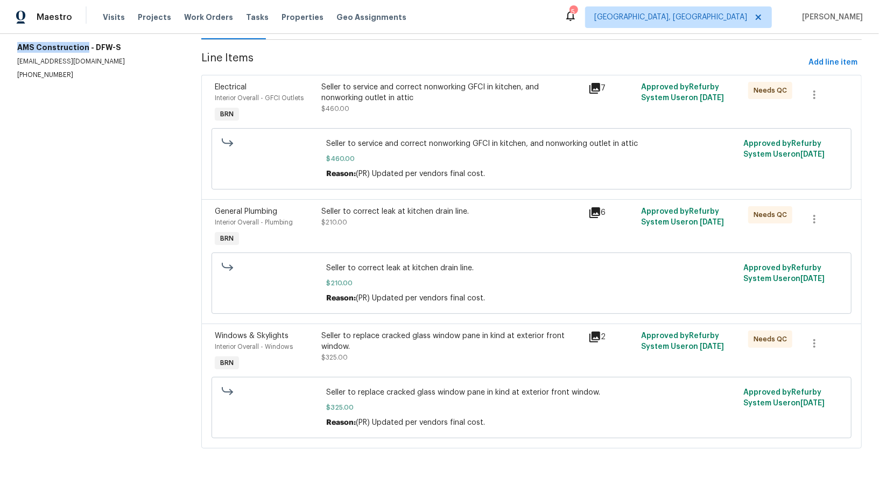
drag, startPoint x: 6, startPoint y: 37, endPoint x: 83, endPoint y: 46, distance: 78.1
click at [83, 46] on div "All work orders 9903 Cedarcrest Dr AUBREY, TX 76227 Home details Vendor Info AM…" at bounding box center [439, 190] width 879 height 576
copy h5 "AMS Construction"
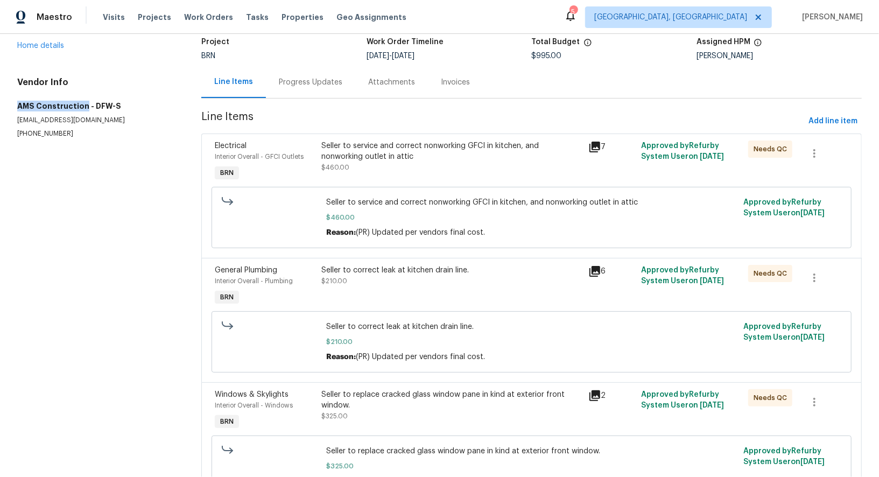
scroll to position [18, 0]
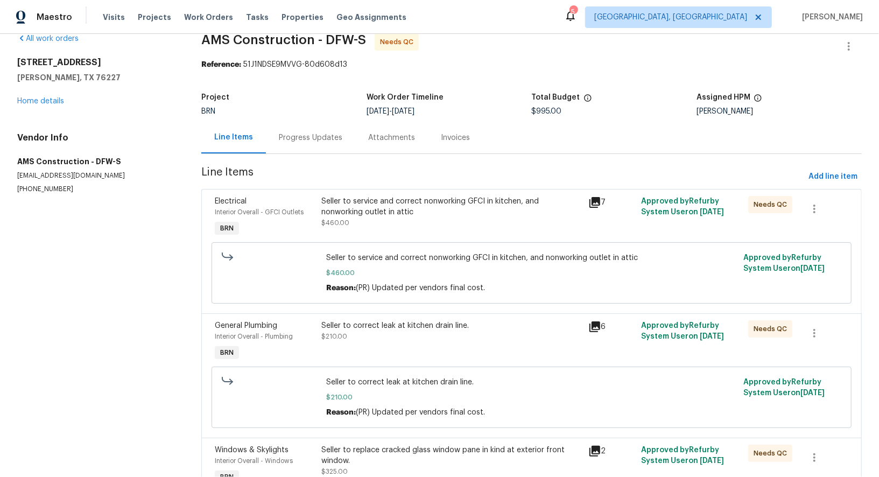
click at [353, 193] on div "Seller to service and correct nonworking GFCI in kitchen, and nonworking outlet…" at bounding box center [451, 218] width 266 height 50
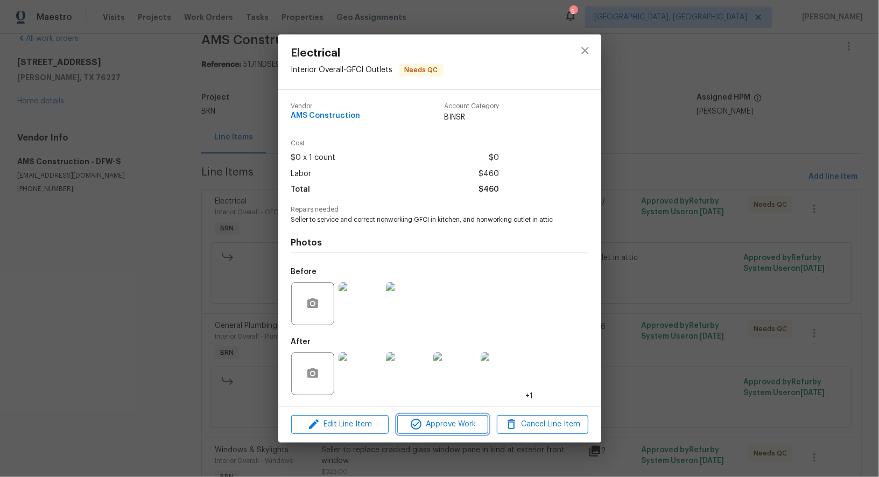
click at [444, 428] on span "Approve Work" at bounding box center [442, 424] width 85 height 13
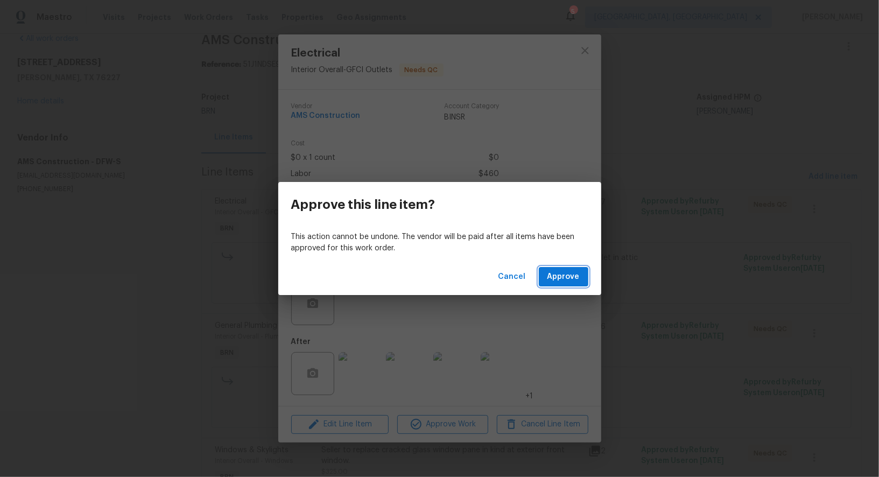
click at [566, 276] on span "Approve" at bounding box center [563, 276] width 32 height 13
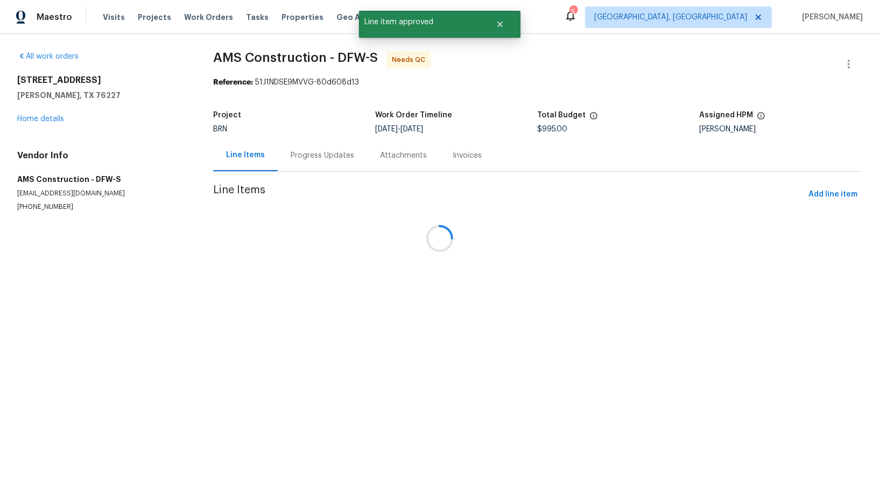
scroll to position [0, 0]
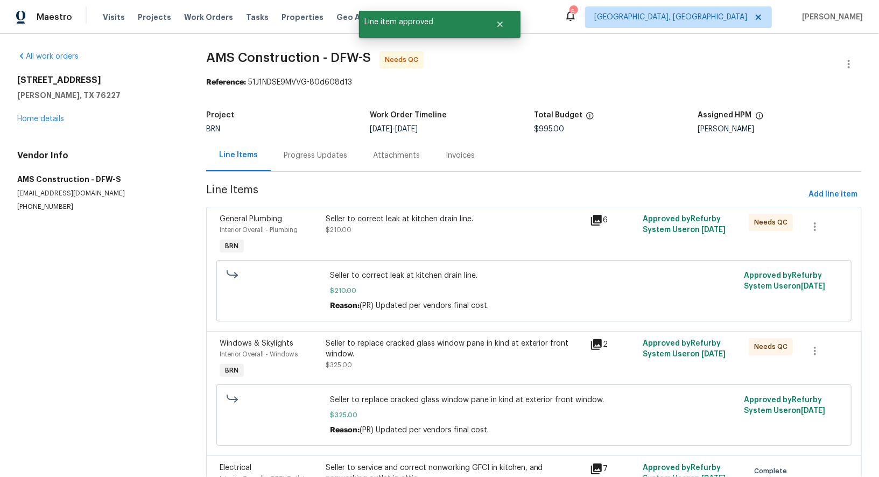
click at [398, 221] on div "Seller to correct leak at kitchen drain line." at bounding box center [455, 219] width 258 height 11
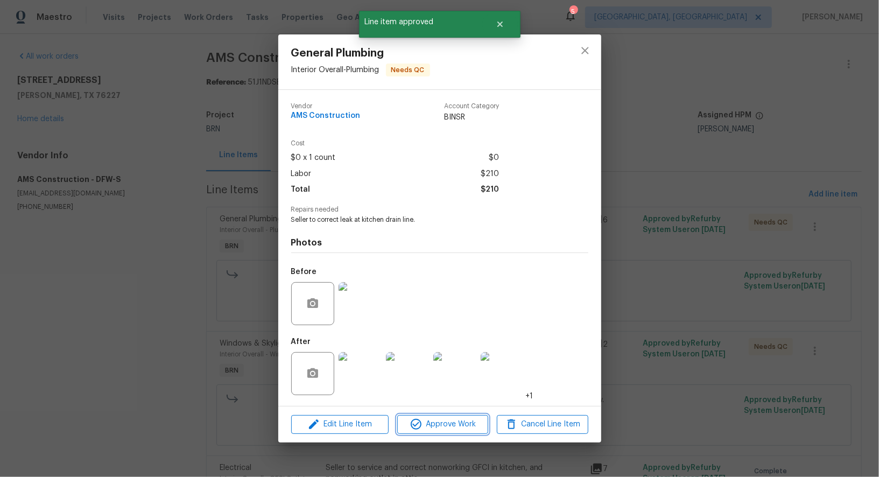
click at [446, 426] on span "Approve Work" at bounding box center [442, 424] width 85 height 13
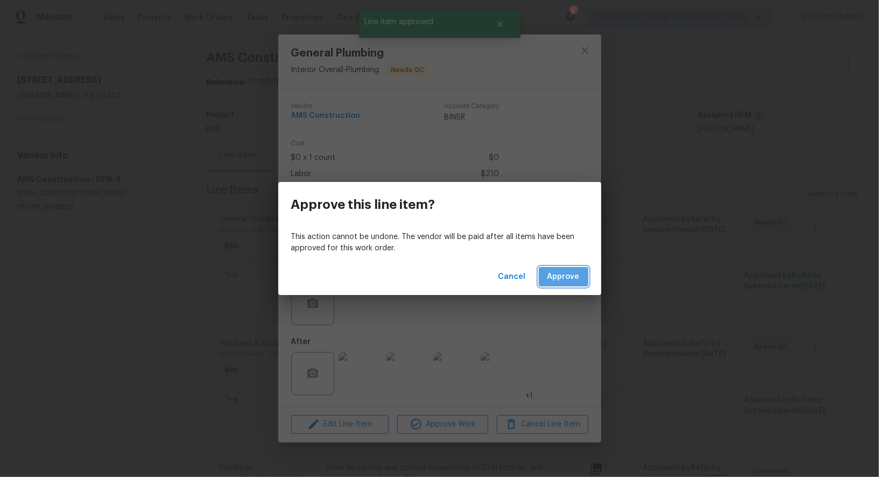
click at [560, 270] on span "Approve" at bounding box center [563, 276] width 32 height 13
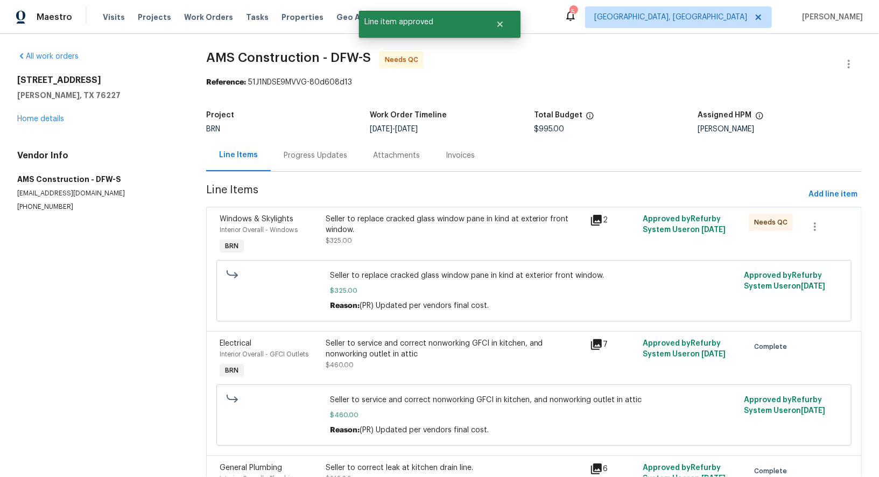
click at [425, 223] on div "Seller to replace cracked glass window pane in kind at exterior front window." at bounding box center [455, 225] width 258 height 22
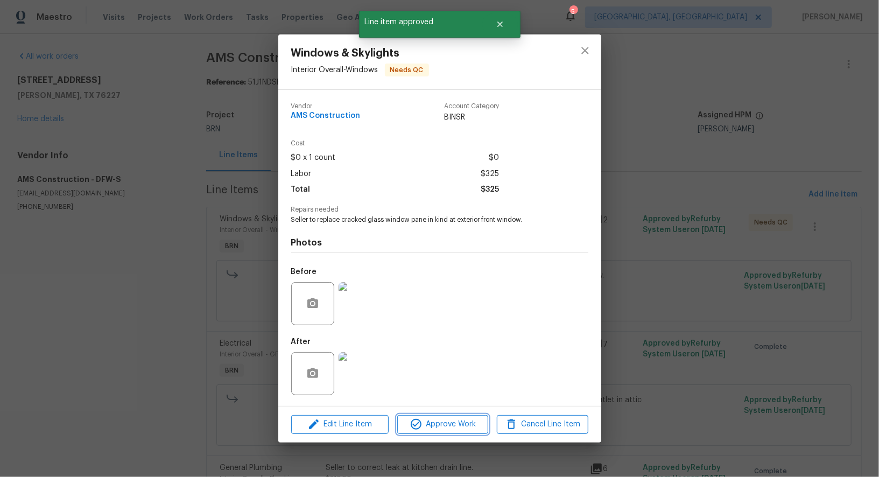
click at [461, 425] on span "Approve Work" at bounding box center [442, 424] width 85 height 13
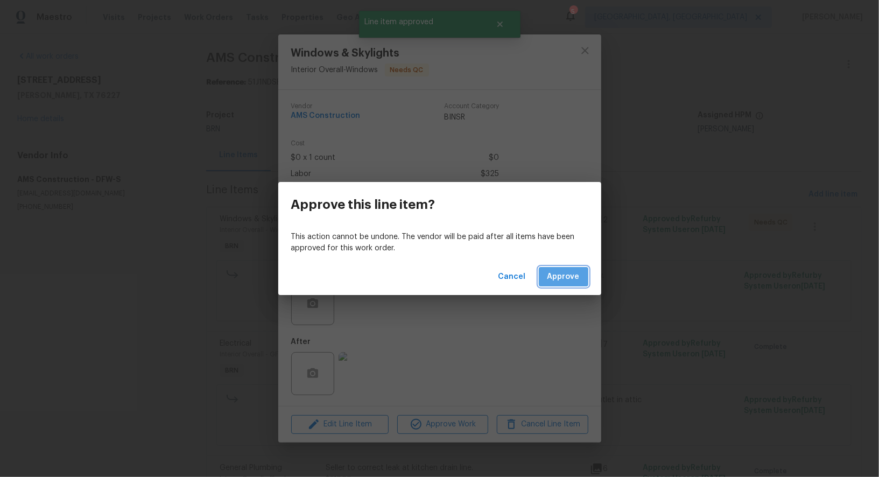
click at [565, 280] on span "Approve" at bounding box center [563, 276] width 32 height 13
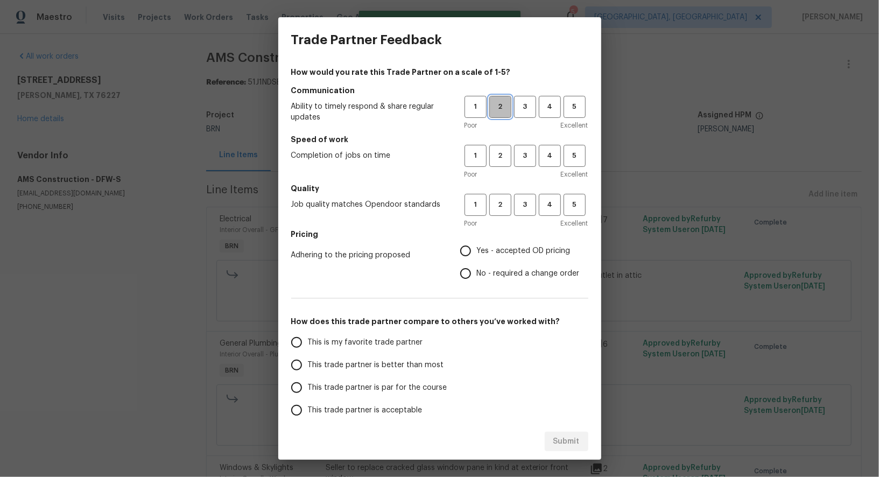
click at [503, 109] on span "2" at bounding box center [500, 107] width 20 height 12
click at [474, 158] on span "1" at bounding box center [476, 156] width 20 height 12
click at [496, 211] on button "2" at bounding box center [500, 205] width 22 height 22
click at [522, 213] on button "3" at bounding box center [525, 205] width 22 height 22
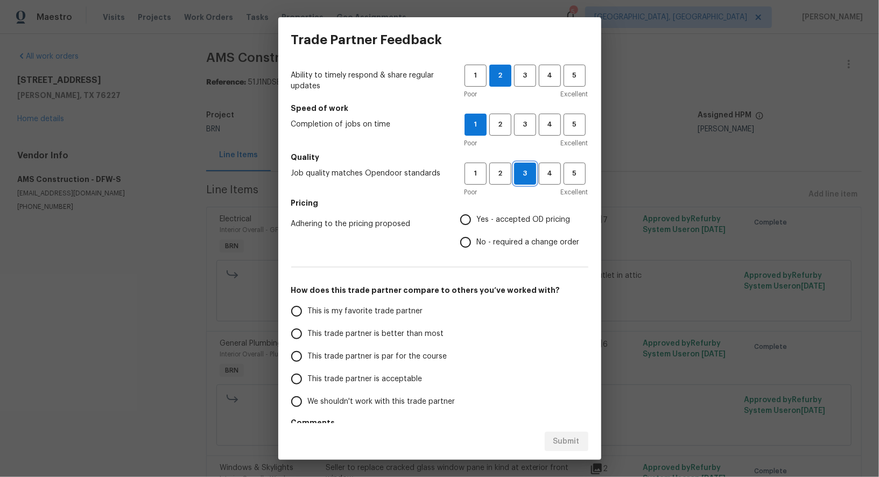
scroll to position [69, 0]
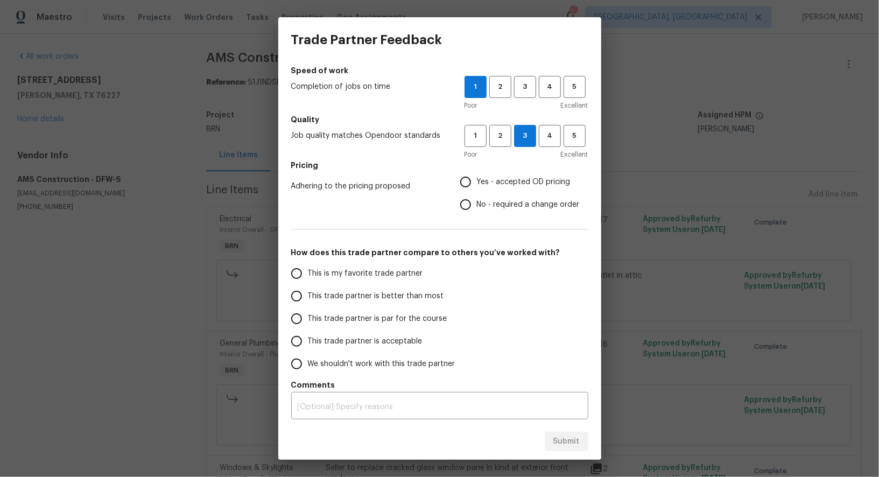
click at [468, 209] on input "No - required a change order" at bounding box center [465, 204] width 23 height 23
radio input "true"
click at [305, 334] on input "This trade partner is acceptable" at bounding box center [296, 341] width 23 height 23
click at [579, 439] on span "Submit" at bounding box center [566, 441] width 26 height 13
radio input "true"
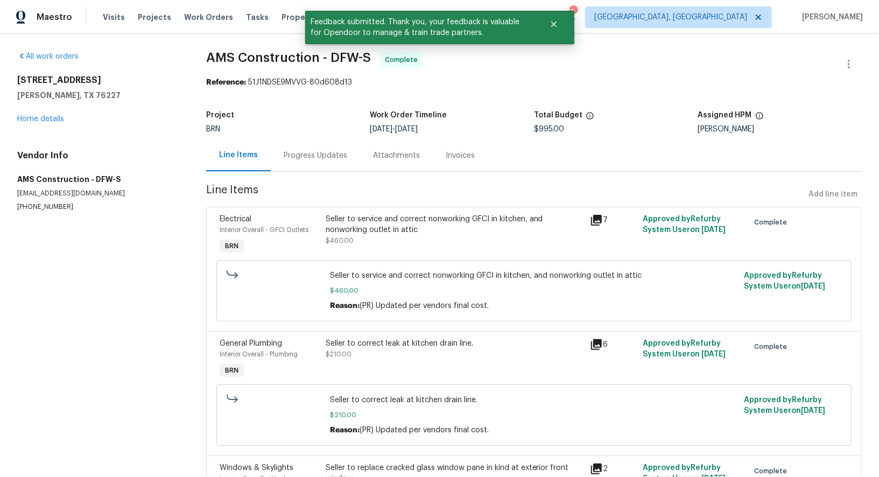
click at [318, 160] on div "Progress Updates" at bounding box center [316, 155] width 64 height 11
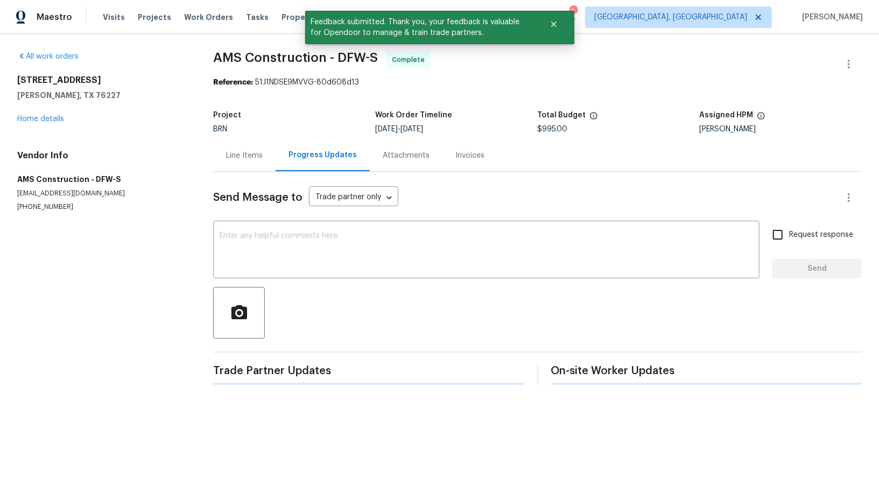
click at [389, 279] on div "Send Message to Trade partner only Trade partner only ​ x ​ Request response Se…" at bounding box center [537, 278] width 649 height 213
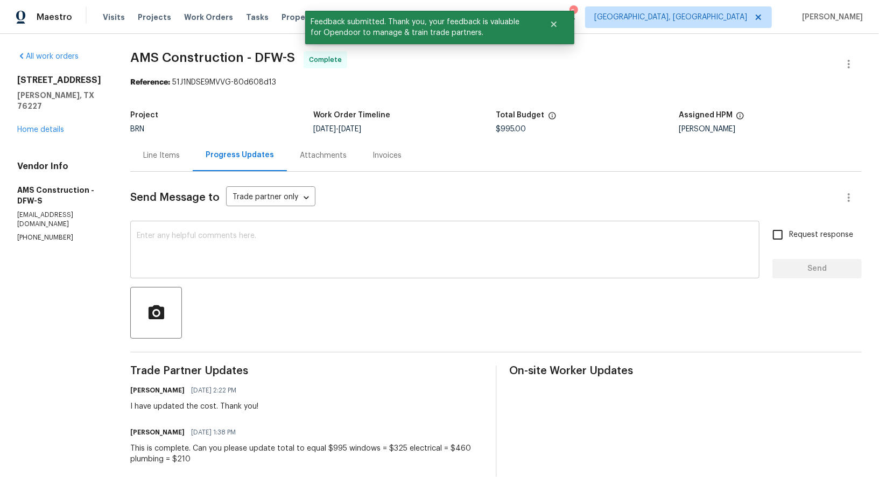
click at [319, 243] on textarea at bounding box center [445, 251] width 616 height 38
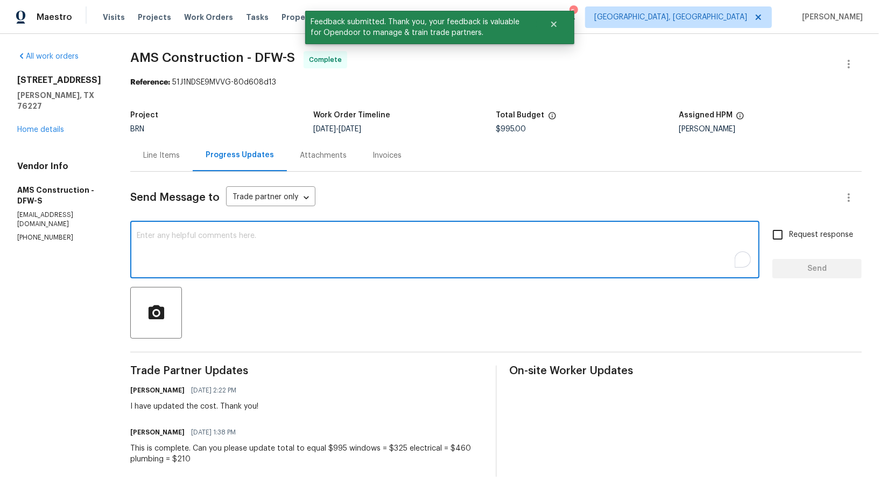
paste textarea "WO is approved, Please upload the invoice under invoice section. Thanks!"
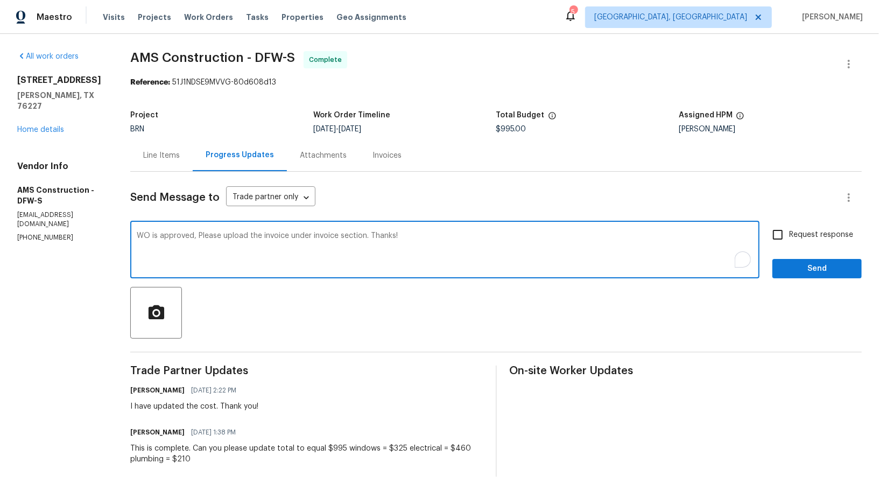
type textarea "WO is approved, Please upload the invoice under invoice section. Thanks!"
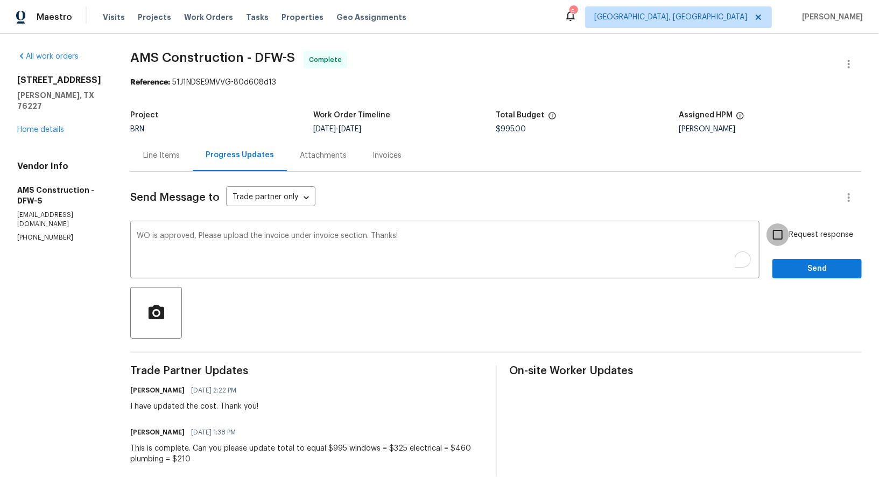
click at [775, 236] on input "Request response" at bounding box center [777, 234] width 23 height 23
checkbox input "true"
click at [794, 264] on span "Send" at bounding box center [817, 268] width 72 height 13
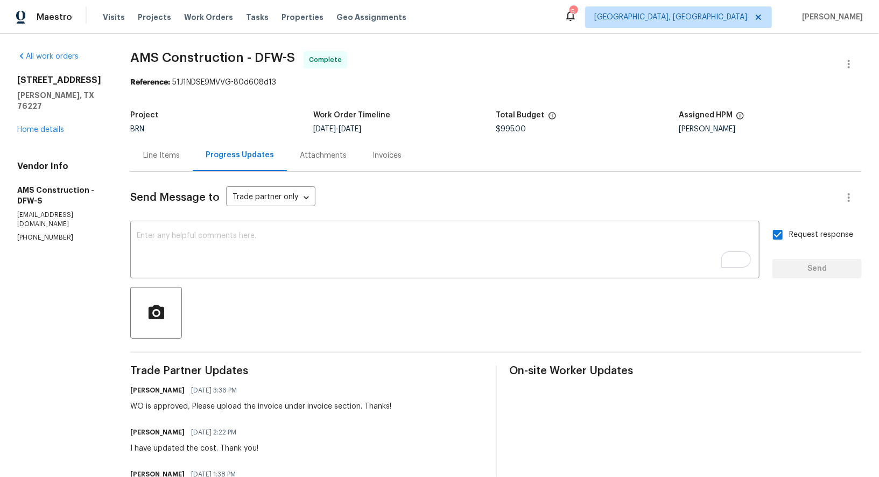
click at [376, 147] on div "Invoices" at bounding box center [387, 155] width 55 height 32
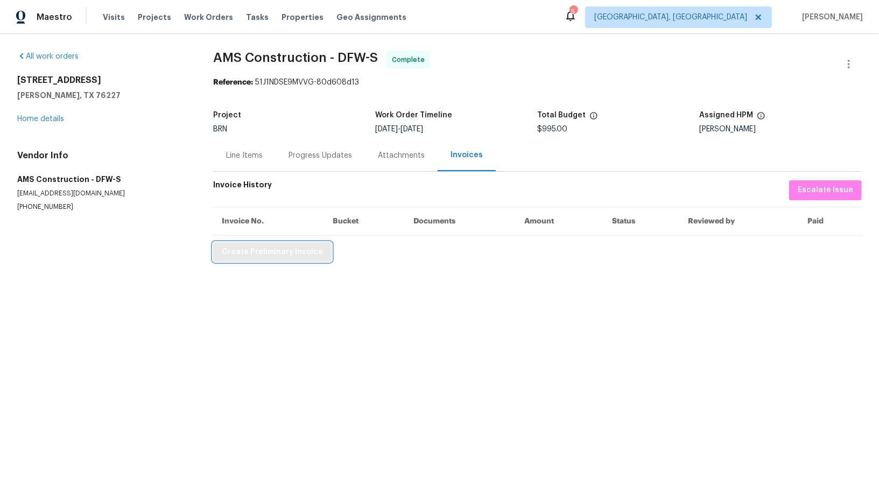
click at [256, 246] on span "Create Preliminary Invoice" at bounding box center [272, 251] width 101 height 13
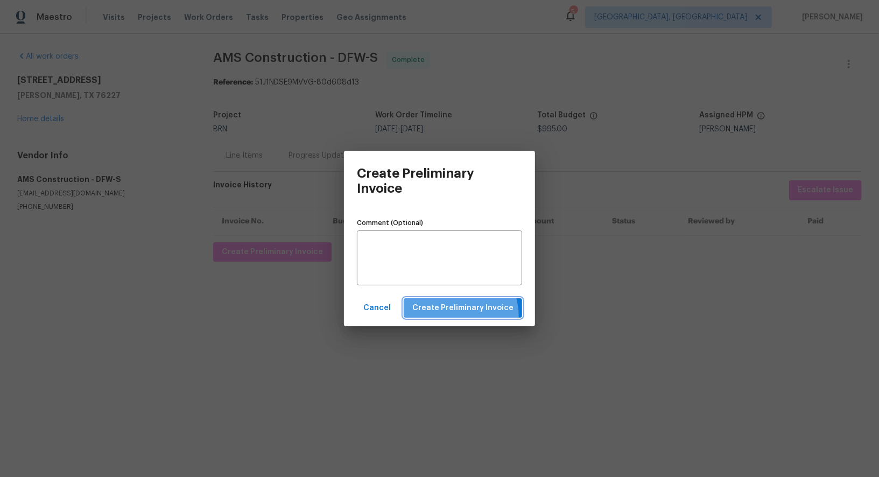
click at [453, 317] on button "Create Preliminary Invoice" at bounding box center [463, 308] width 118 height 20
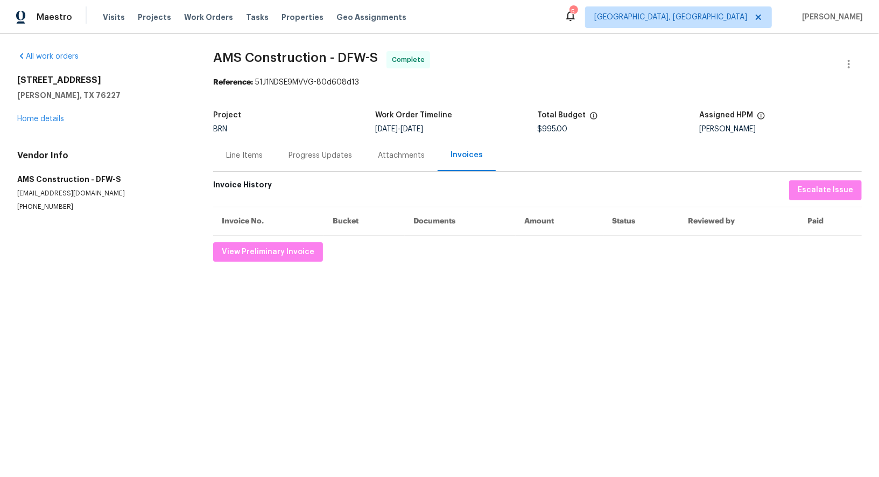
click at [308, 141] on div "Progress Updates" at bounding box center [320, 155] width 89 height 32
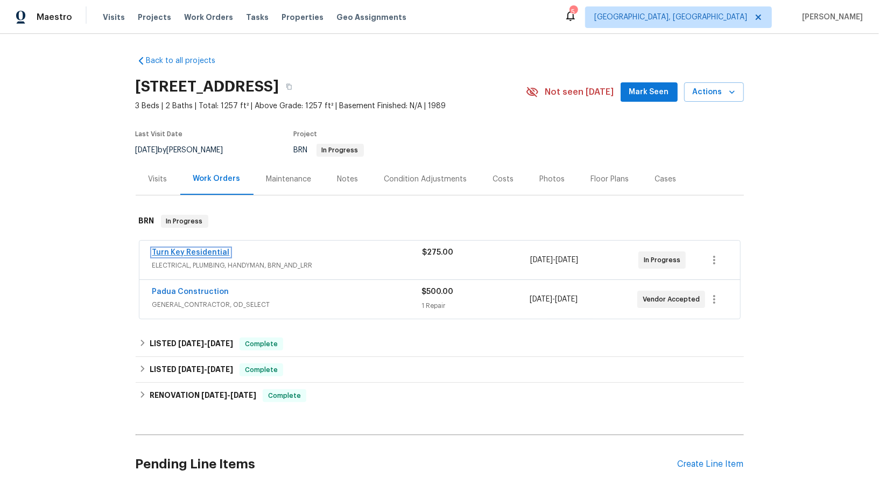
click at [205, 250] on link "Turn Key Residential" at bounding box center [191, 253] width 78 height 8
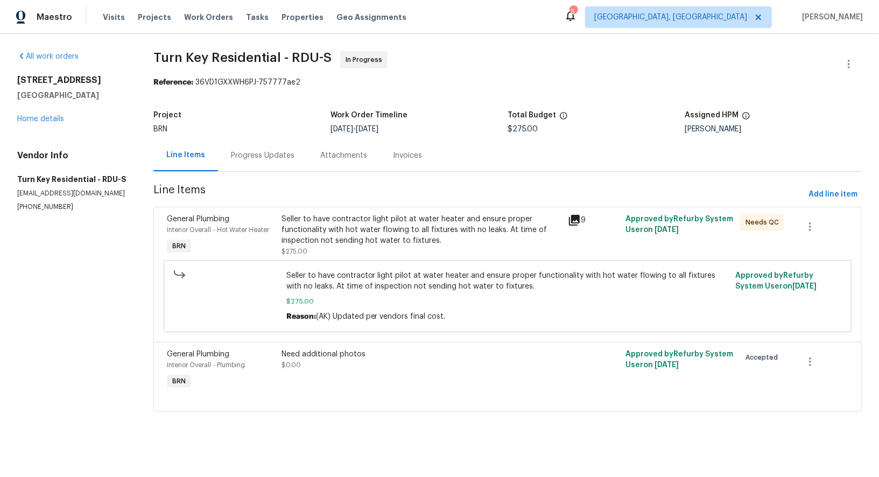
click at [278, 155] on div "Progress Updates" at bounding box center [263, 155] width 64 height 11
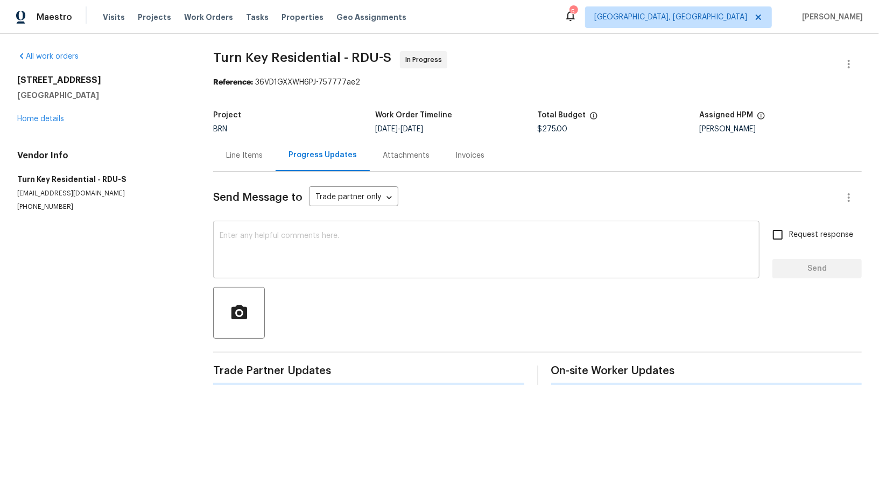
click at [290, 243] on textarea at bounding box center [486, 251] width 533 height 38
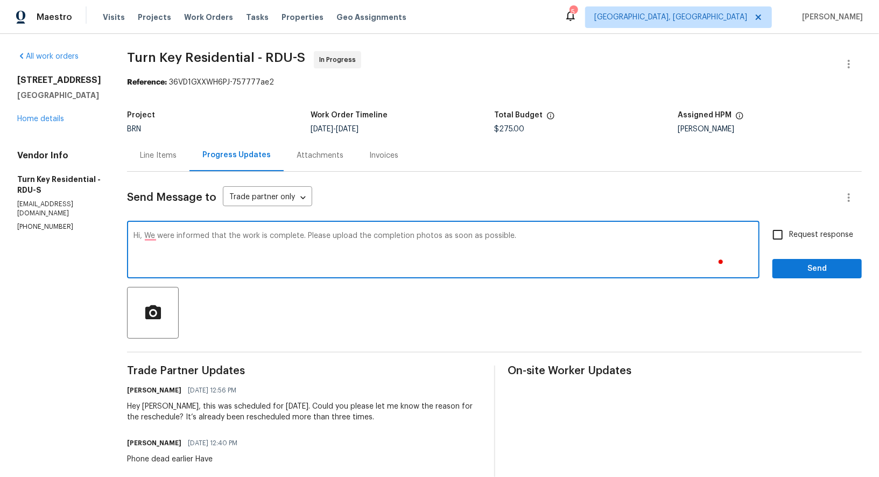
type textarea "Hi, We were informed that the work is complete. Please upload the completion ph…"
click at [791, 238] on span "Request response" at bounding box center [821, 234] width 64 height 11
click at [789, 238] on input "Request response" at bounding box center [777, 234] width 23 height 23
checkbox input "true"
click at [174, 236] on textarea "Hi, We were informed that the work is complete. Please upload the completion ph…" at bounding box center [443, 251] width 620 height 38
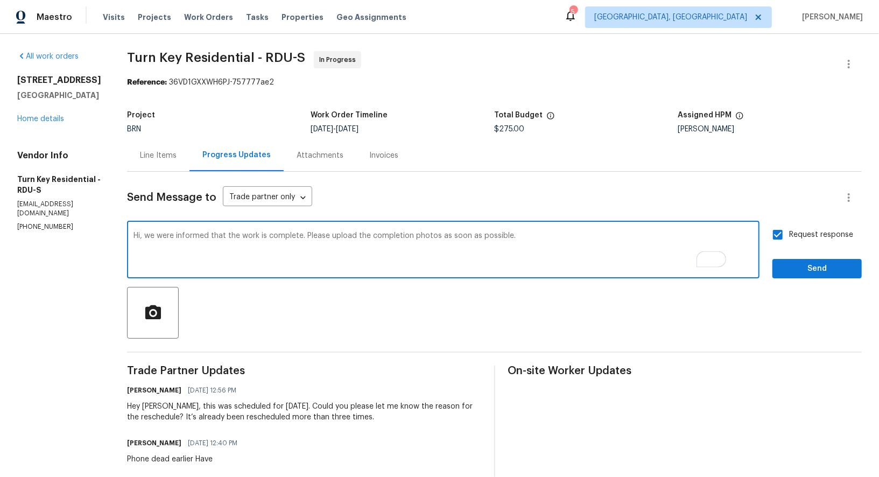
type textarea "Hi, we were informed that the work is complete. Please upload the completion ph…"
click at [816, 255] on div "Request response Send" at bounding box center [816, 250] width 89 height 55
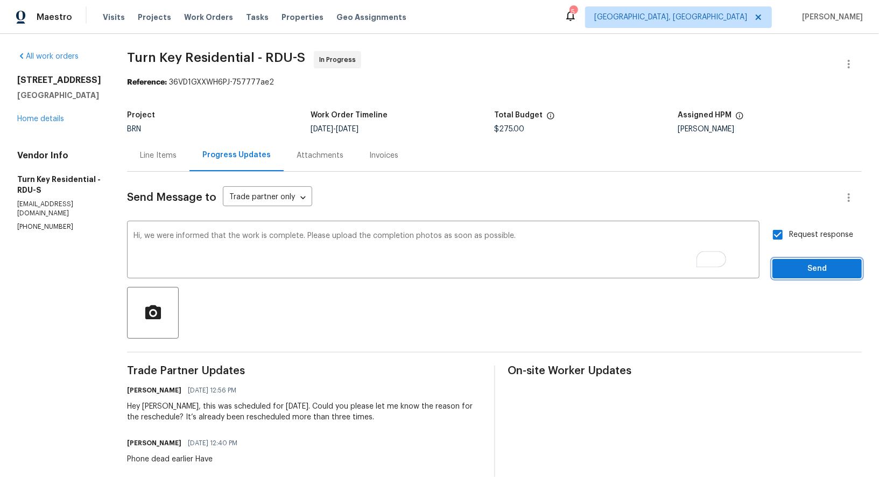
click at [810, 263] on span "Send" at bounding box center [817, 268] width 72 height 13
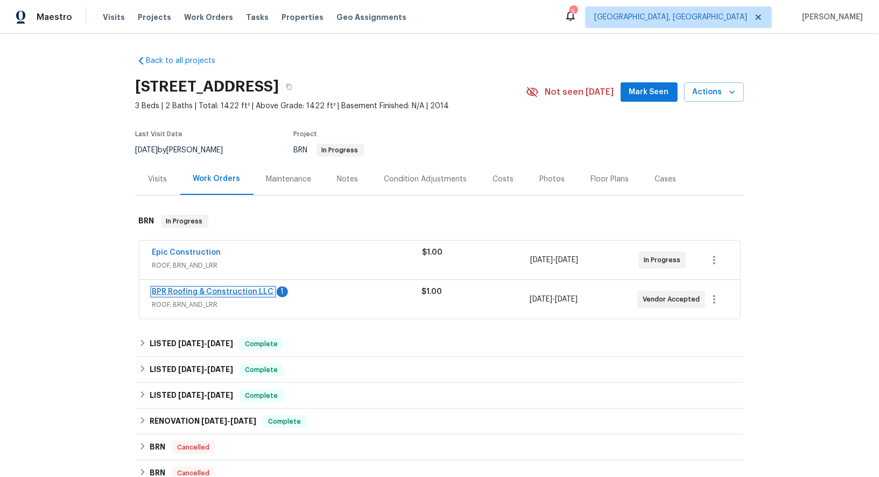
click at [230, 290] on link "BPR Roofing & Construction LLC" at bounding box center [213, 292] width 122 height 8
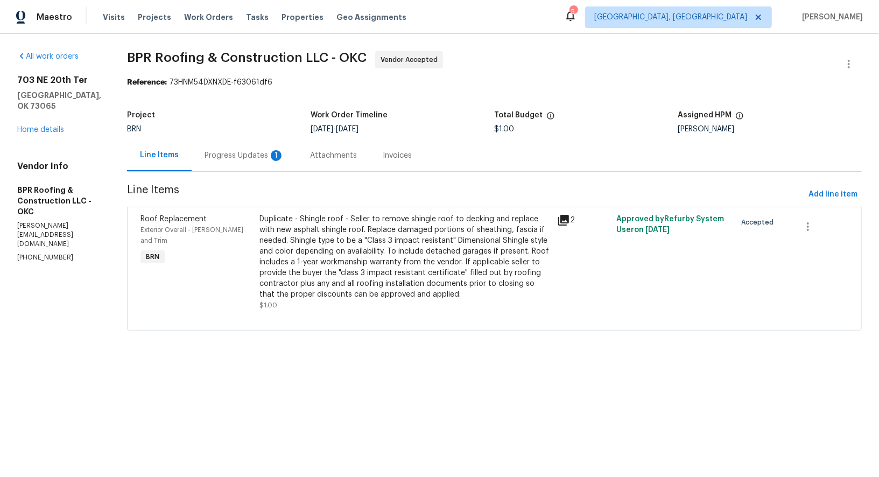
click at [269, 147] on div "Progress Updates 1" at bounding box center [244, 155] width 105 height 32
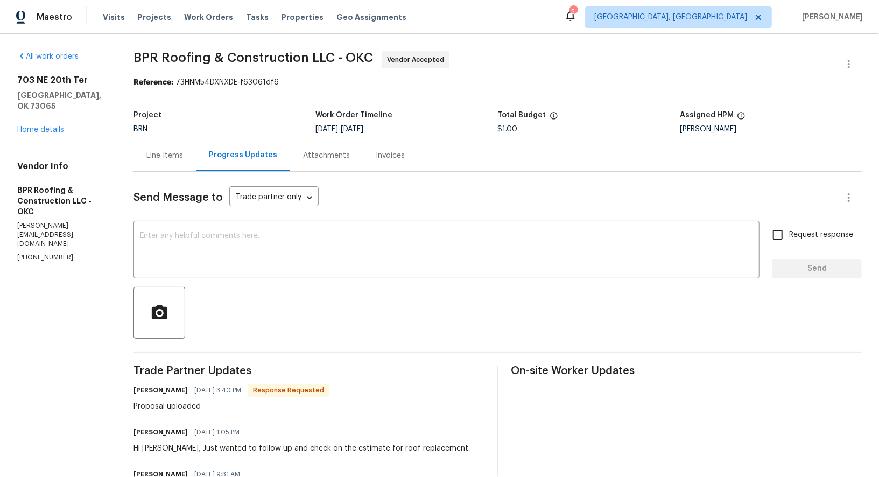
scroll to position [15, 0]
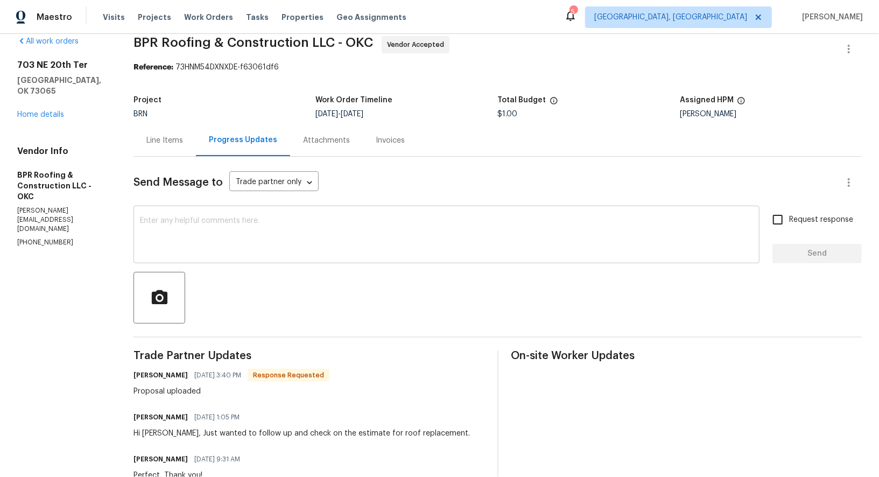
click at [328, 240] on textarea at bounding box center [446, 236] width 613 height 38
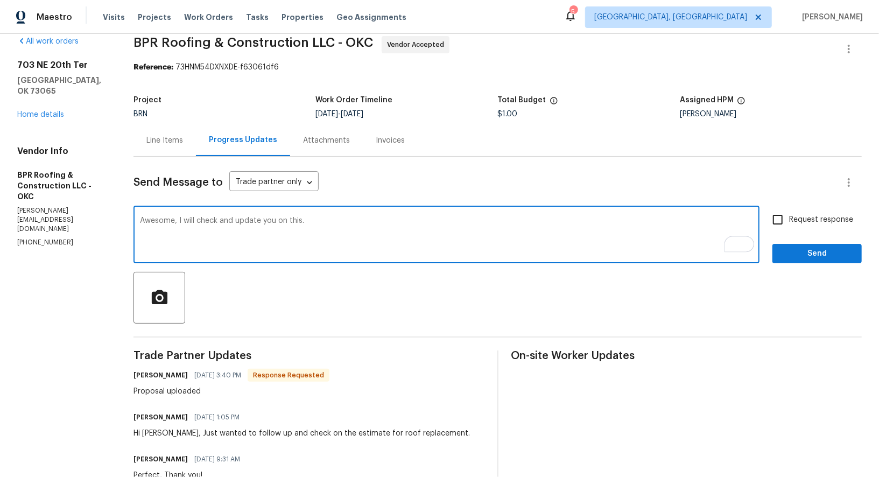
scroll to position [0, 0]
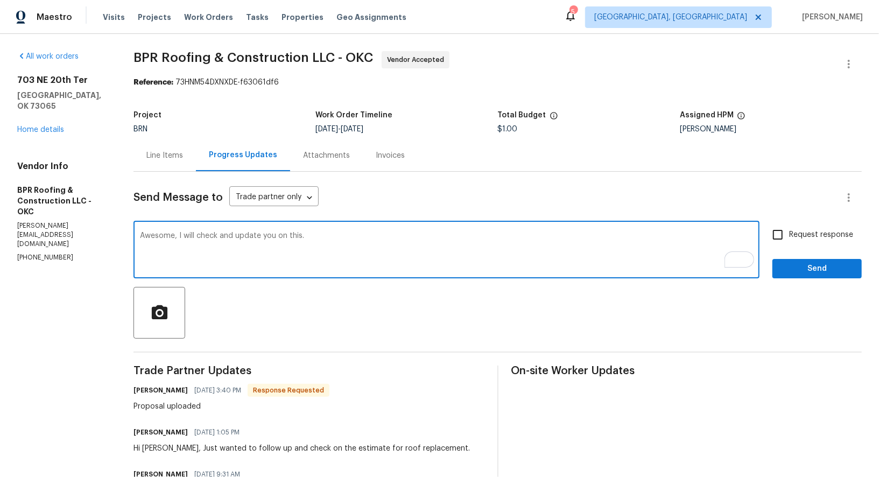
type textarea "Awesome, I will check and update you on this."
click at [771, 230] on input "Request response" at bounding box center [777, 234] width 23 height 23
checkbox input "true"
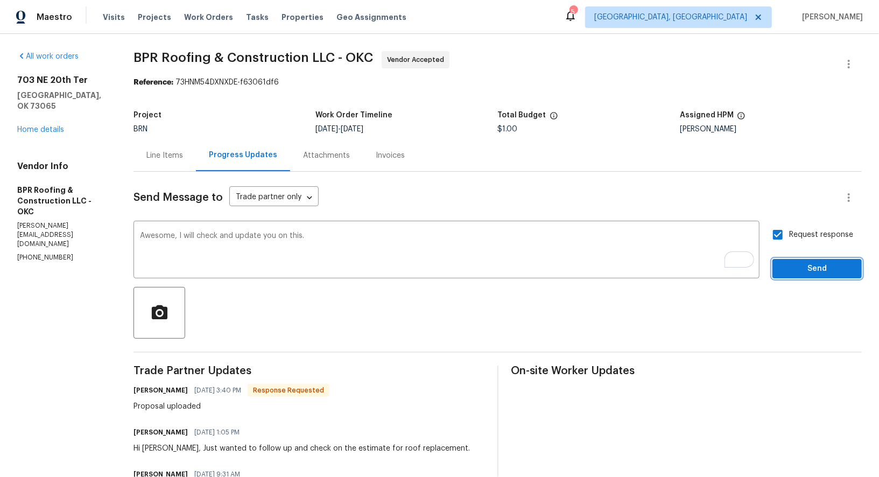
click at [796, 277] on button "Send" at bounding box center [816, 269] width 89 height 20
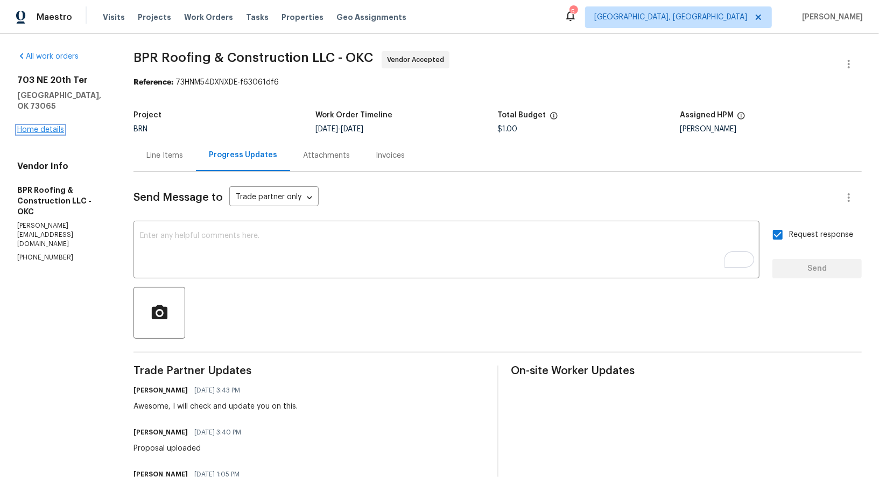
click at [50, 126] on link "Home details" at bounding box center [40, 130] width 47 height 8
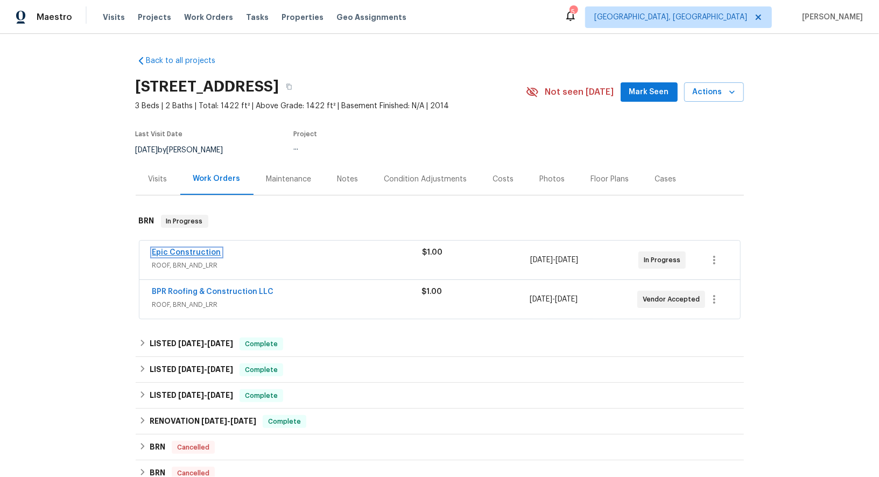
click at [181, 251] on link "Epic Construction" at bounding box center [186, 253] width 69 height 8
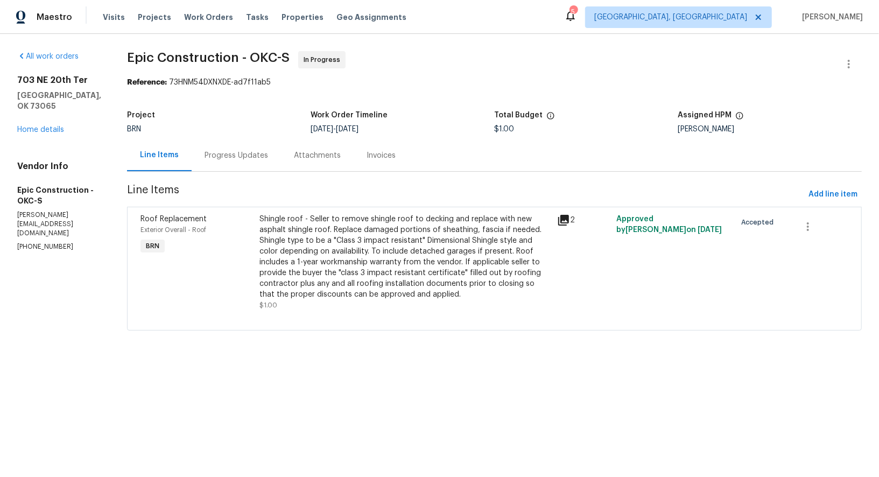
click at [281, 144] on div "Attachments" at bounding box center [317, 155] width 73 height 32
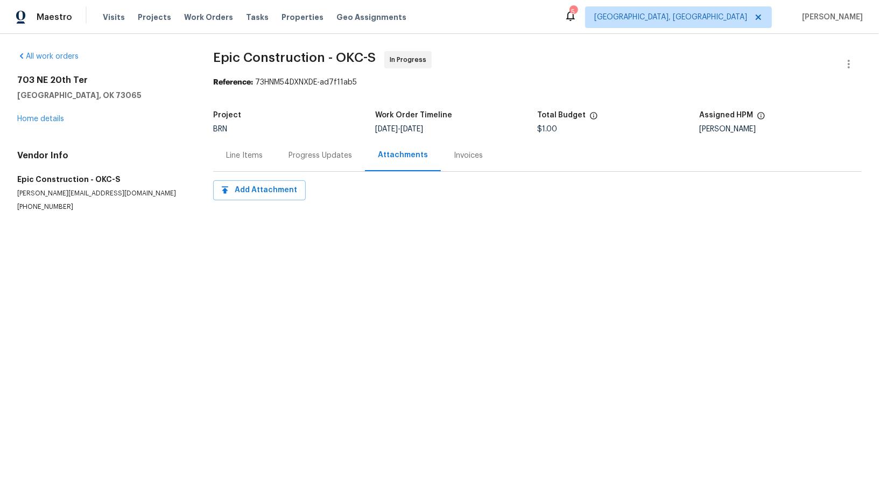
click at [272, 150] on div "Line Items" at bounding box center [244, 155] width 62 height 32
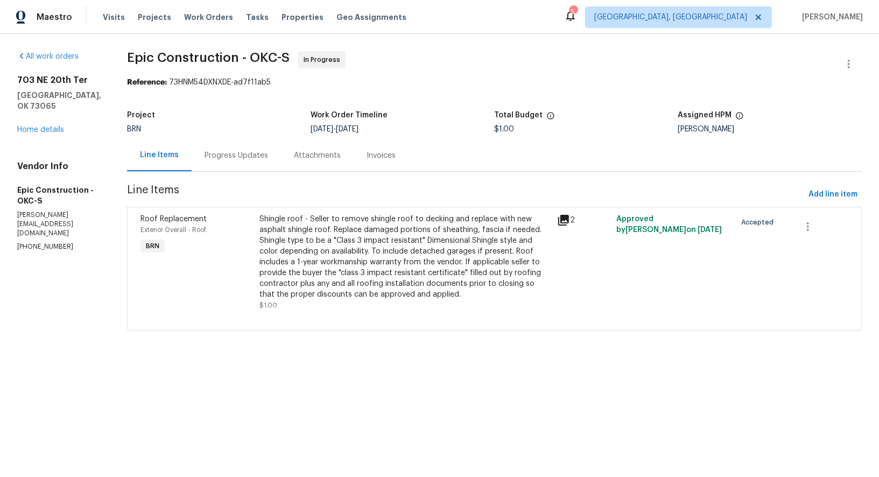
click at [224, 163] on div "Progress Updates" at bounding box center [236, 155] width 89 height 32
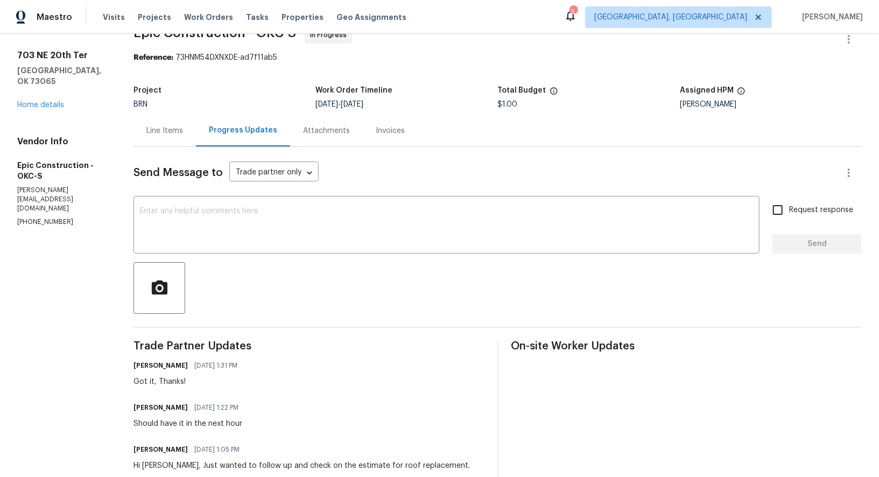
scroll to position [42, 0]
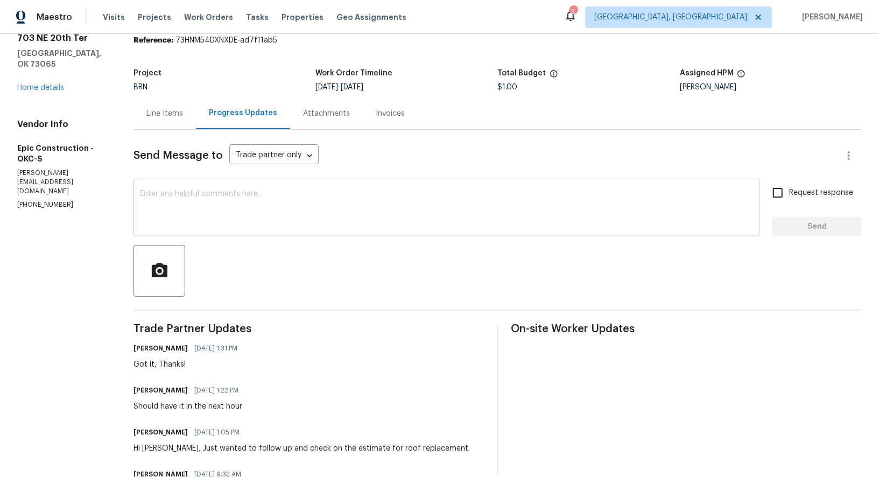
click at [211, 217] on textarea at bounding box center [446, 209] width 613 height 38
click at [161, 390] on h6 "[PERSON_NAME]" at bounding box center [160, 390] width 54 height 11
drag, startPoint x: 163, startPoint y: 390, endPoint x: 121, endPoint y: 390, distance: 42.0
click at [121, 390] on div "All work orders [STREET_ADDRESS] Home details Vendor Info Epic Construction - O…" at bounding box center [439, 385] width 879 height 787
copy h6 "[PERSON_NAME]"
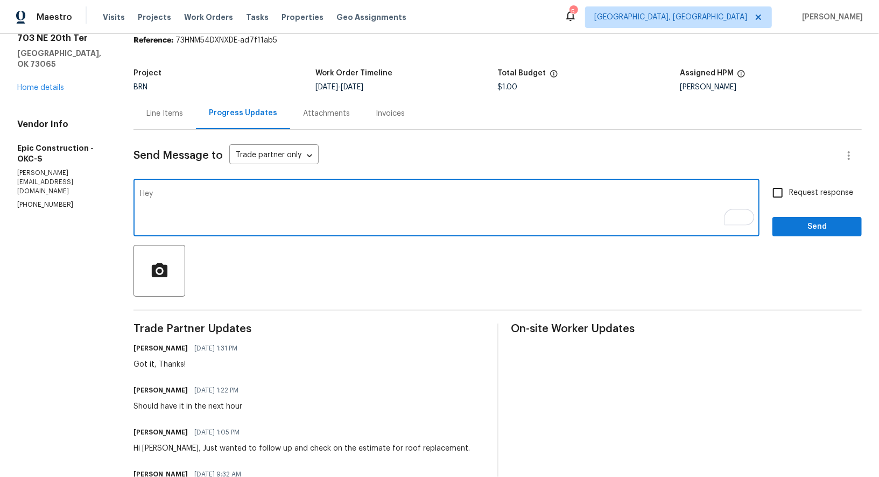
click at [167, 192] on textarea "Hey" at bounding box center [446, 209] width 613 height 38
paste textarea "[PERSON_NAME]"
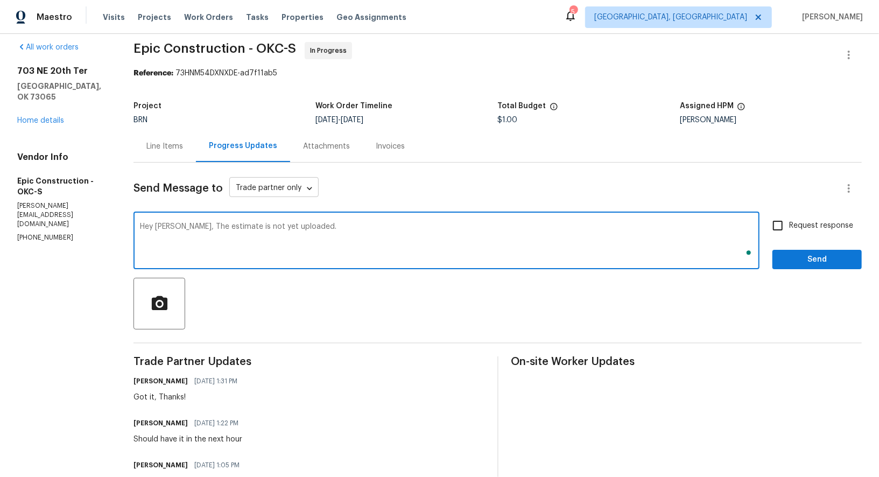
scroll to position [0, 0]
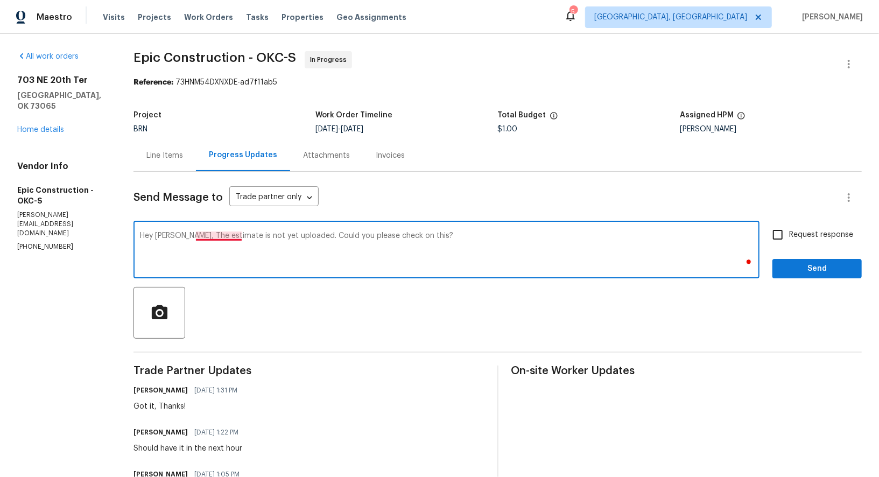
click at [231, 236] on textarea "Hey [PERSON_NAME], The estimate is not yet uploaded. Could you please check on …" at bounding box center [446, 251] width 613 height 38
type textarea "Hey [PERSON_NAME], the estimate is not yet uploaded. Could you please check on …"
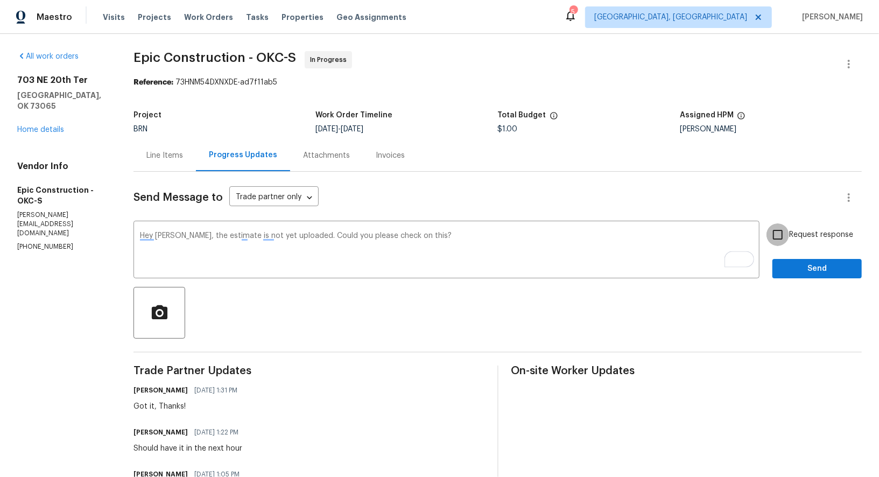
click at [779, 231] on input "Request response" at bounding box center [777, 234] width 23 height 23
checkbox input "true"
click at [794, 267] on span "Send" at bounding box center [817, 268] width 72 height 13
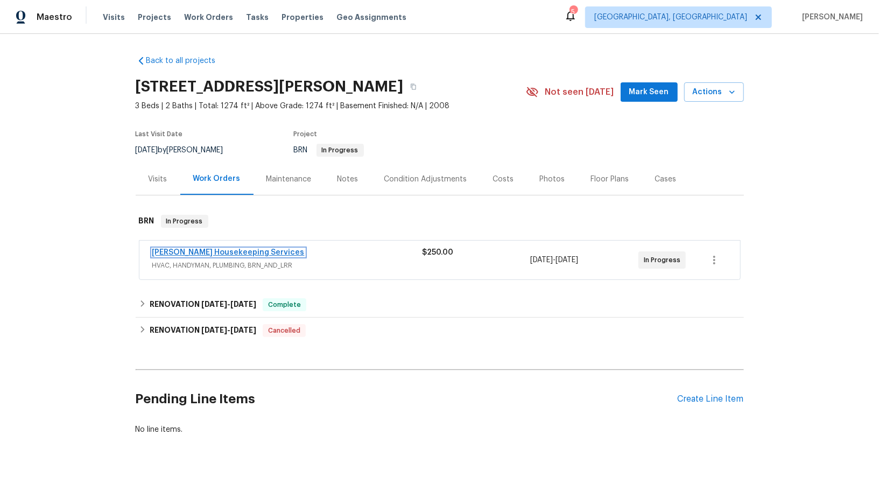
click at [217, 252] on link "[PERSON_NAME] Housekeeping Services" at bounding box center [228, 253] width 152 height 8
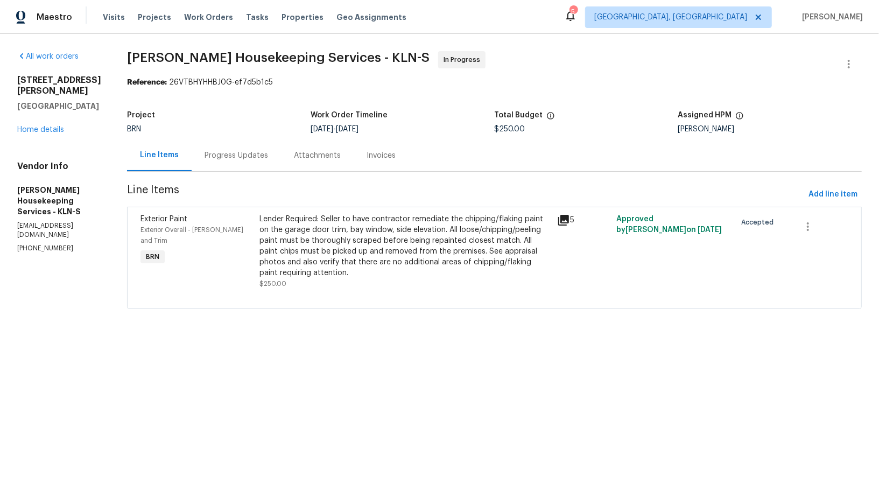
click at [390, 250] on div "Lender Required: Seller to have contractor remediate the chipping/flaking paint…" at bounding box center [404, 246] width 291 height 65
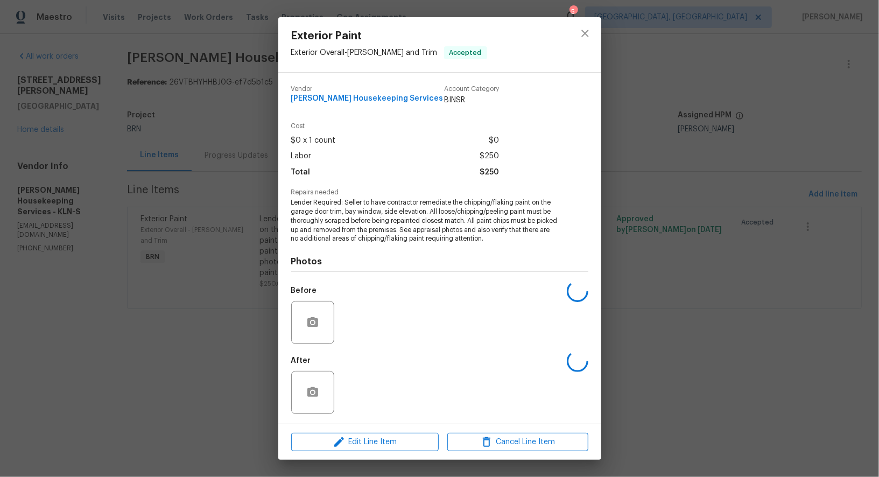
scroll to position [1, 0]
click at [360, 323] on img at bounding box center [360, 321] width 43 height 43
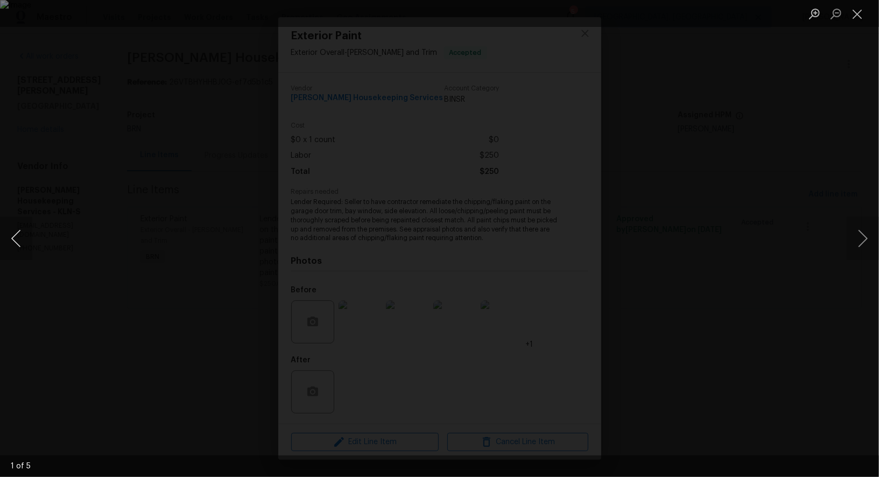
click at [10, 239] on button "Previous image" at bounding box center [16, 238] width 32 height 43
click at [10, 244] on button "Previous image" at bounding box center [16, 238] width 32 height 43
click at [14, 242] on button "Previous image" at bounding box center [16, 238] width 32 height 43
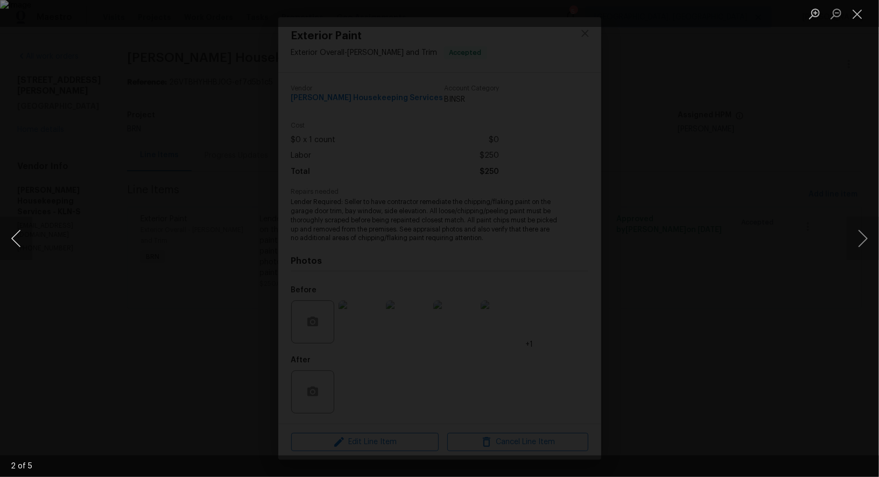
click at [14, 242] on button "Previous image" at bounding box center [16, 238] width 32 height 43
click at [135, 102] on div "Lightbox" at bounding box center [439, 238] width 879 height 477
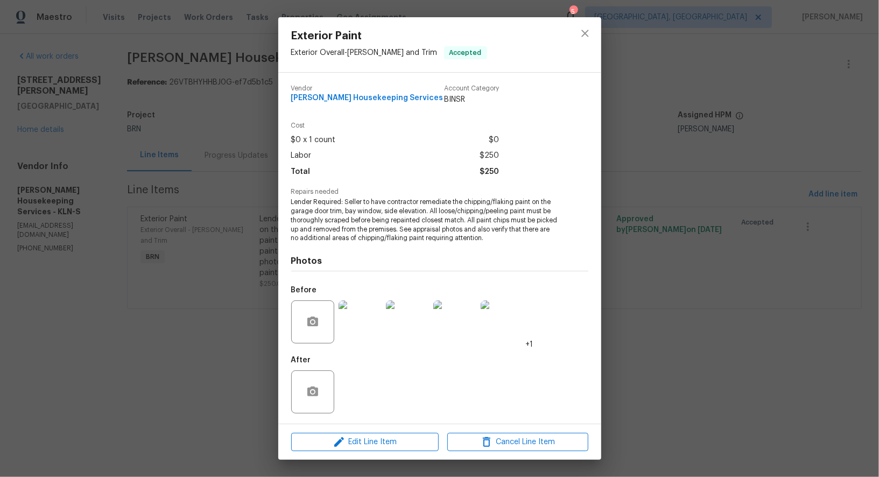
click at [135, 102] on div "Exterior Paint Exterior Overall - Eaves and Trim Accepted Vendor Arelis Houseke…" at bounding box center [439, 238] width 879 height 477
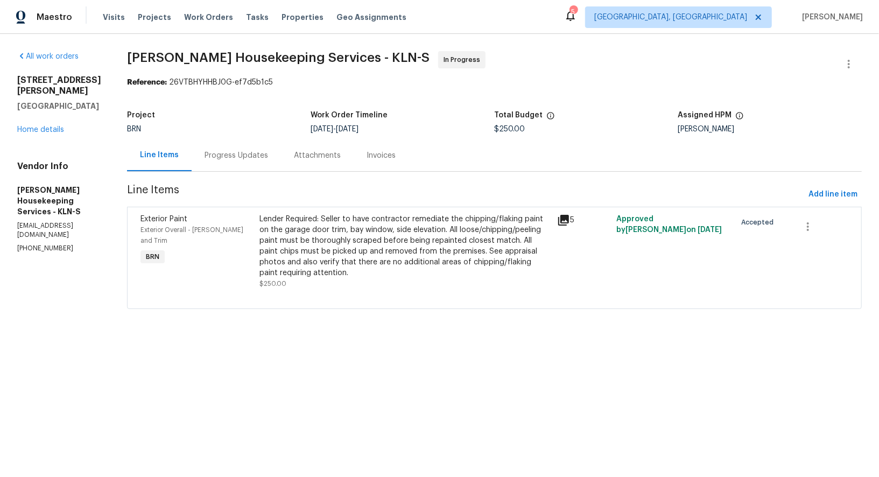
click at [334, 240] on div "Lender Required: Seller to have contractor remediate the chipping/flaking paint…" at bounding box center [404, 246] width 291 height 65
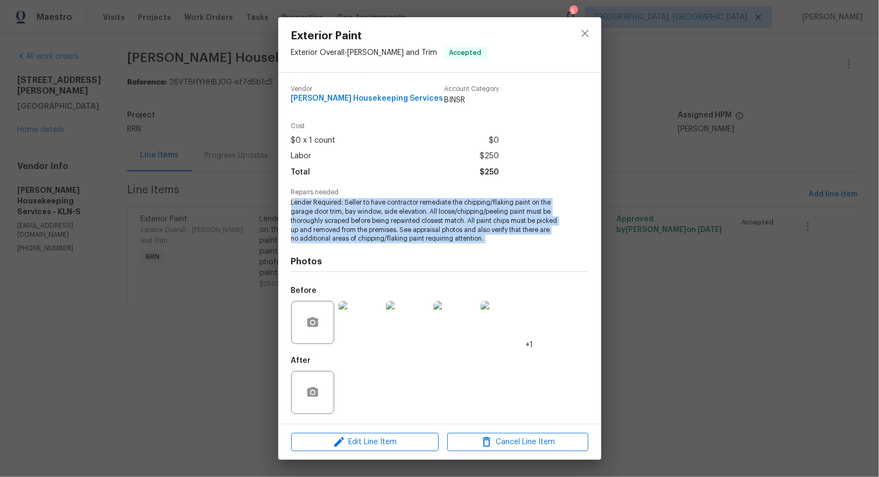
drag, startPoint x: 289, startPoint y: 201, endPoint x: 579, endPoint y: 246, distance: 293.5
click at [579, 246] on div "Vendor Arelis Housekeeping Services Account Category BINSR Cost $0 x 1 count $0…" at bounding box center [439, 248] width 323 height 351
copy span "Lender Required: Seller to have contractor remediate the chipping/flaking paint…"
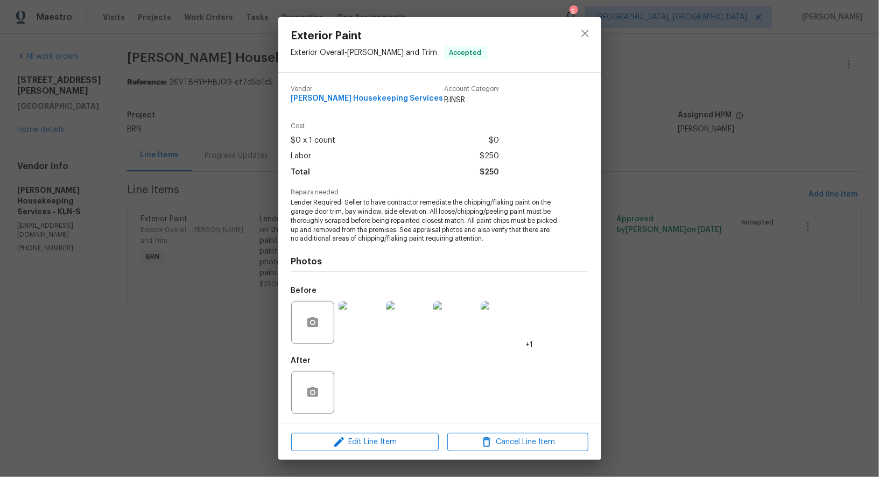
click at [93, 300] on div "Exterior Paint Exterior Overall - Eaves and Trim Accepted Vendor Arelis Houseke…" at bounding box center [439, 238] width 879 height 477
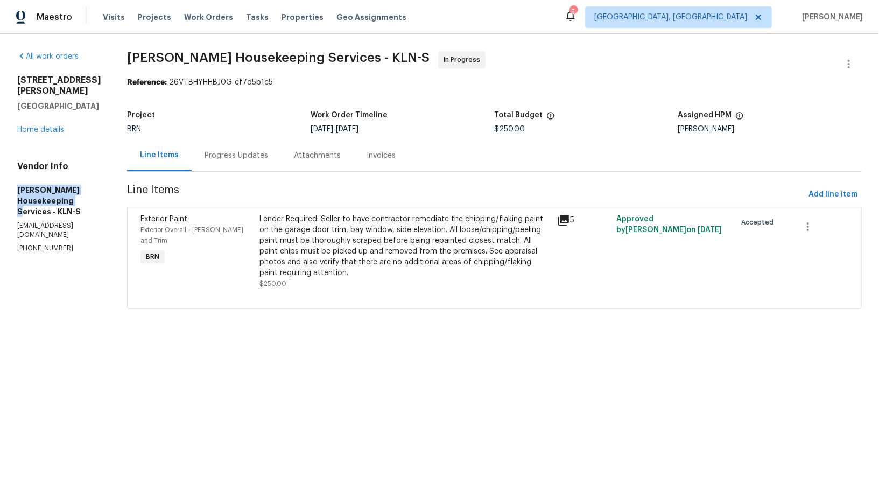
drag, startPoint x: 10, startPoint y: 178, endPoint x: 48, endPoint y: 191, distance: 40.9
click at [49, 191] on div "All work orders 1116 Marlee Cir Copperas Cove, TX 76522 Home details Vendor Inf…" at bounding box center [439, 186] width 879 height 305
copy h5 "Arelis Housekeeping Services"
click at [336, 299] on div at bounding box center [494, 295] width 708 height 13
click at [333, 266] on div "Lender Required: Seller to have contractor remediate the chipping/flaking paint…" at bounding box center [404, 246] width 291 height 65
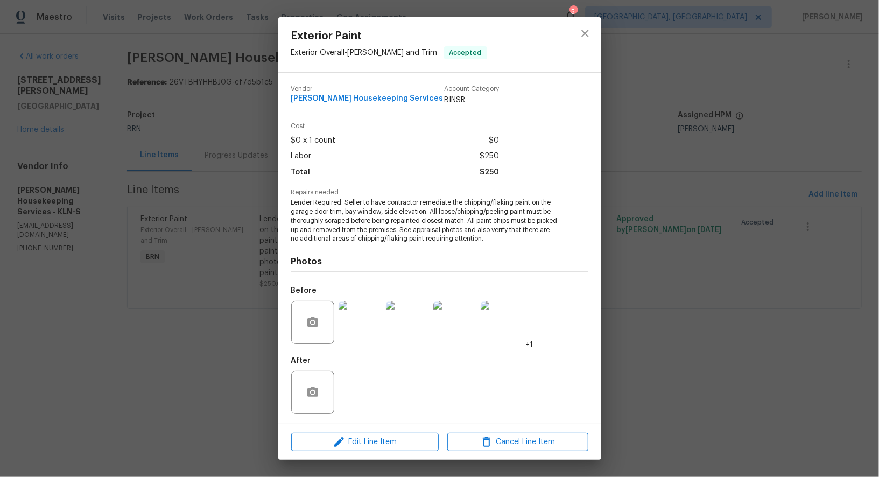
click at [361, 332] on img at bounding box center [360, 322] width 43 height 43
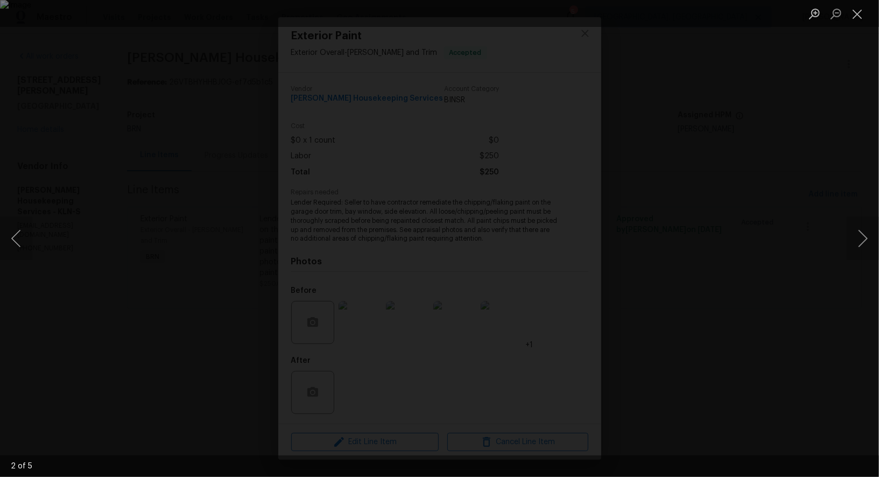
click at [125, 164] on div "Lightbox" at bounding box center [439, 238] width 879 height 477
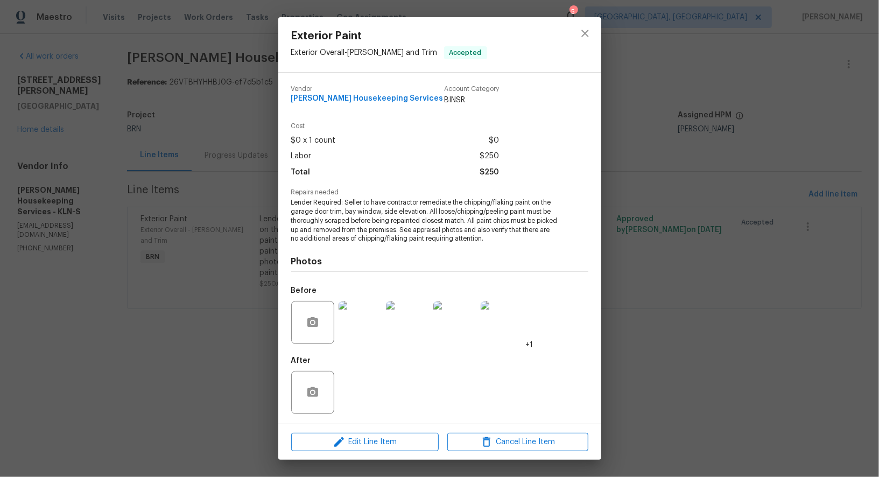
click at [125, 164] on div "Exterior Paint Exterior Overall - Eaves and Trim Accepted Vendor Arelis Houseke…" at bounding box center [439, 238] width 879 height 477
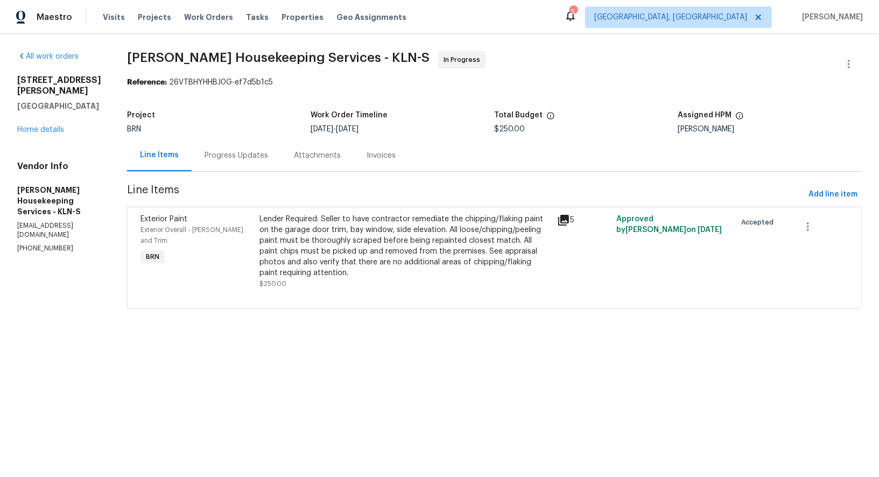
click at [248, 151] on div "Progress Updates" at bounding box center [237, 155] width 64 height 11
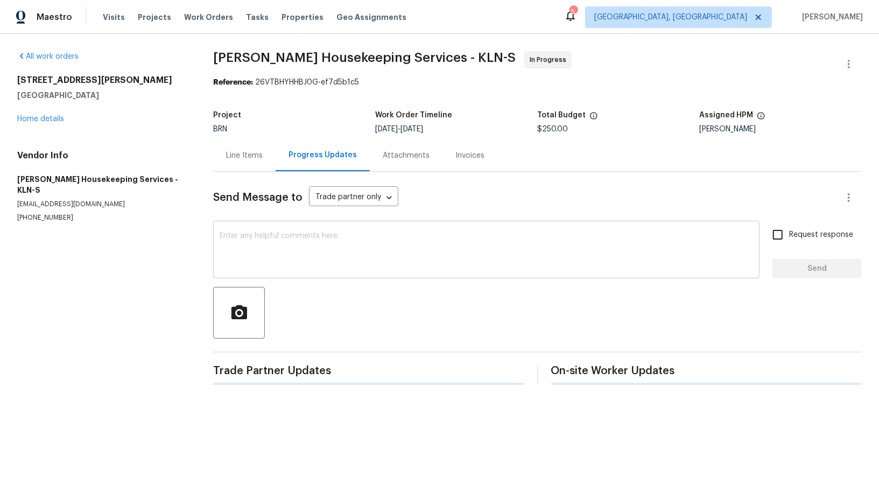
click at [263, 257] on textarea at bounding box center [486, 251] width 533 height 38
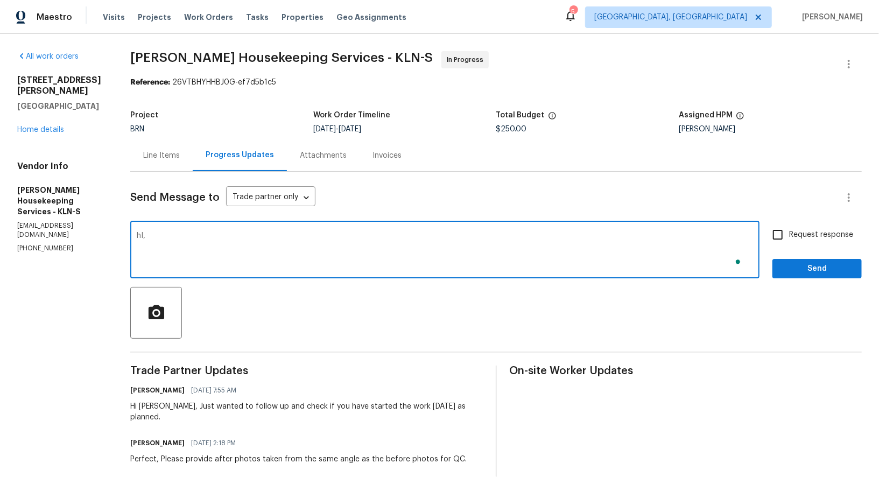
type textarea "hI,"
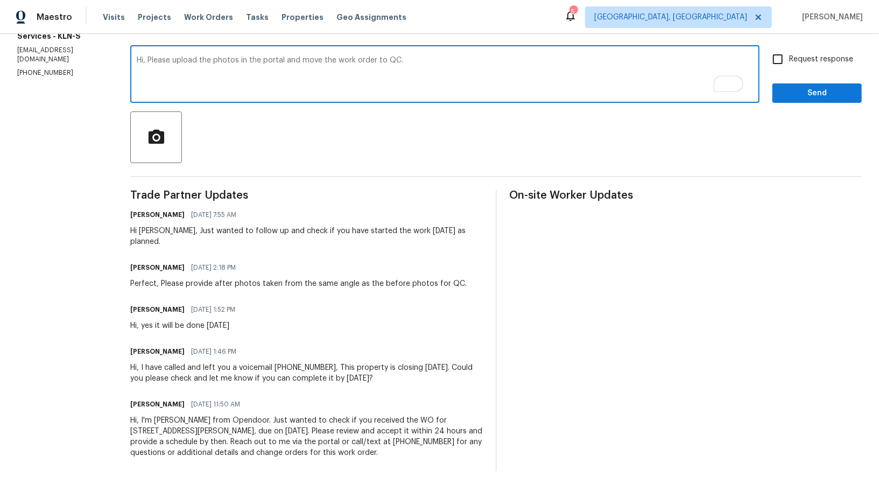
scroll to position [157, 0]
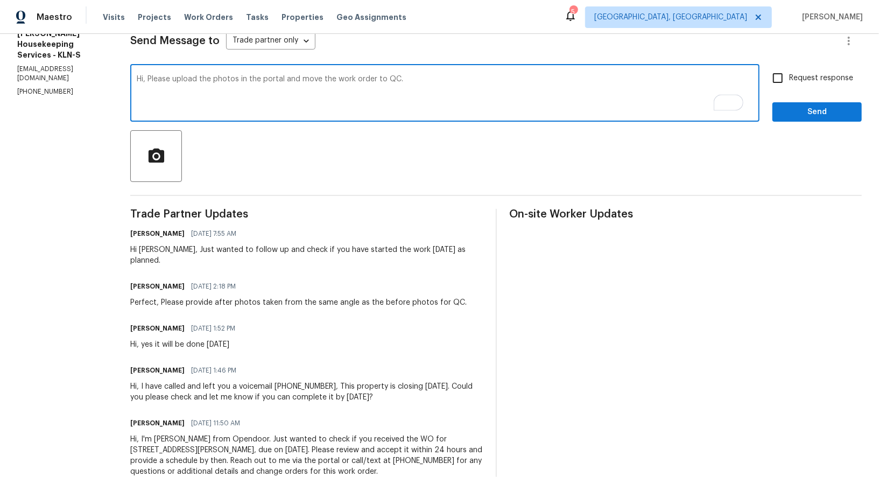
type textarea "Hi, Please upload the photos in the portal and move the work order to QC."
click at [784, 79] on input "Request response" at bounding box center [777, 78] width 23 height 23
checkbox input "true"
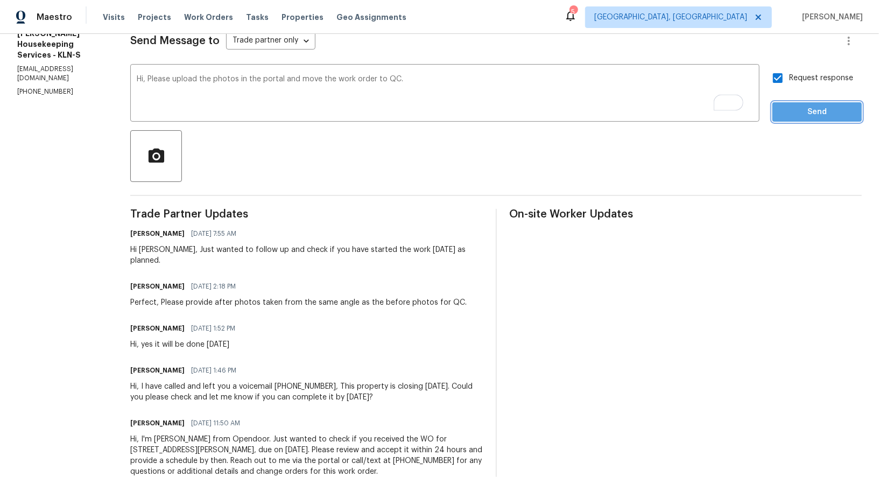
click at [796, 107] on span "Send" at bounding box center [817, 111] width 72 height 13
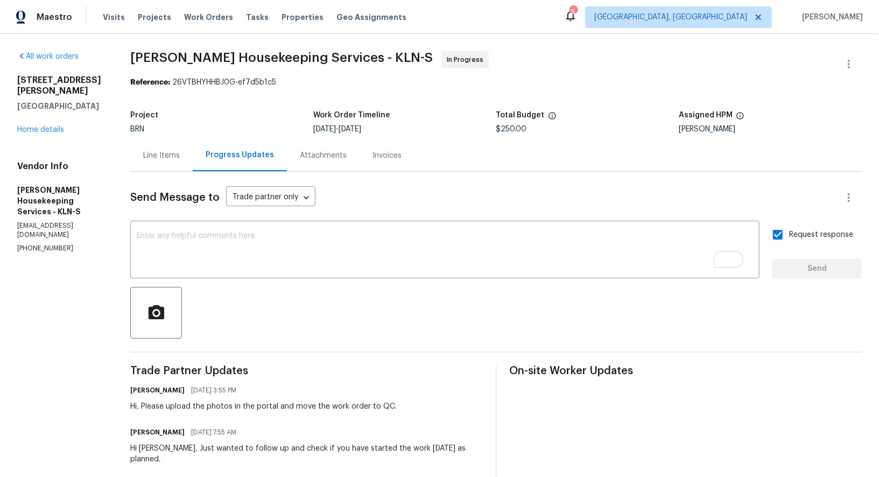
click at [180, 156] on div "Line Items" at bounding box center [161, 155] width 37 height 11
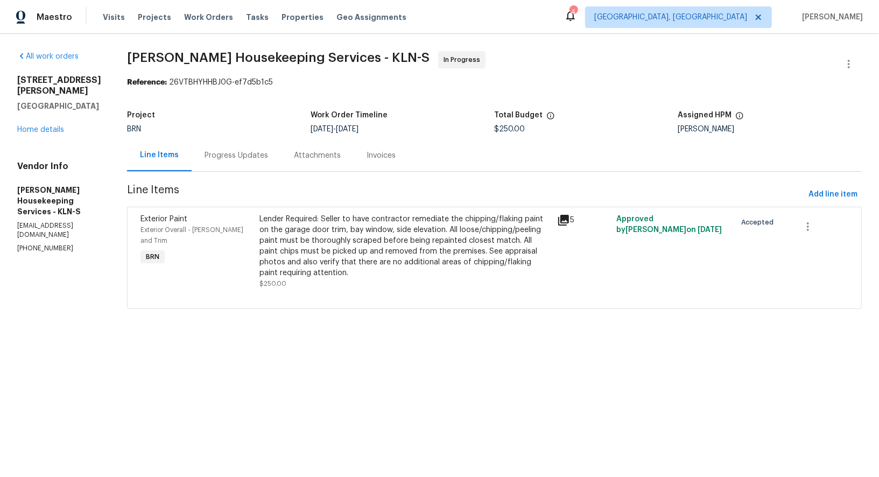
click at [263, 150] on div "Progress Updates" at bounding box center [237, 155] width 64 height 11
